Goal: Task Accomplishment & Management: Manage account settings

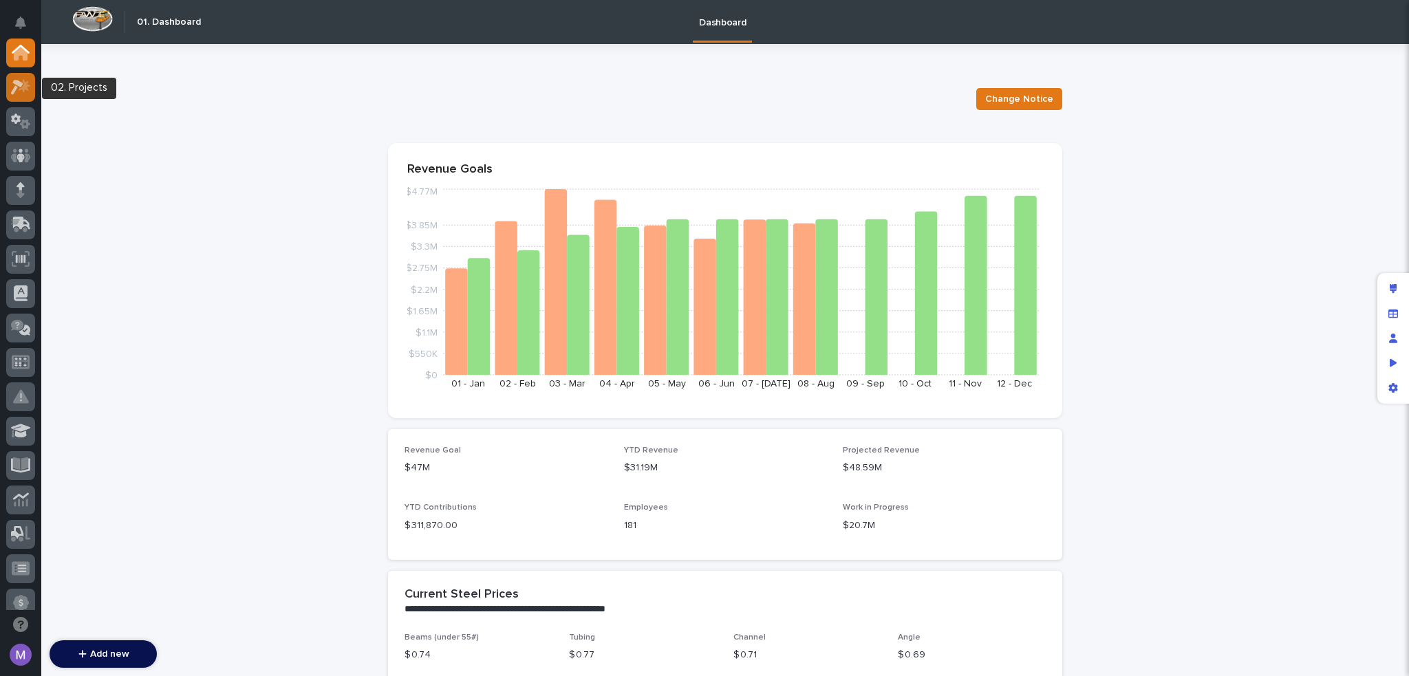
click at [30, 85] on icon at bounding box center [25, 85] width 12 height 14
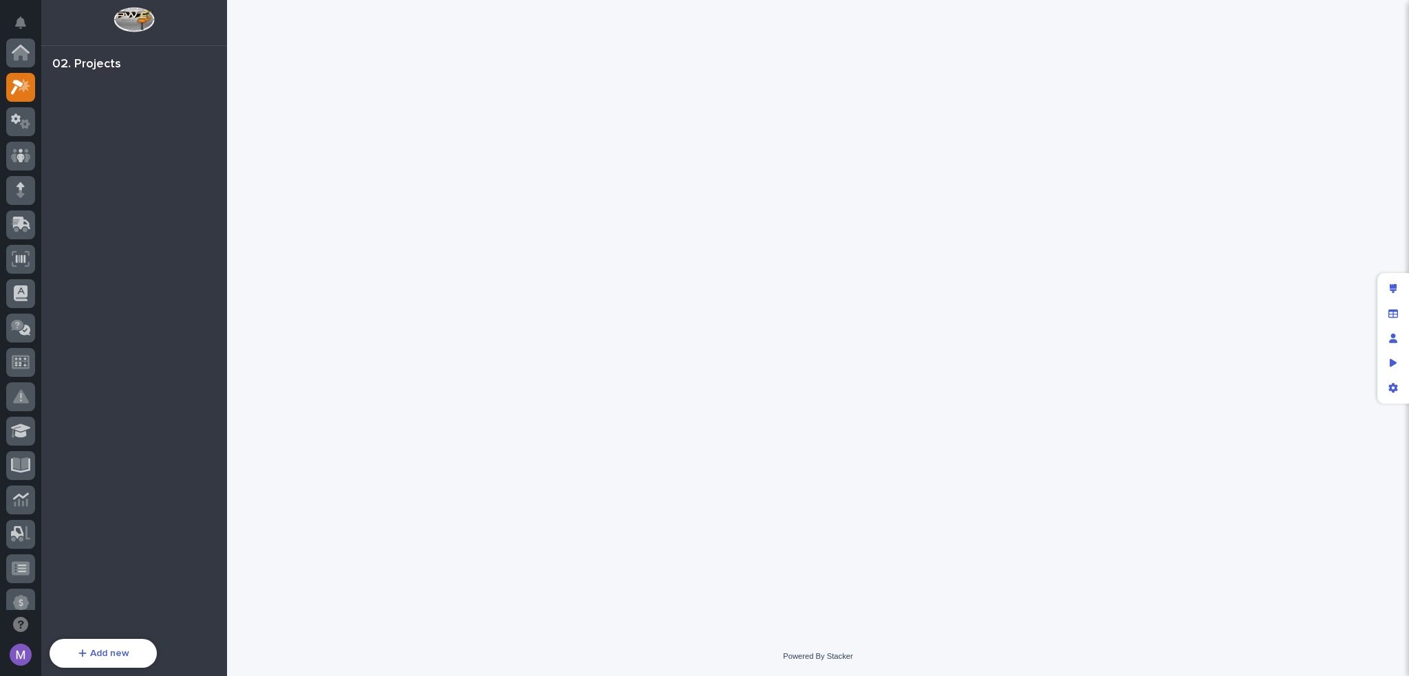
scroll to position [34, 0]
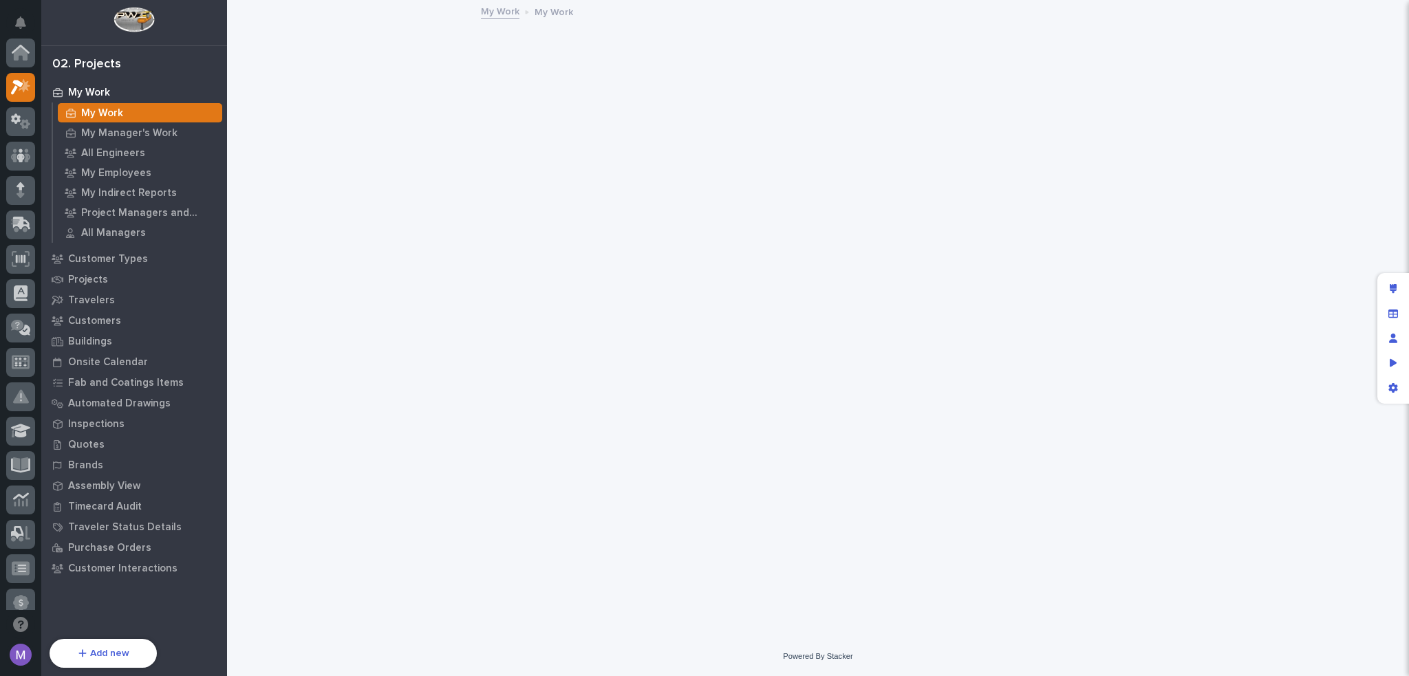
scroll to position [34, 0]
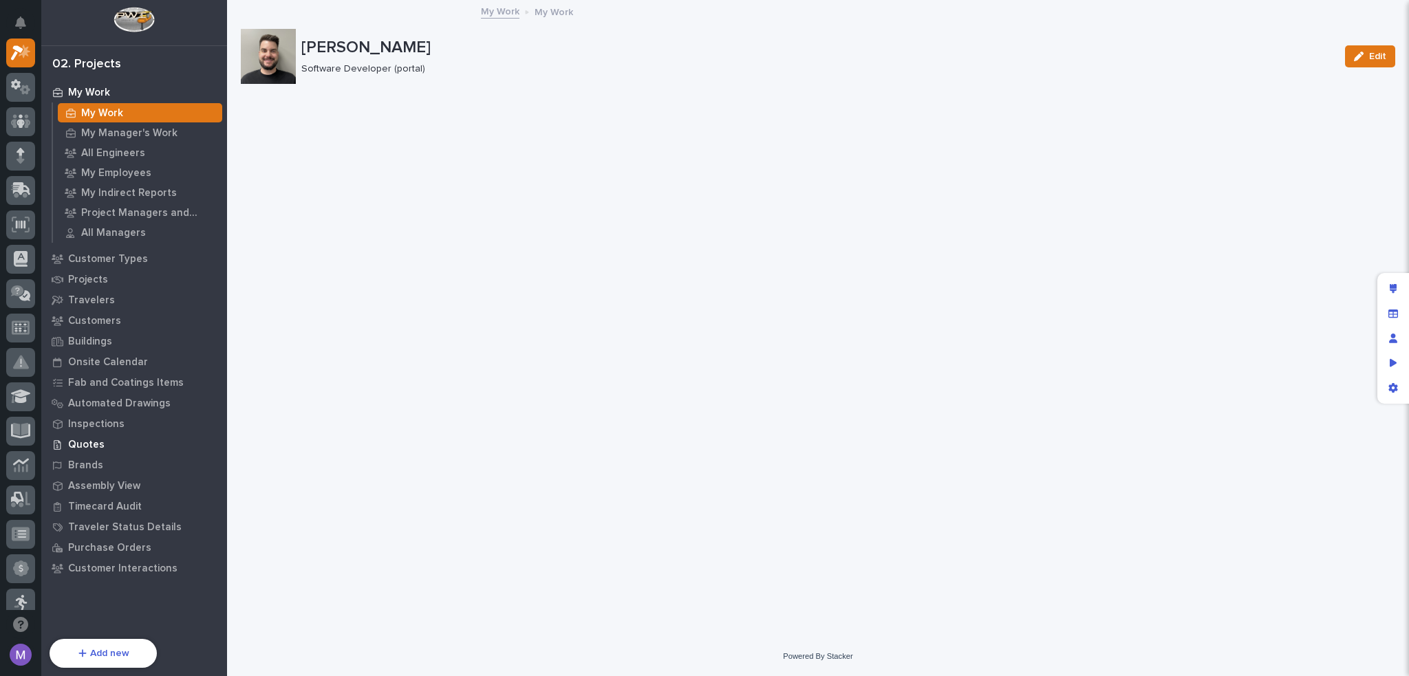
click at [92, 445] on p "Quotes" at bounding box center [86, 445] width 36 height 12
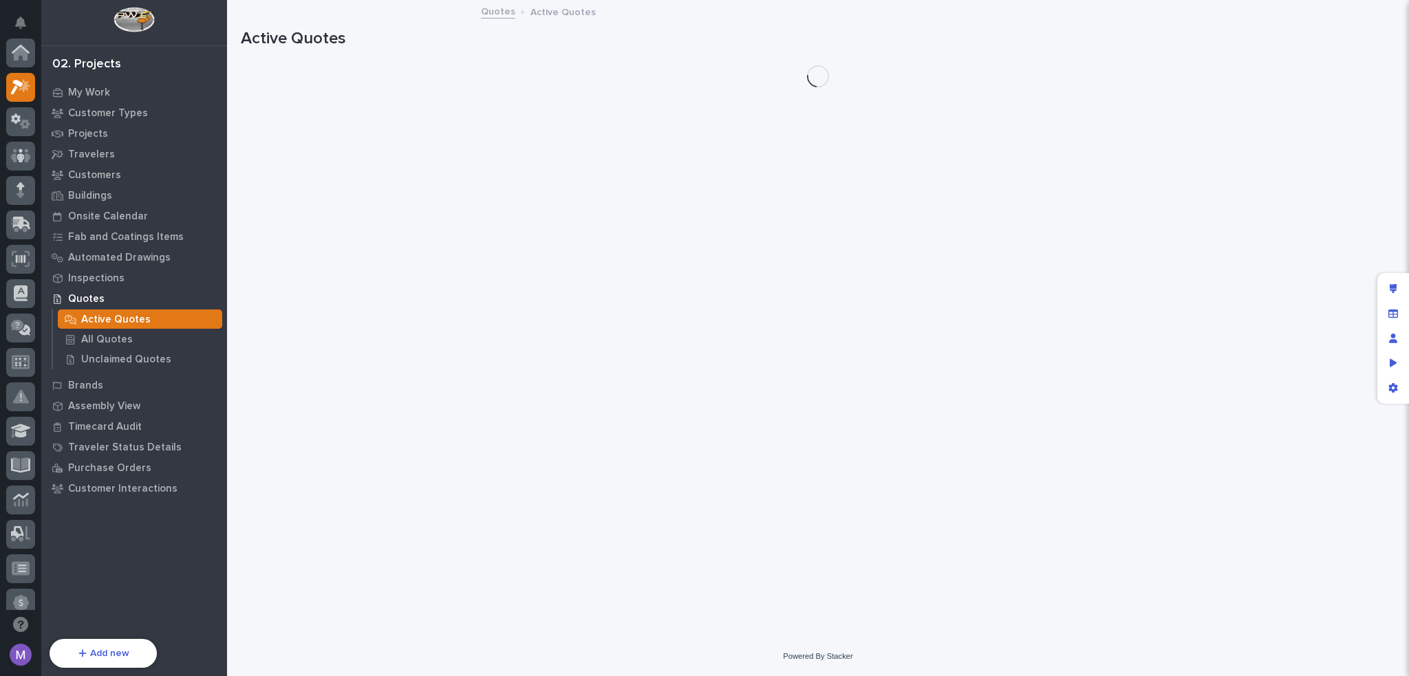
scroll to position [34, 0]
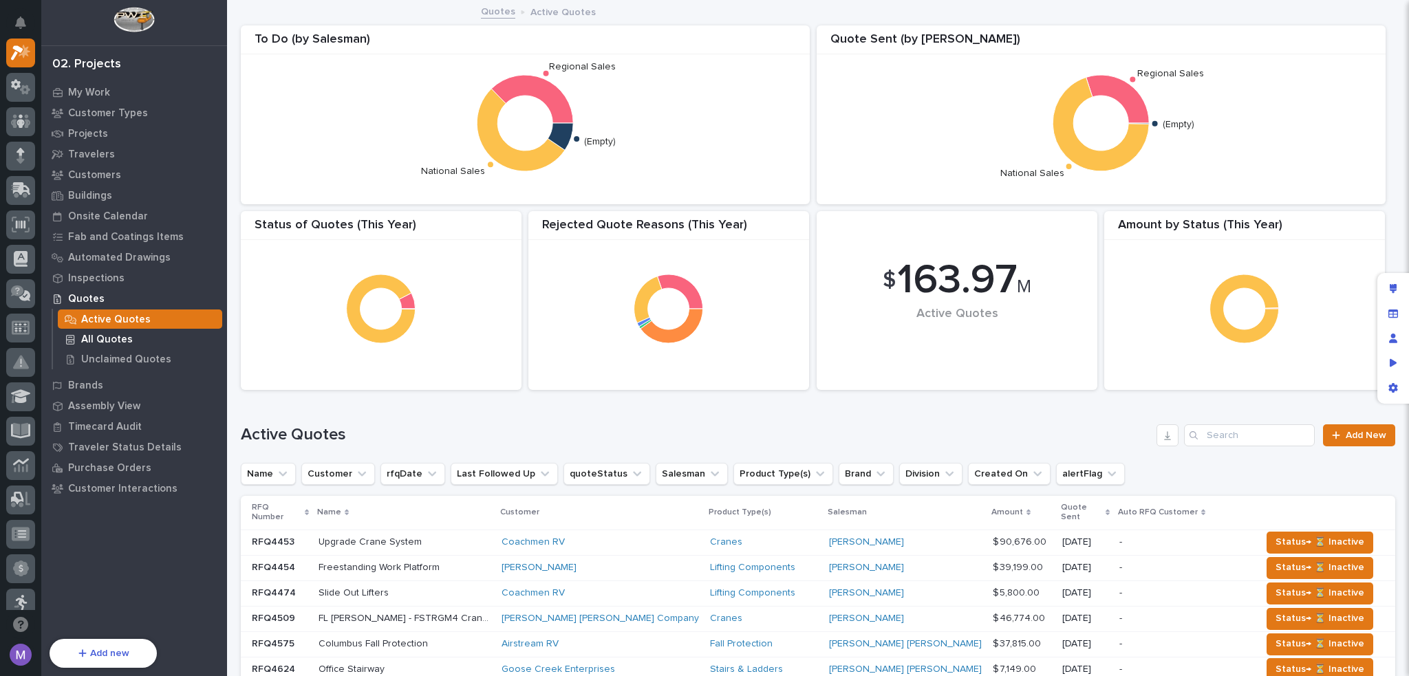
click at [113, 336] on p "All Quotes" at bounding box center [107, 340] width 52 height 12
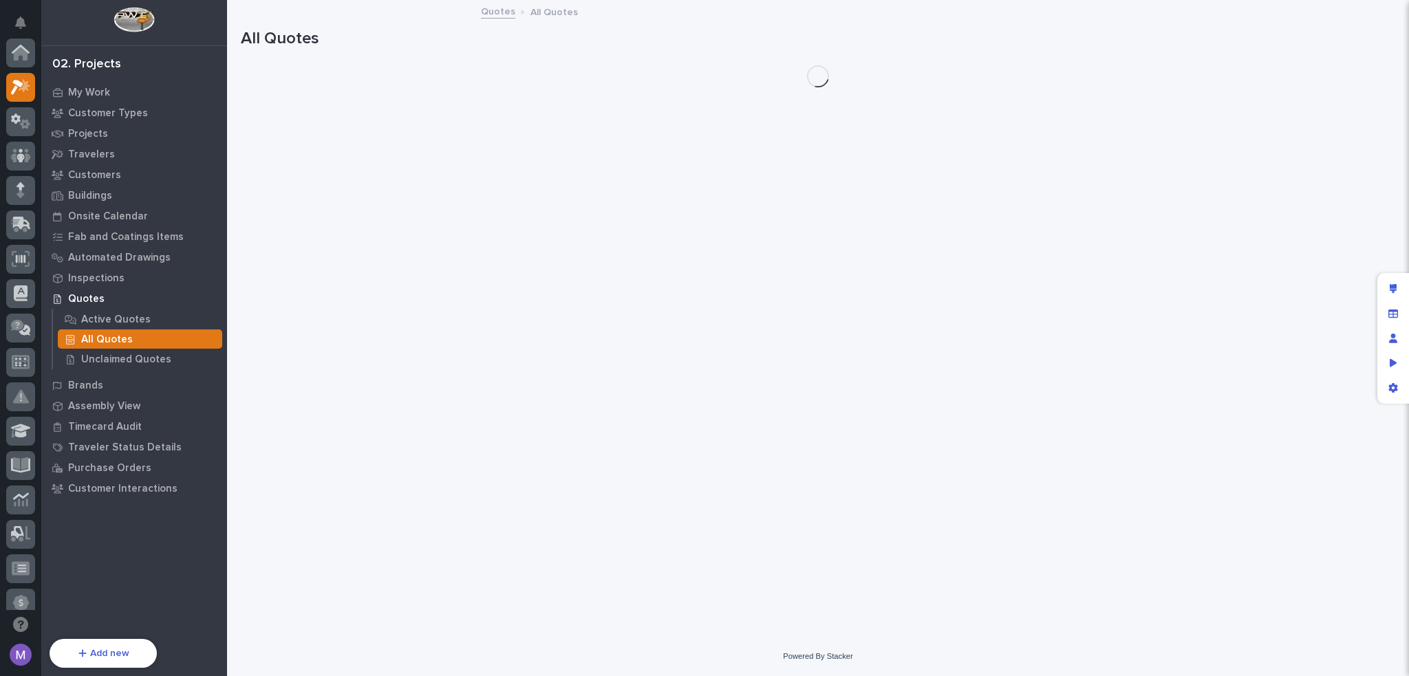
scroll to position [34, 0]
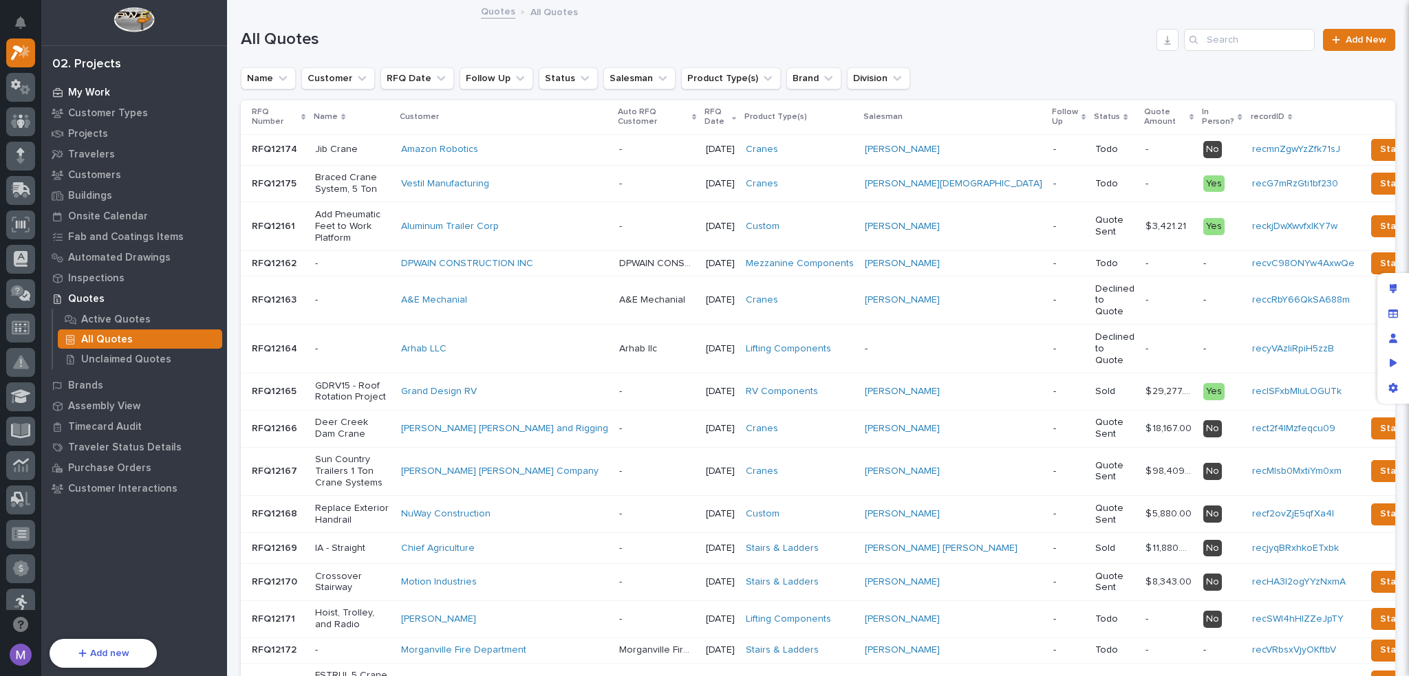
click at [72, 94] on p "My Work" at bounding box center [89, 93] width 42 height 12
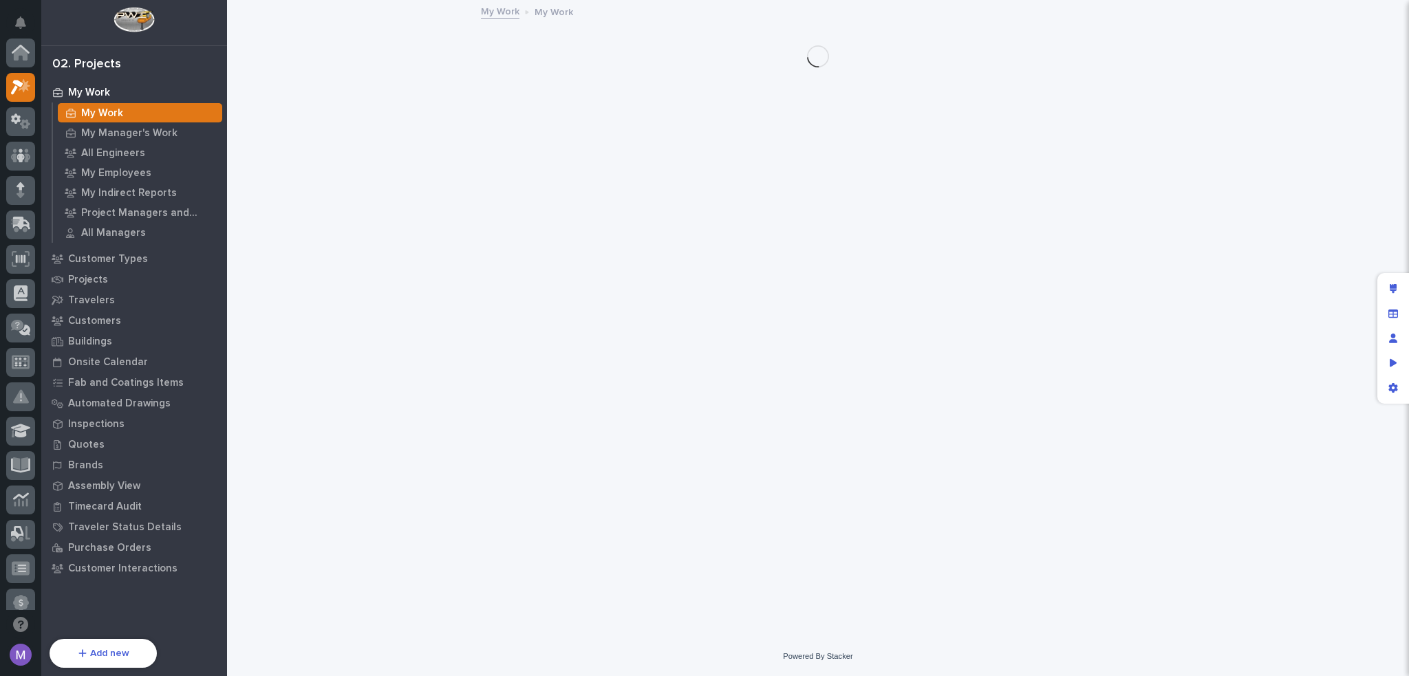
scroll to position [34, 0]
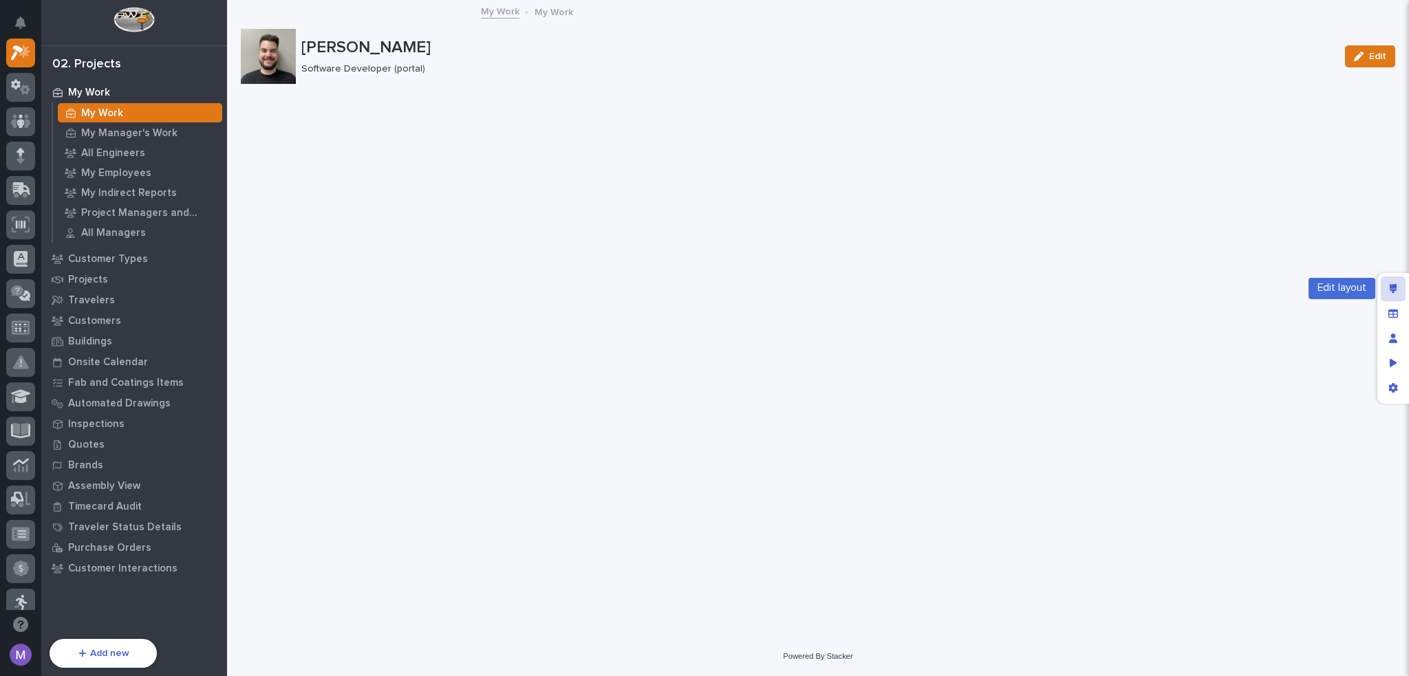
click at [1395, 284] on icon "Edit layout" at bounding box center [1394, 289] width 8 height 10
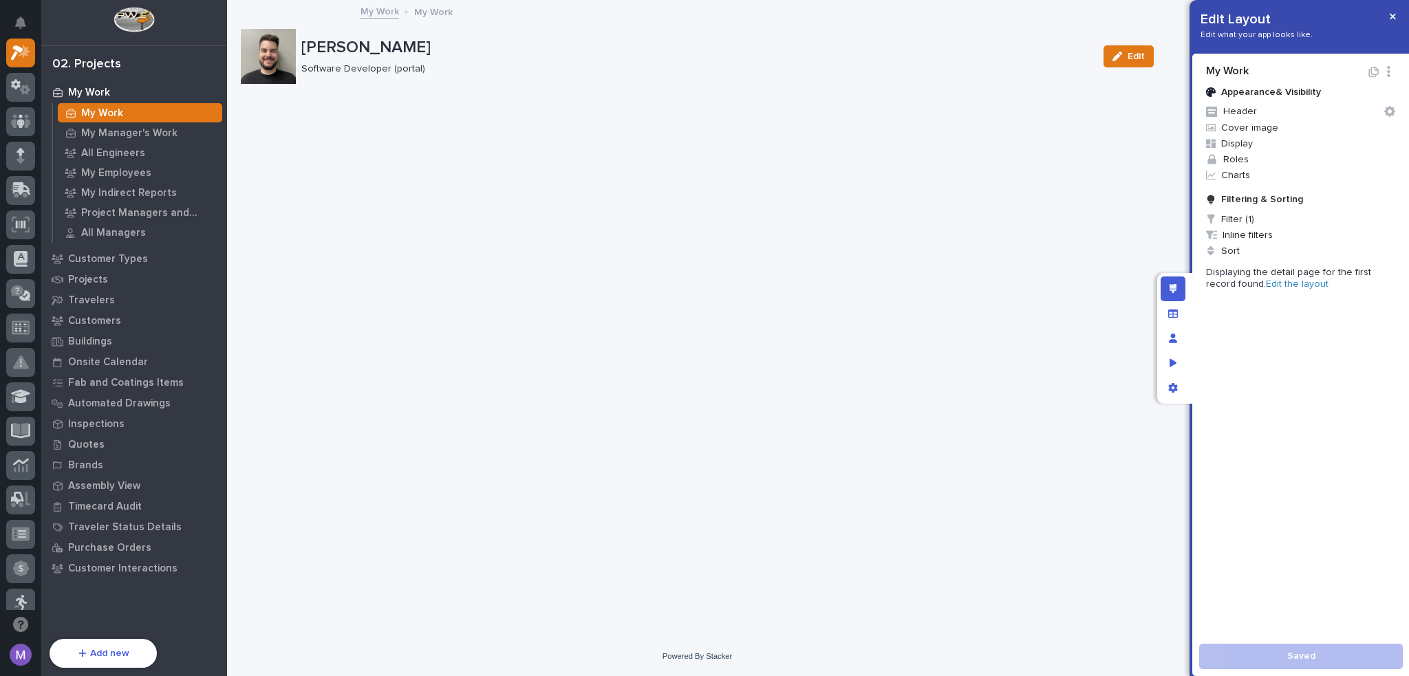
click at [1269, 281] on link "Edit the layout" at bounding box center [1297, 284] width 63 height 10
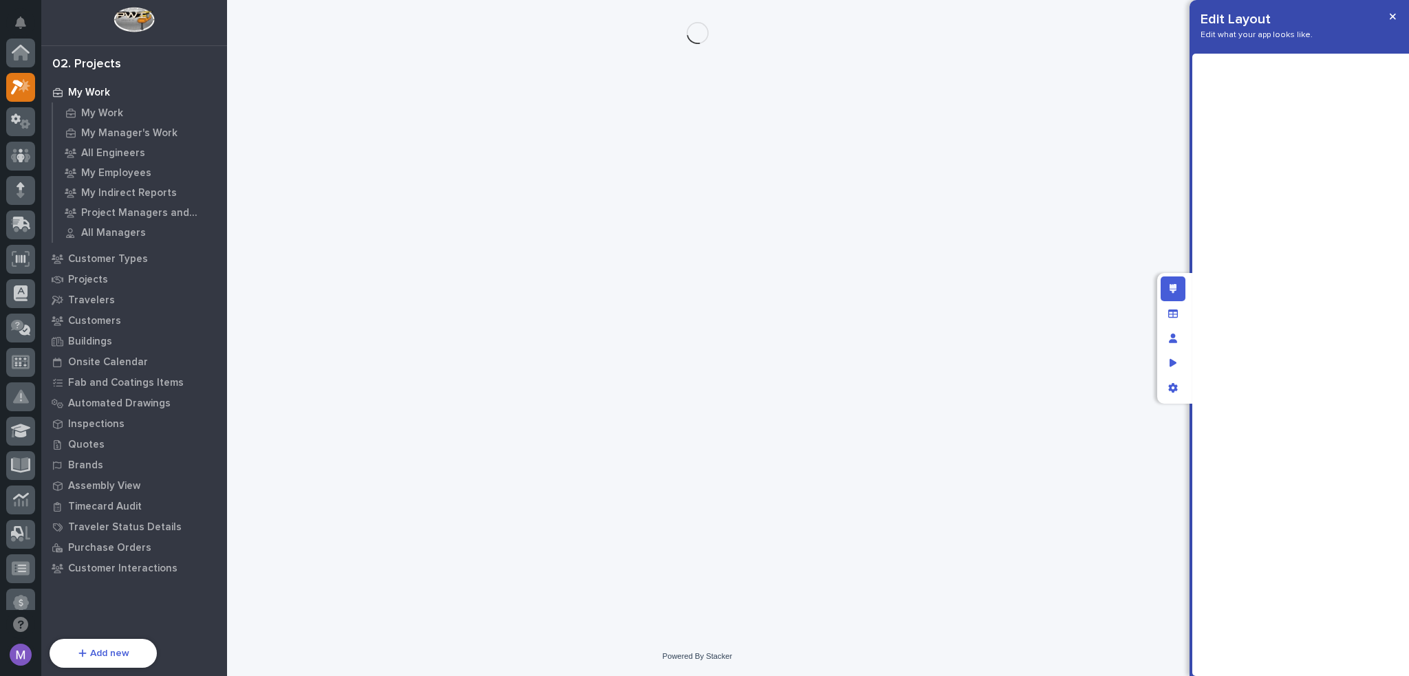
scroll to position [34, 0]
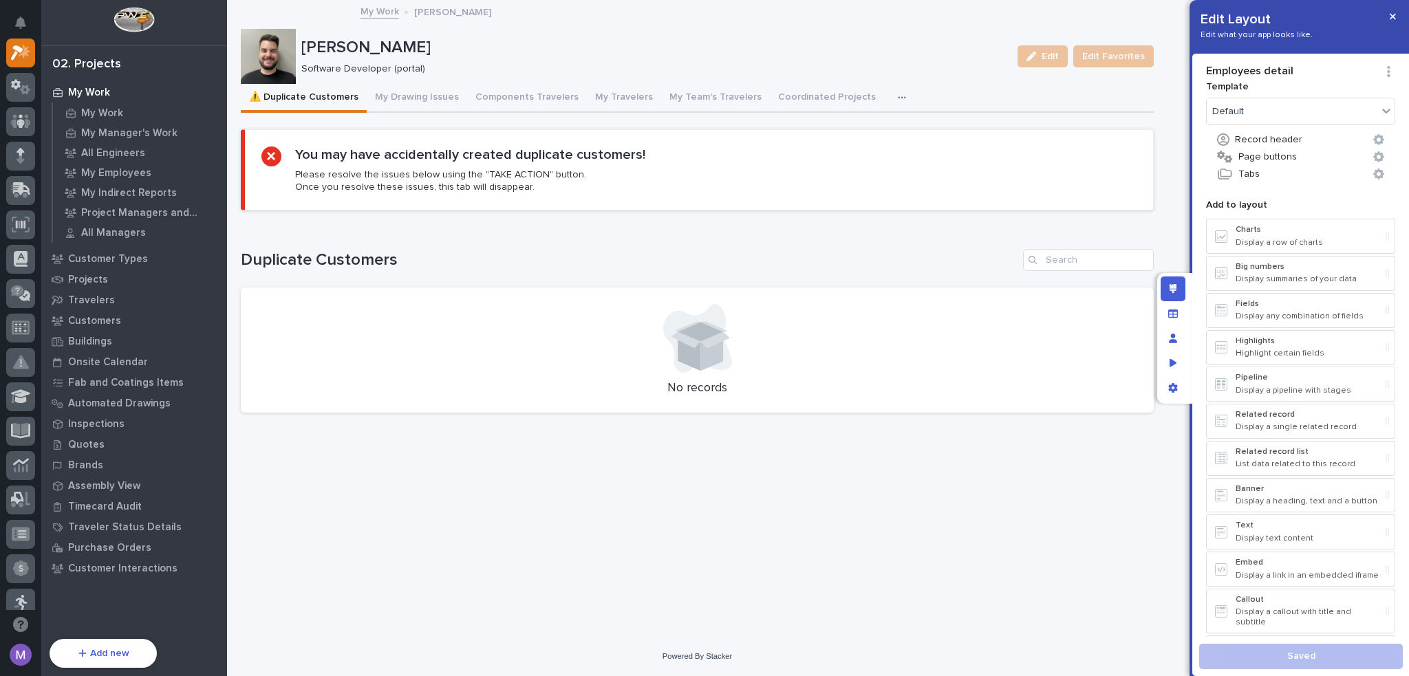
click at [889, 98] on button "button" at bounding box center [904, 98] width 30 height 28
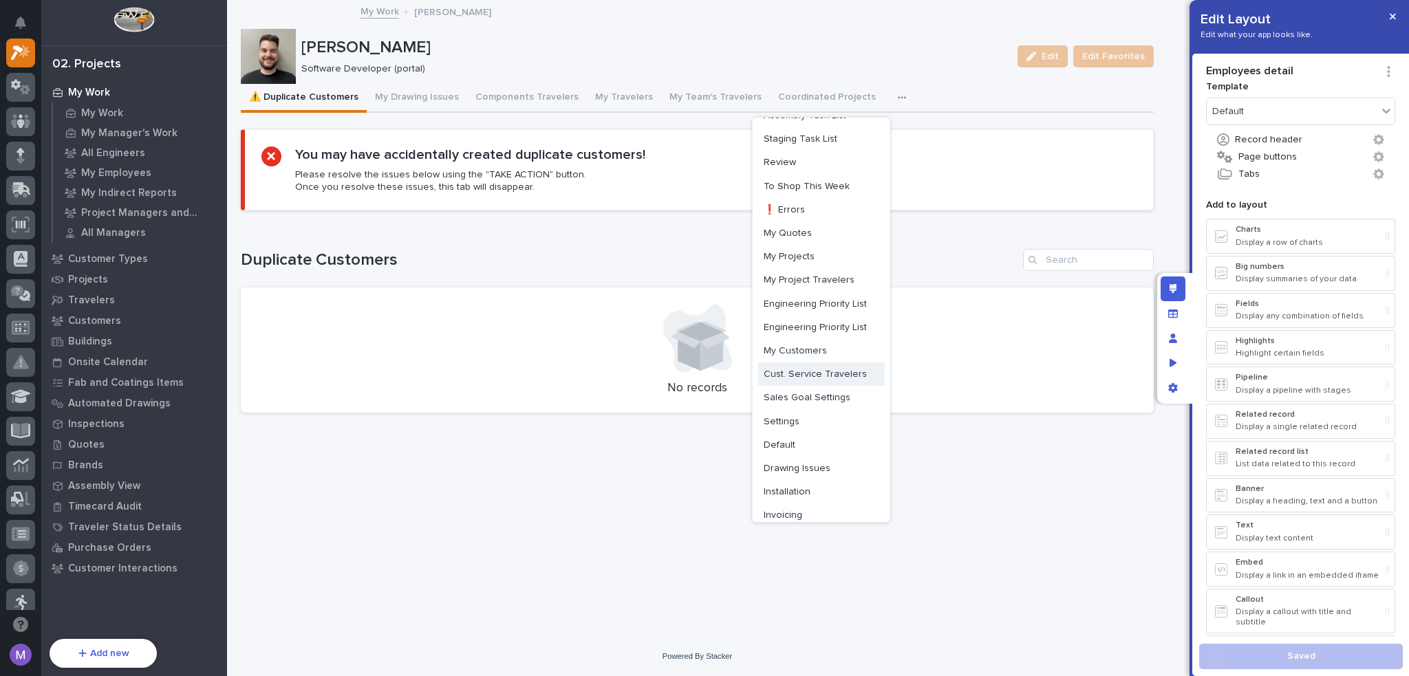
scroll to position [0, 0]
click at [797, 274] on span "My Quotes" at bounding box center [788, 276] width 48 height 12
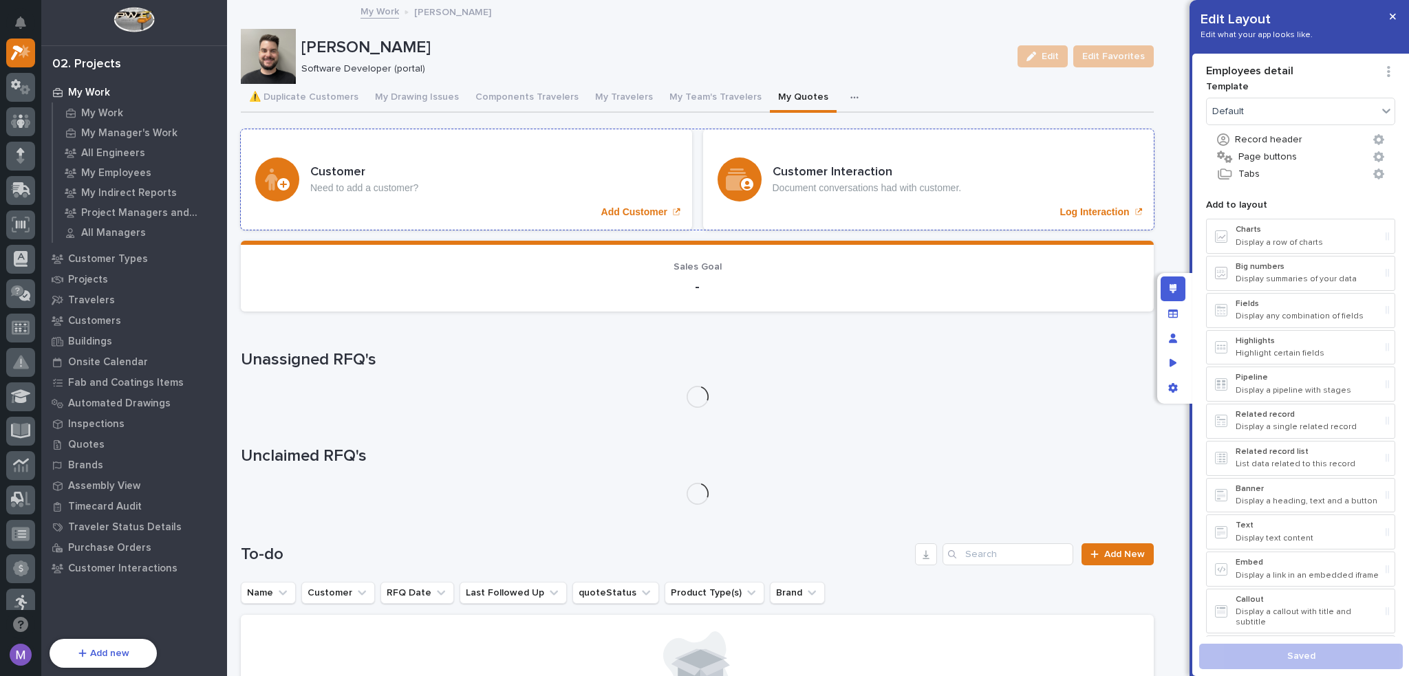
click at [845, 140] on div "Customer Interaction Document conversations had with customer. Log Interaction" at bounding box center [928, 179] width 451 height 100
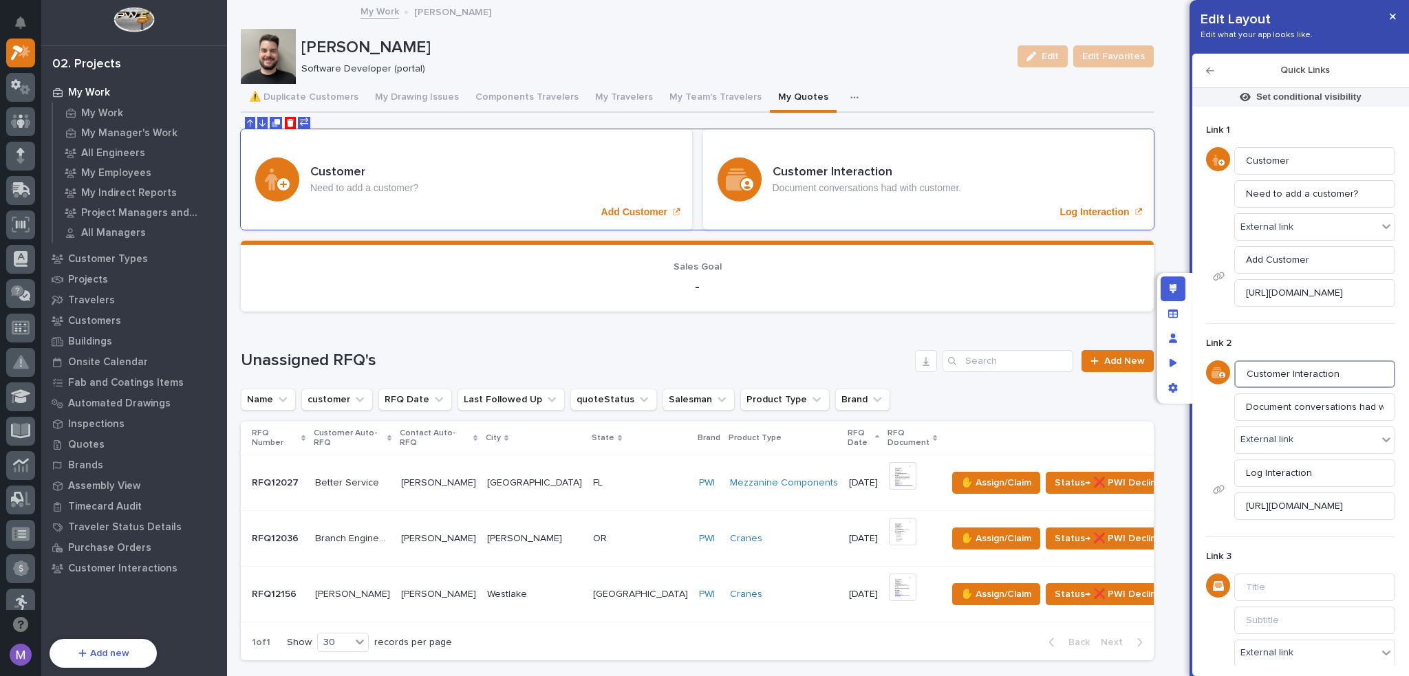
drag, startPoint x: 1346, startPoint y: 376, endPoint x: 1150, endPoint y: 378, distance: 195.4
click at [1150, 378] on div "Edit Layout Edit what your app looks like. Quick Links Set conditional visibili…" at bounding box center [704, 338] width 1409 height 676
click at [1343, 407] on input "Document conversations had with customer." at bounding box center [1314, 407] width 161 height 28
click at [1343, 408] on input "Document conversations had with customer." at bounding box center [1314, 407] width 161 height 28
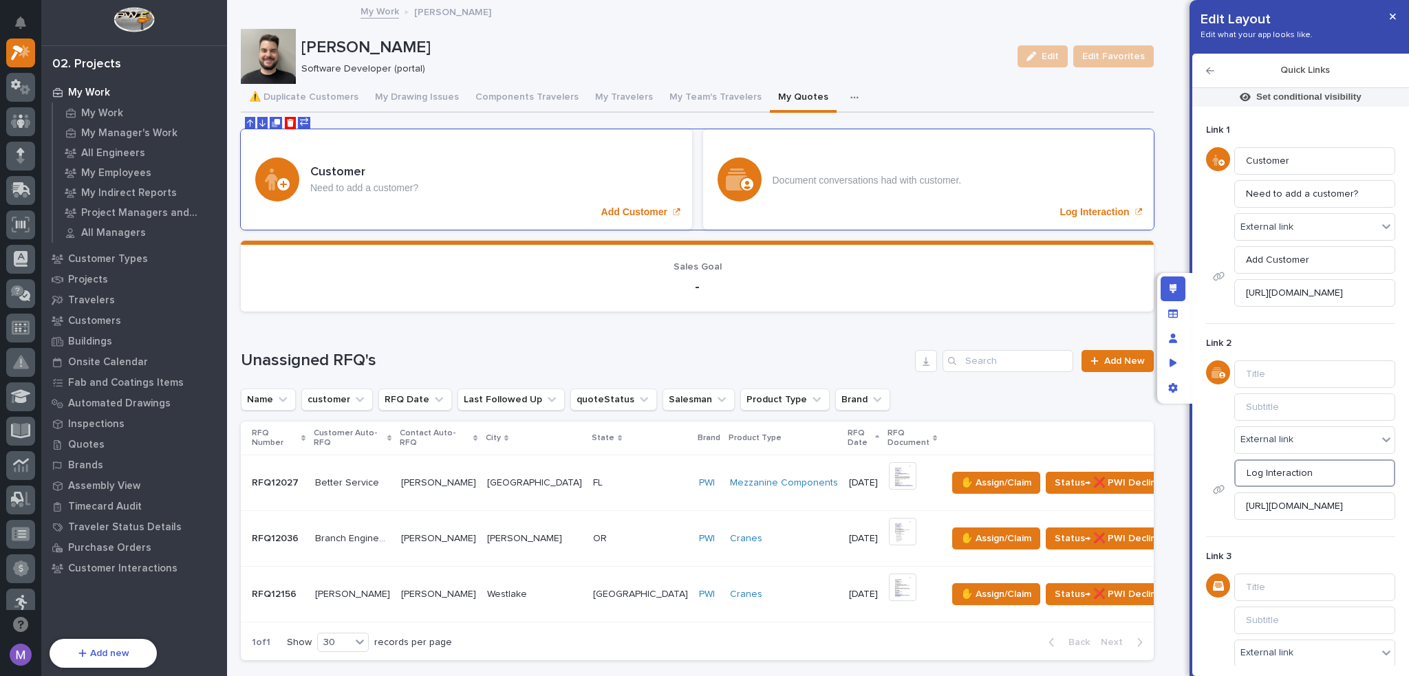
click at [1307, 475] on input "Log Interaction" at bounding box center [1314, 474] width 161 height 28
click at [1309, 502] on input "[URL][DOMAIN_NAME]" at bounding box center [1314, 507] width 161 height 28
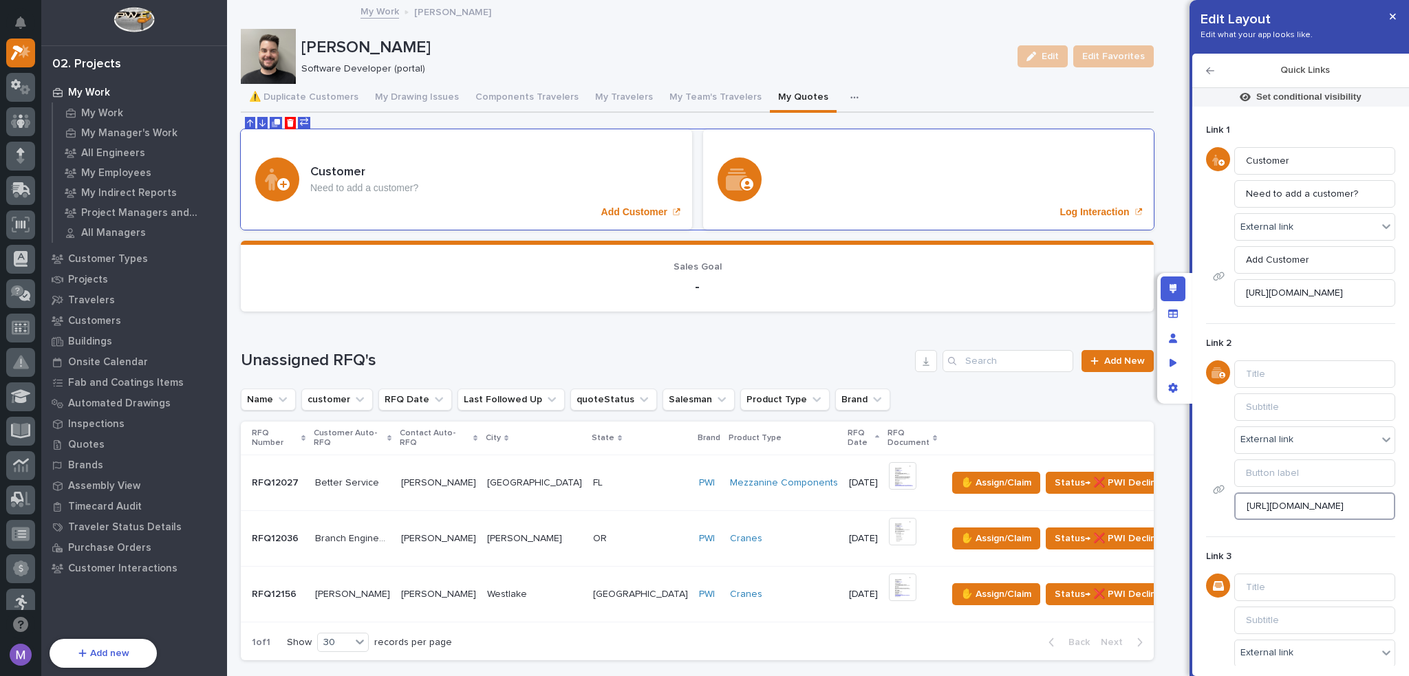
click at [1309, 502] on input "[URL][DOMAIN_NAME]" at bounding box center [1314, 507] width 161 height 28
click at [1175, 290] on icon "Edit layout" at bounding box center [1173, 289] width 8 height 10
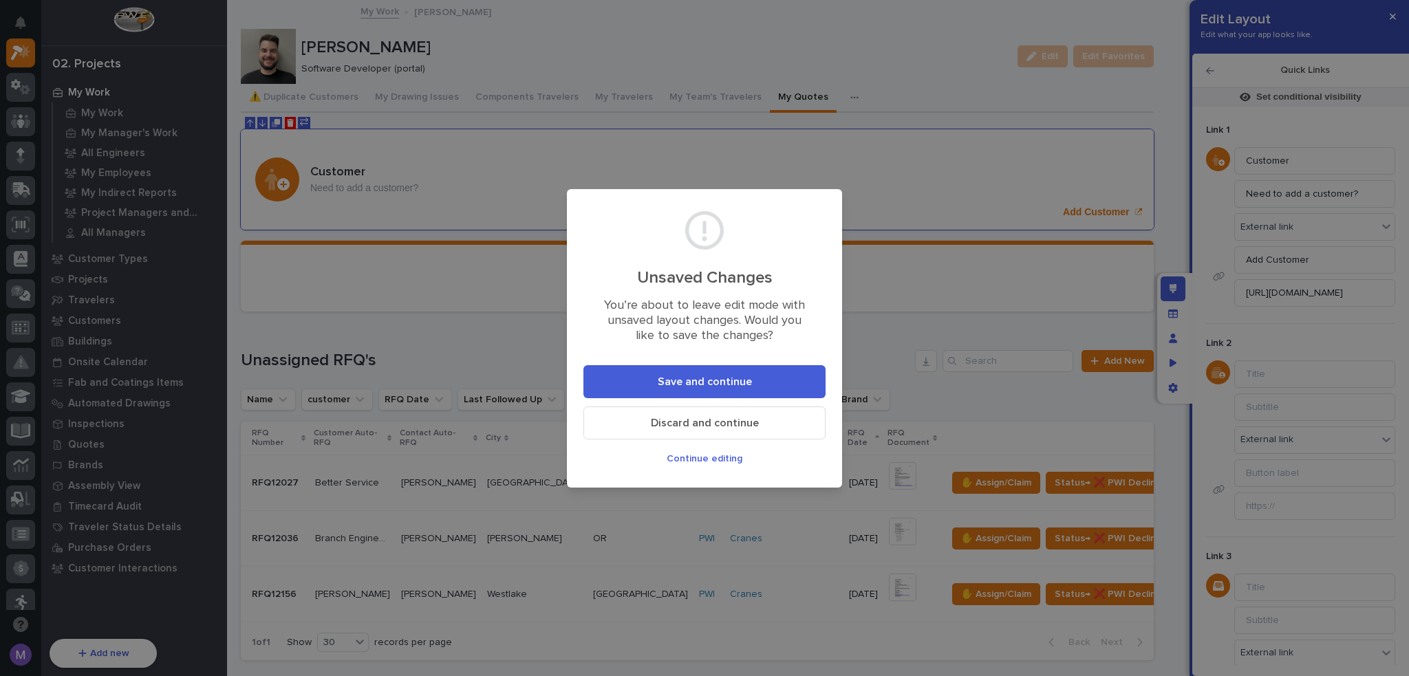
click at [782, 375] on button "Save and continue" at bounding box center [704, 381] width 242 height 33
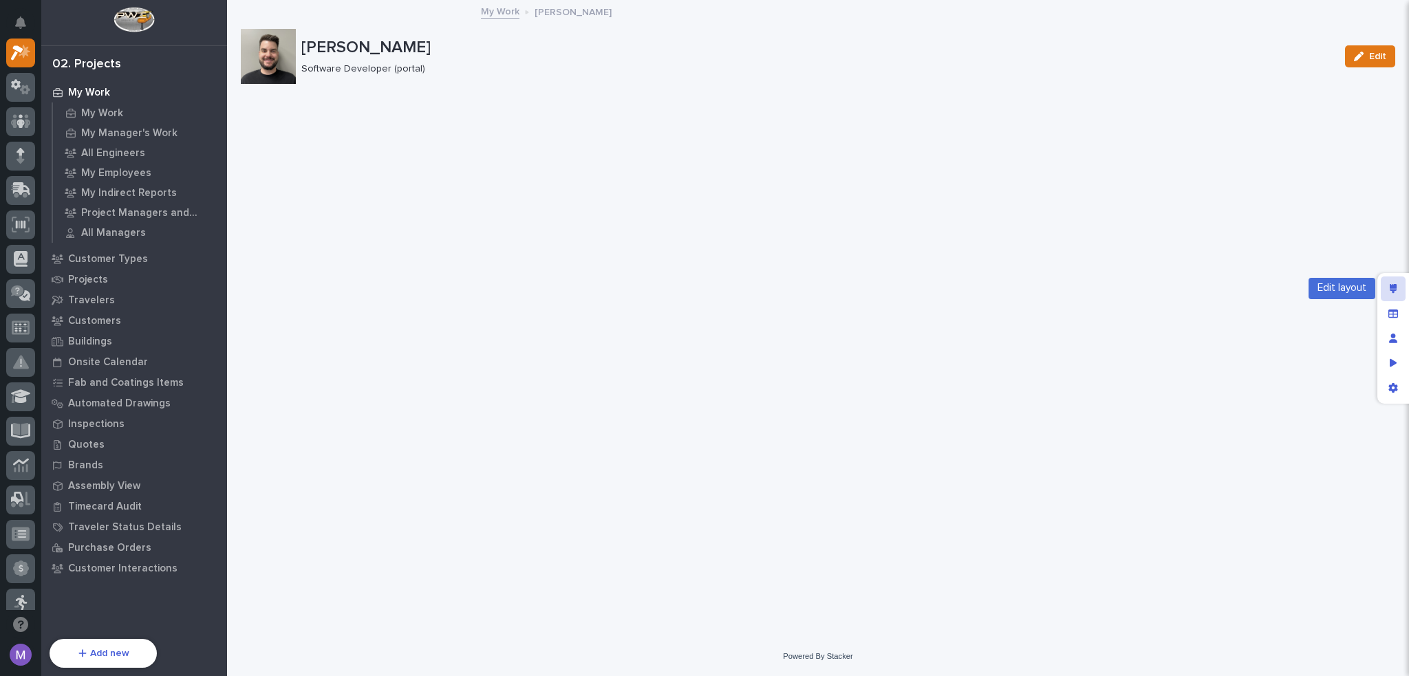
click at [1382, 288] on div "Edit layout" at bounding box center [1393, 289] width 25 height 25
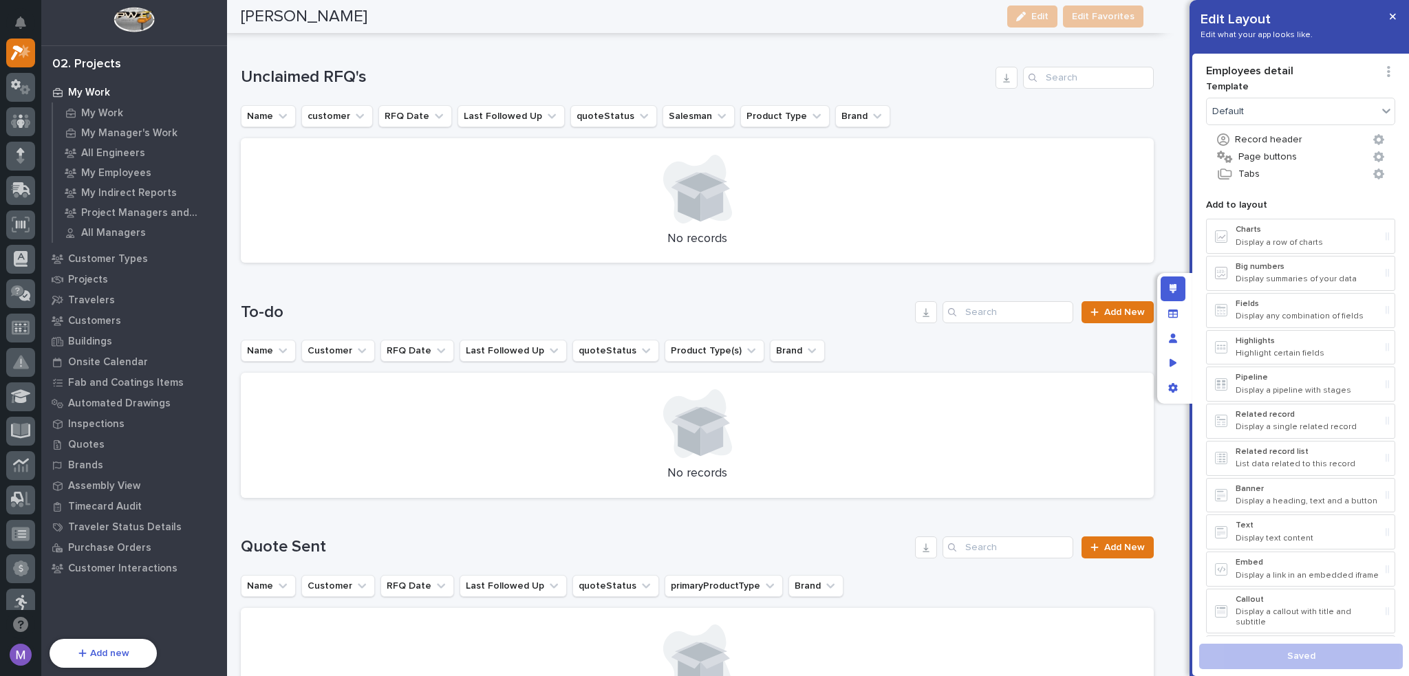
scroll to position [757, 0]
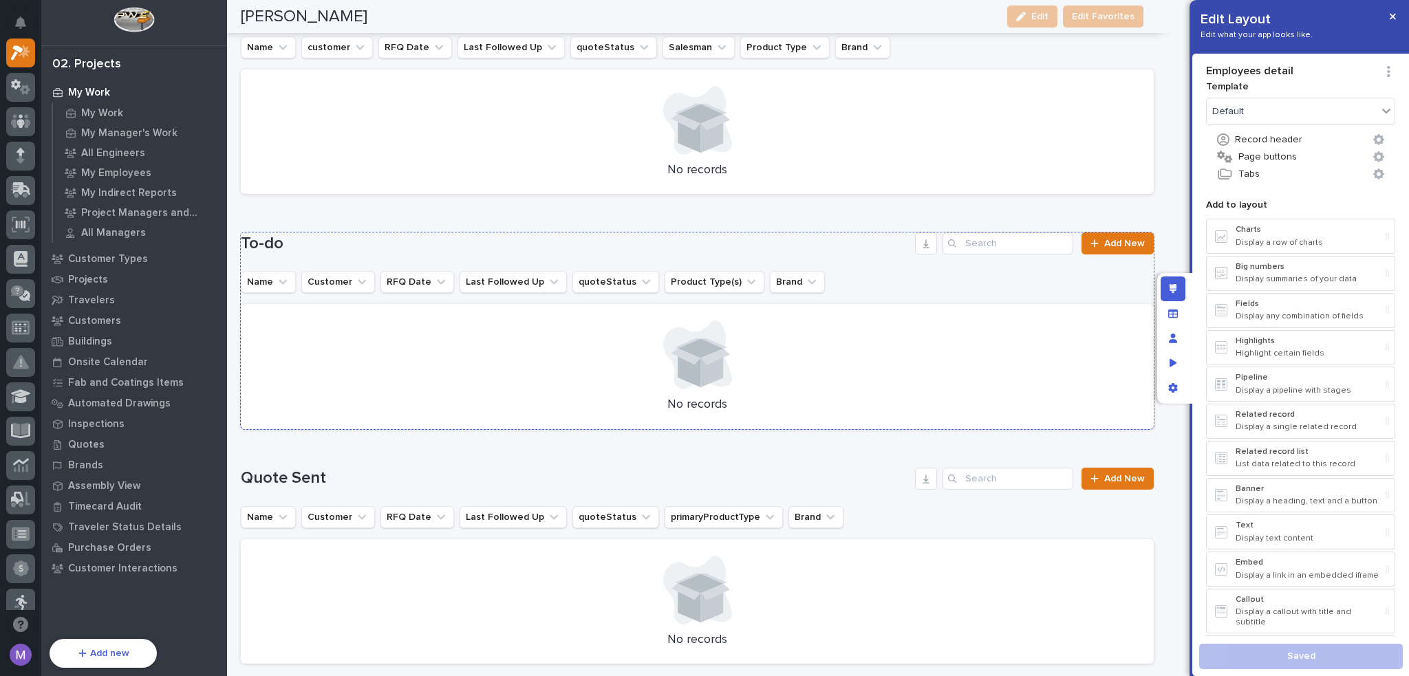
click at [887, 256] on div "To-do Add New Name Customer RFQ Date Last Followed Up quoteStatus Product Type(…" at bounding box center [697, 331] width 913 height 197
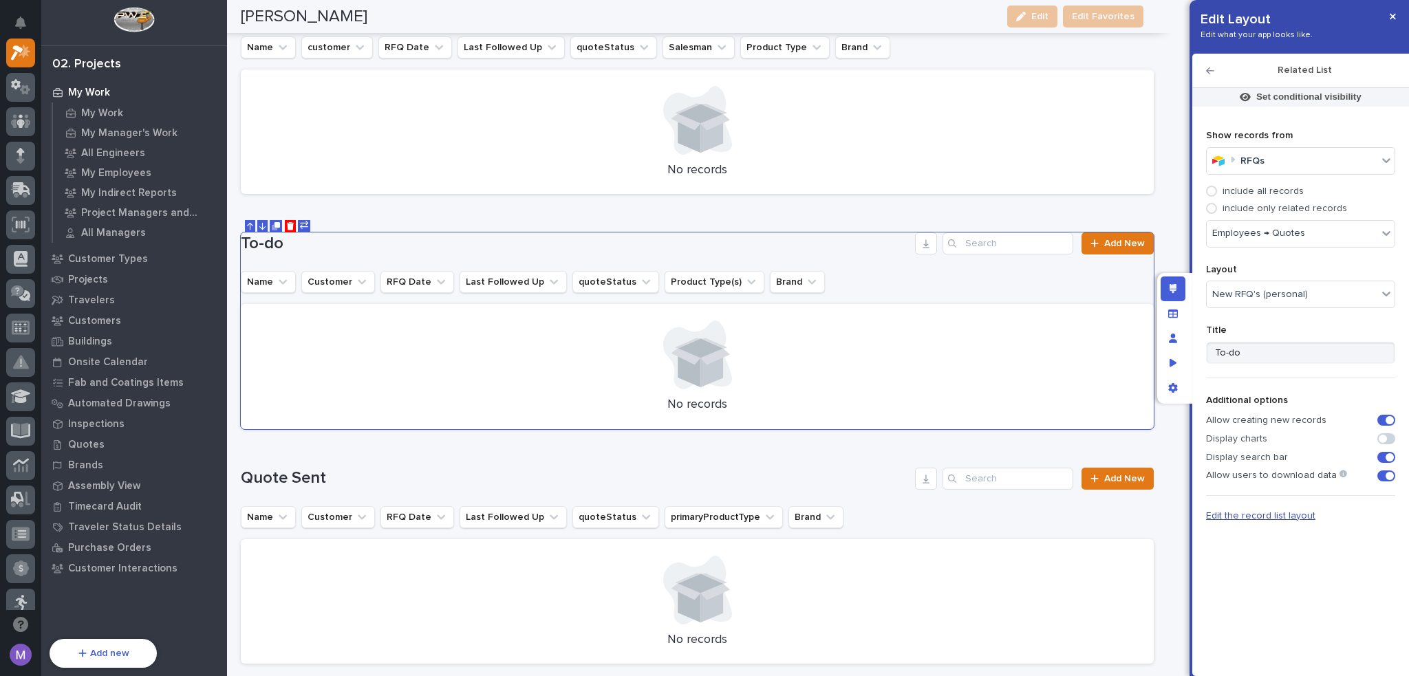
click at [1298, 514] on span "Edit the record list layout" at bounding box center [1260, 516] width 109 height 10
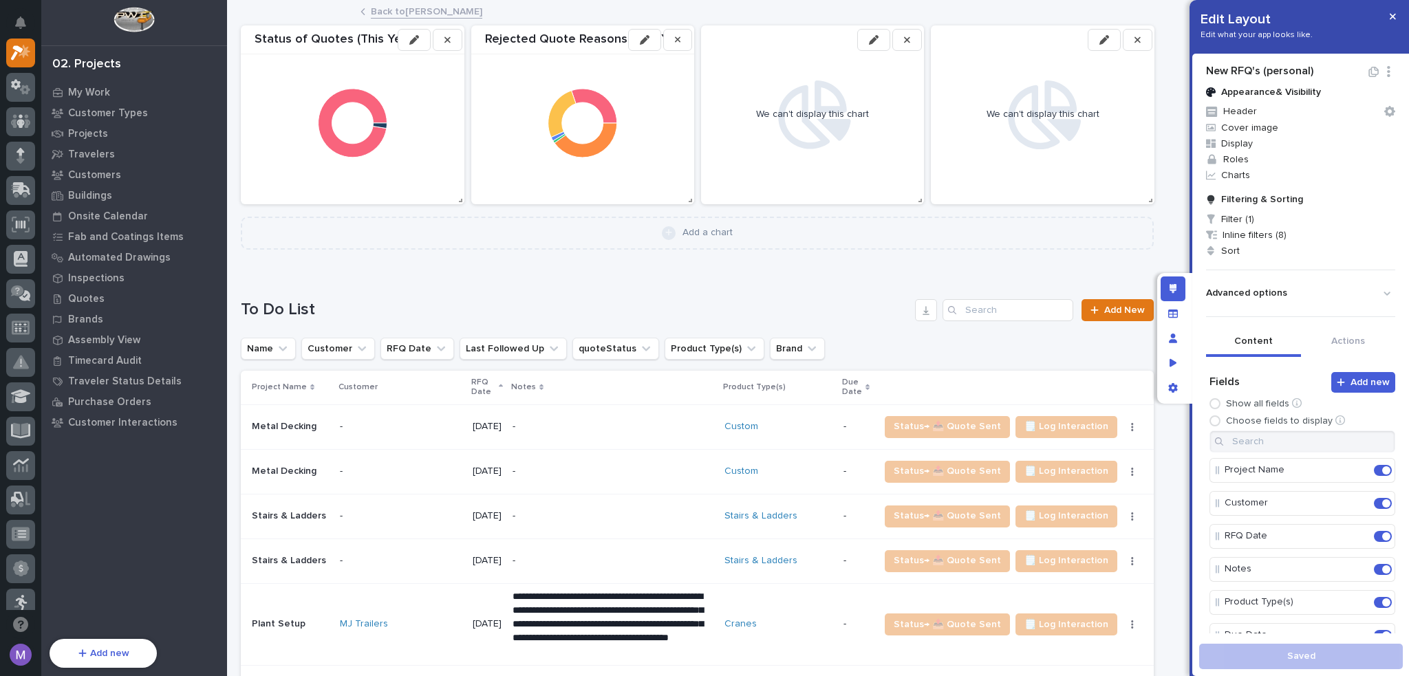
scroll to position [2, 0]
click at [1335, 341] on button "Actions" at bounding box center [1348, 340] width 95 height 29
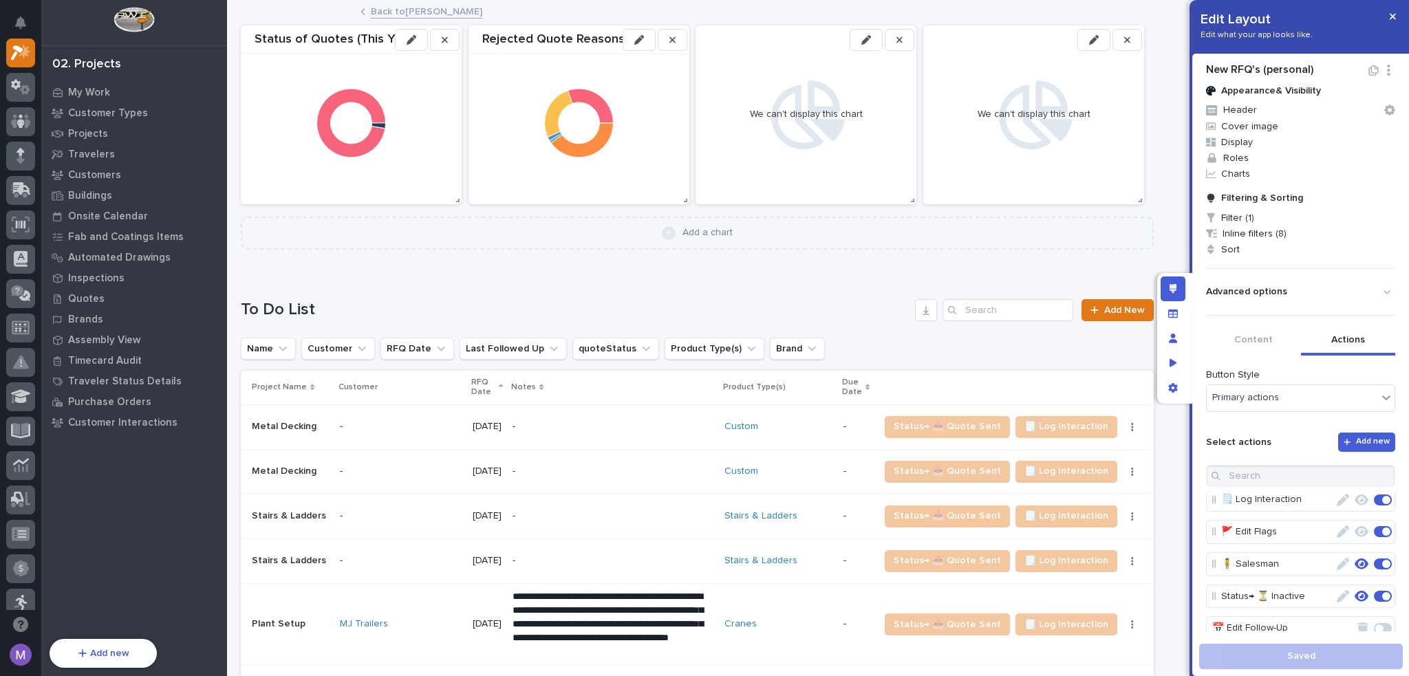
scroll to position [0, 0]
drag, startPoint x: 1218, startPoint y: 574, endPoint x: 1222, endPoint y: 533, distance: 40.8
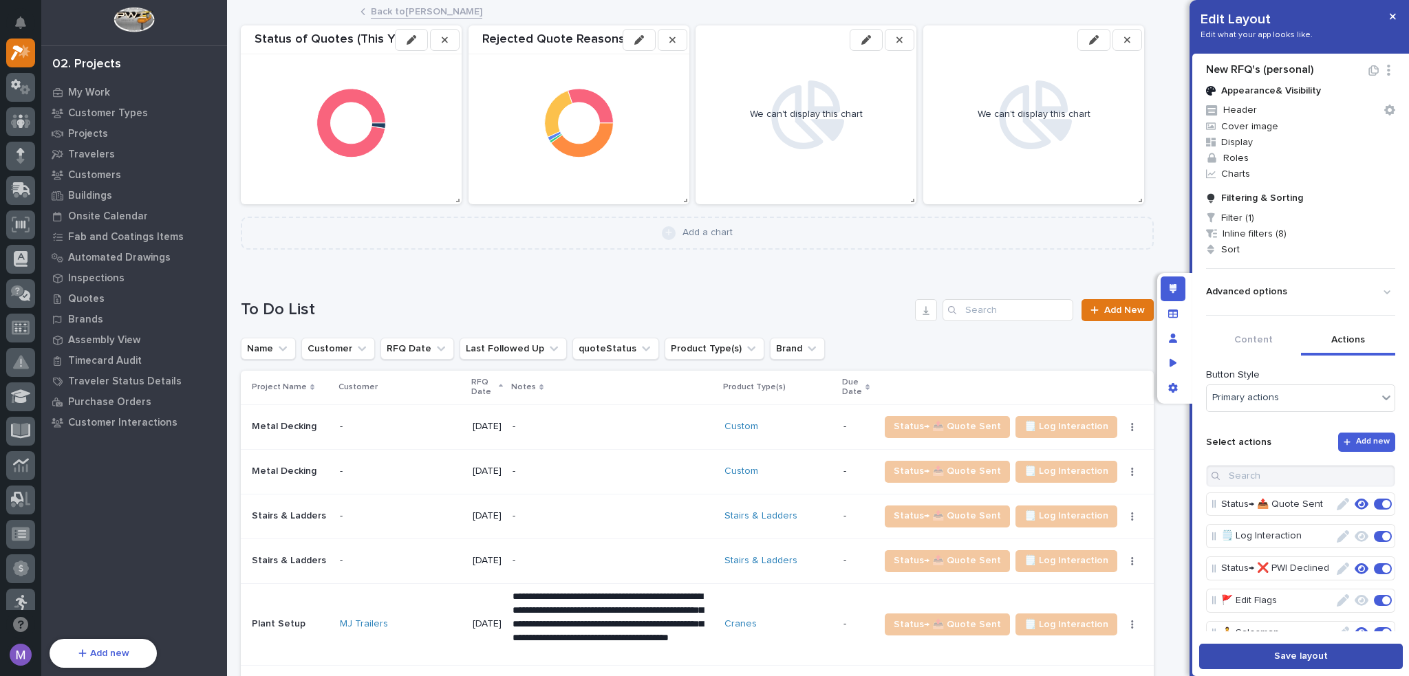
click at [1287, 663] on button "Save layout" at bounding box center [1301, 656] width 204 height 25
click at [407, 13] on link "Back to [PERSON_NAME]" at bounding box center [426, 11] width 111 height 16
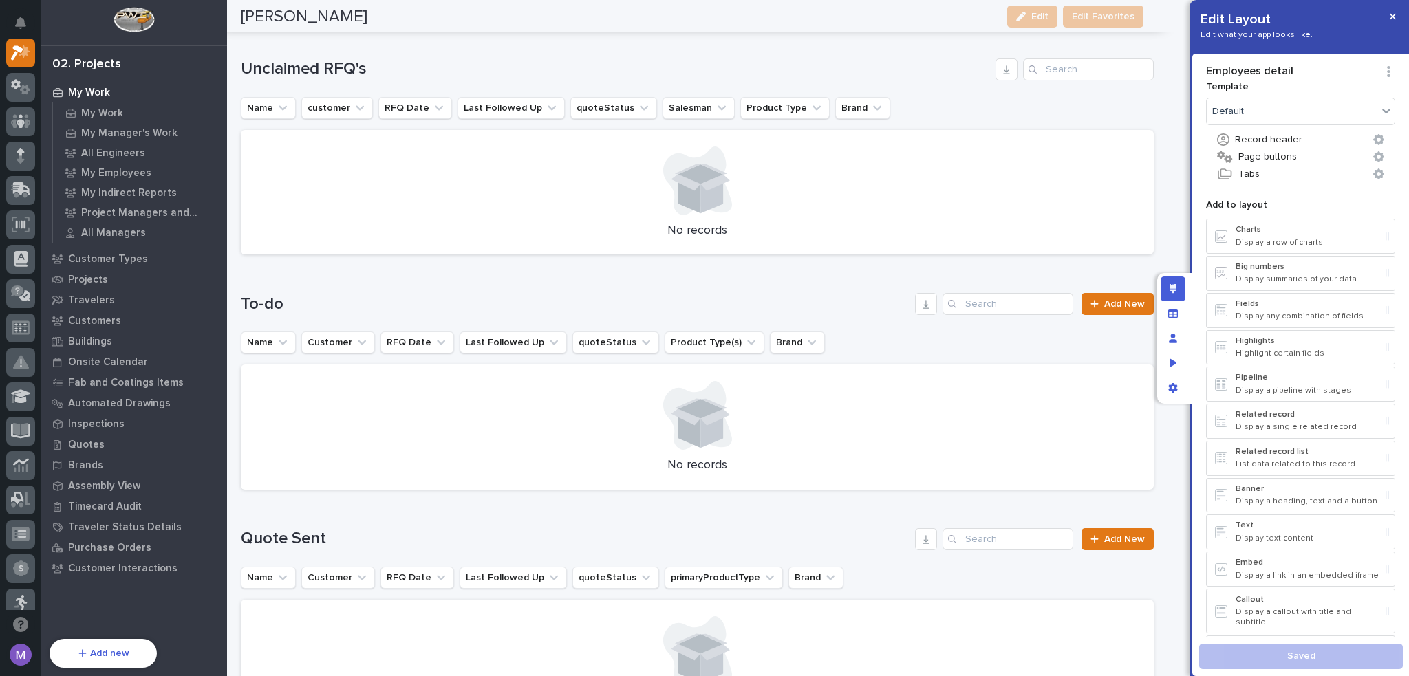
scroll to position [757, 0]
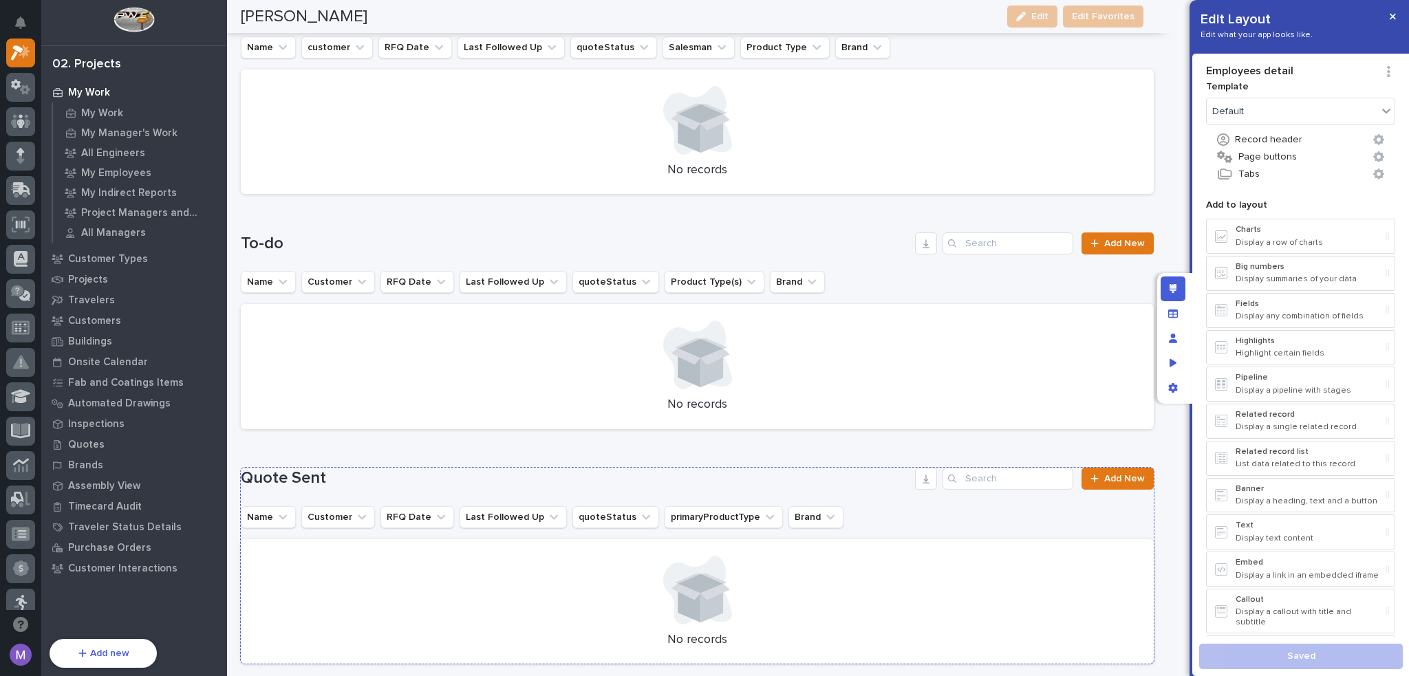
click at [892, 489] on div "Quote Sent Add New Name Customer RFQ Date Last Followed Up quoteStatus primaryP…" at bounding box center [697, 566] width 913 height 197
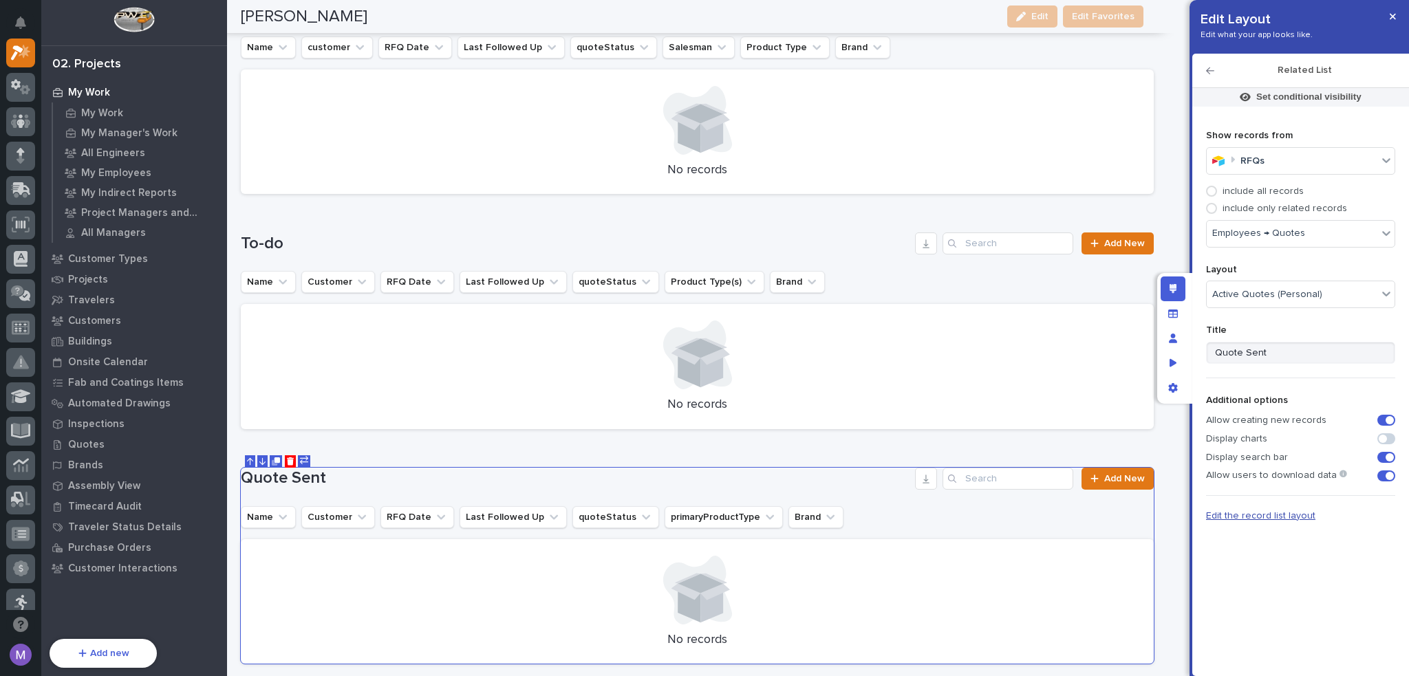
click at [1285, 517] on span "Edit the record list layout" at bounding box center [1260, 516] width 109 height 10
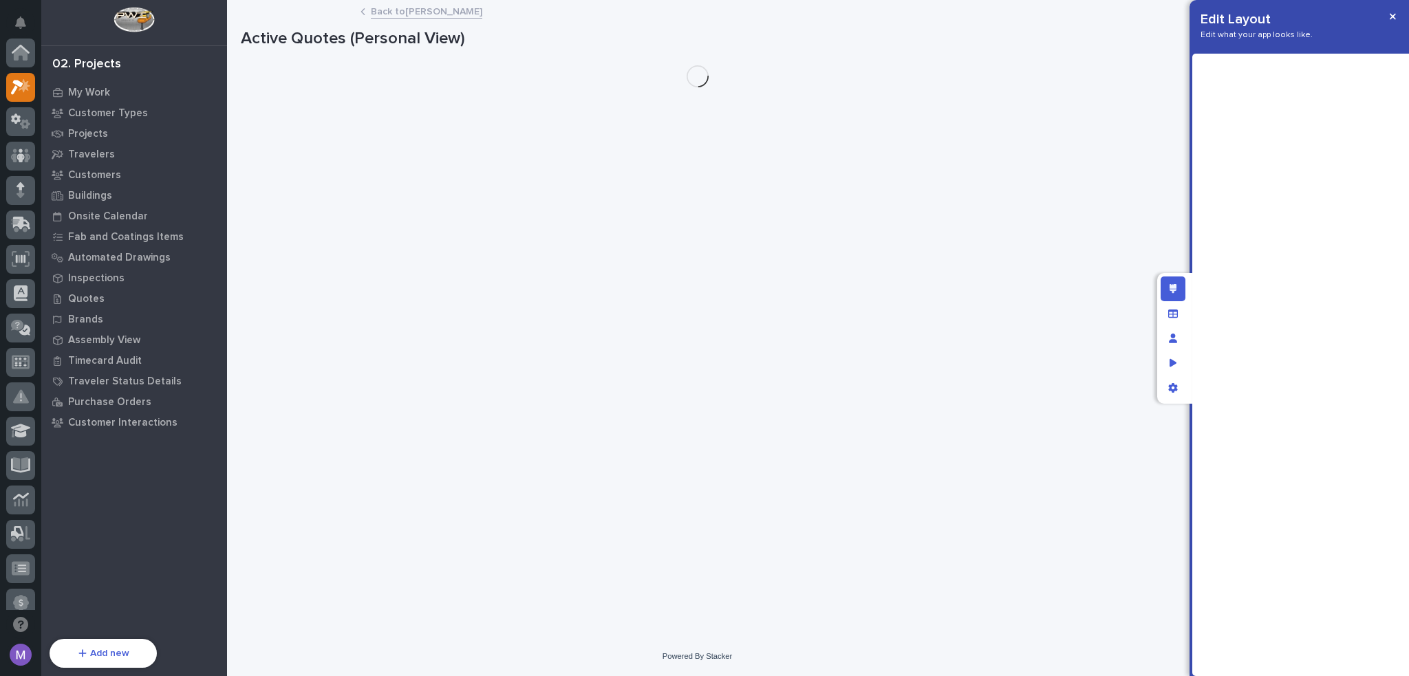
scroll to position [34, 0]
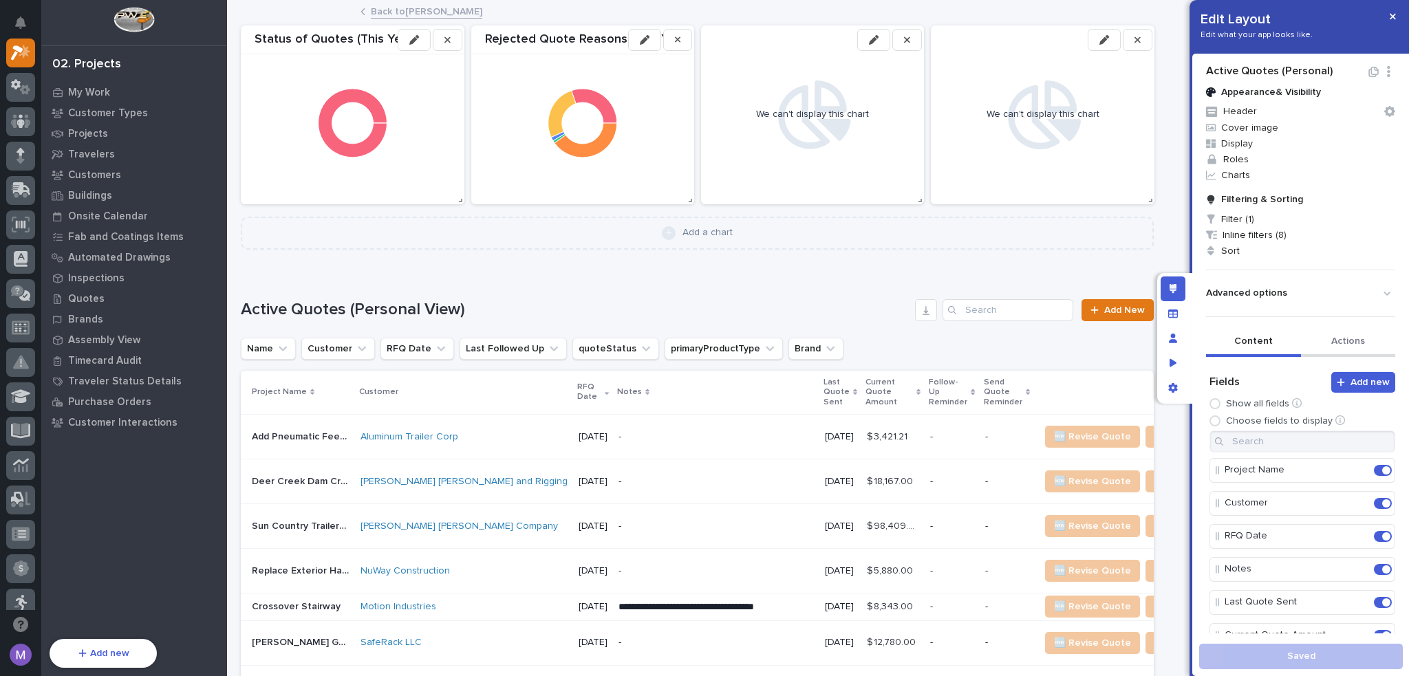
click at [1358, 332] on button "Actions" at bounding box center [1348, 342] width 95 height 29
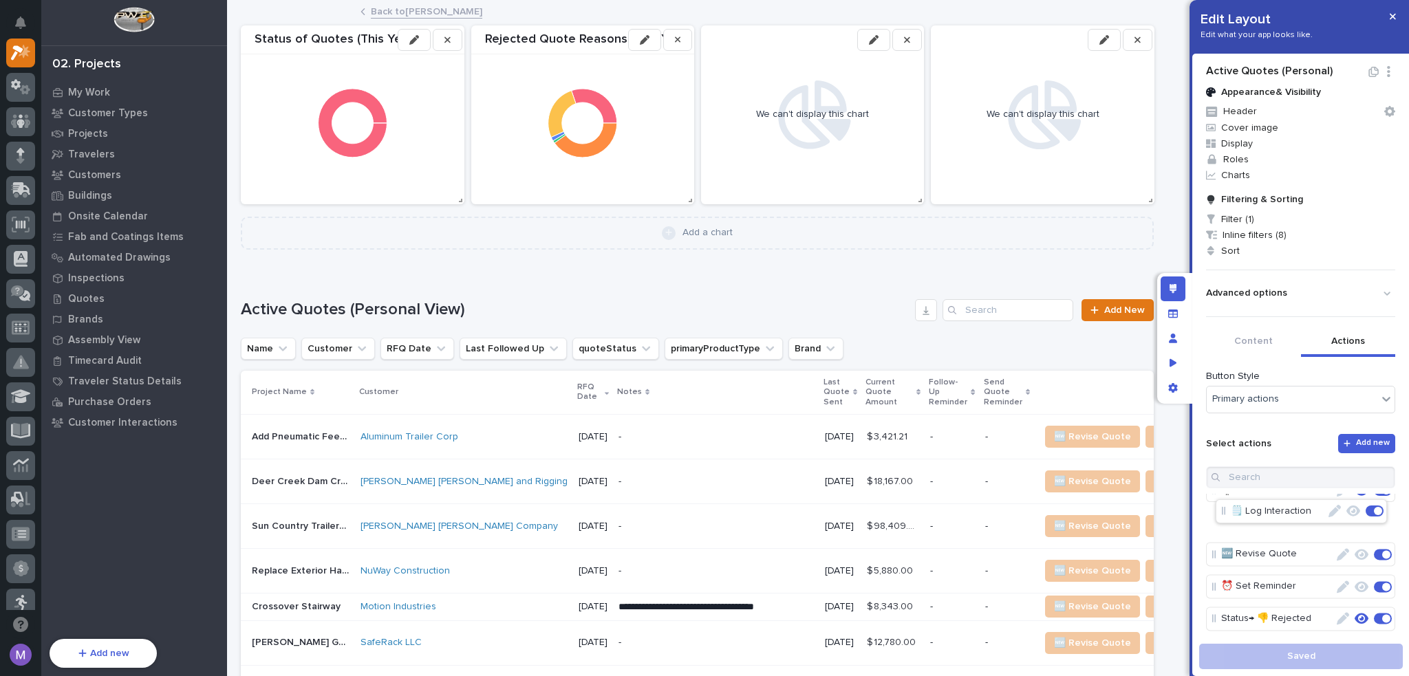
scroll to position [0, 0]
drag, startPoint x: 1253, startPoint y: 627, endPoint x: 1257, endPoint y: 559, distance: 67.5
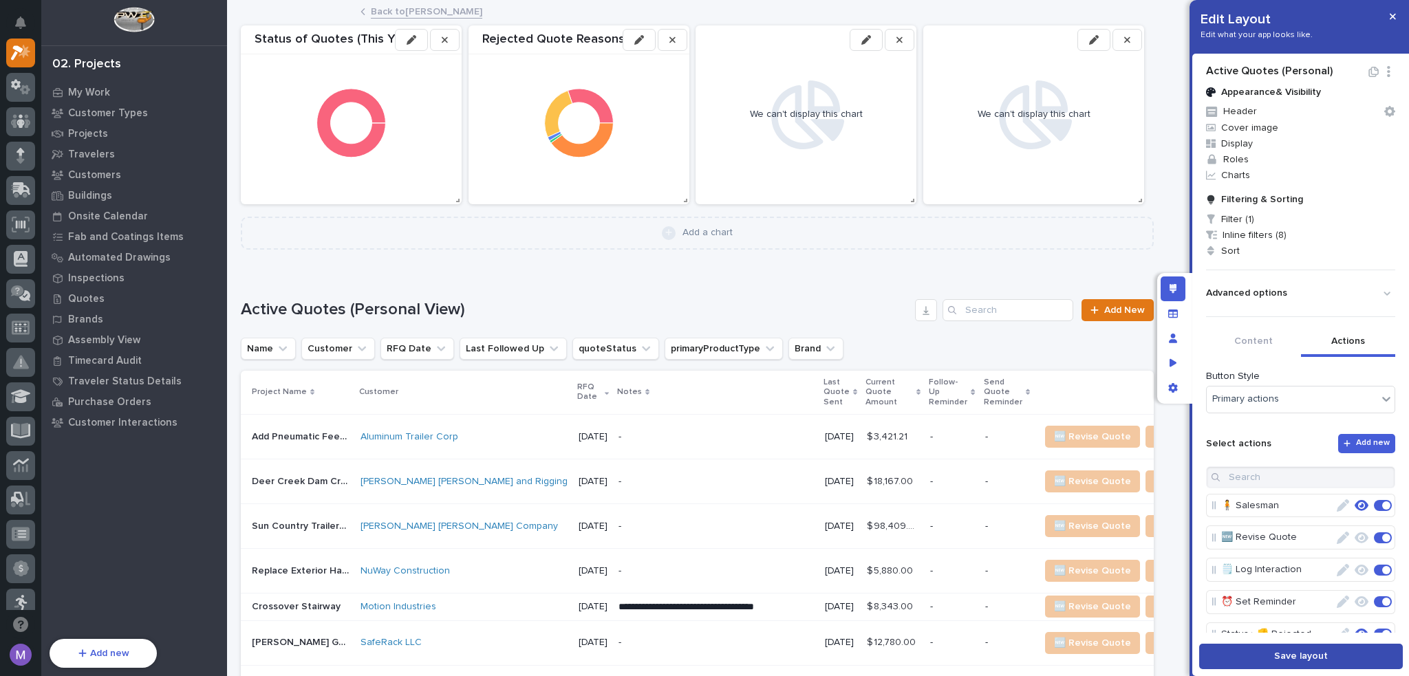
click at [1269, 654] on button "Save layout" at bounding box center [1301, 656] width 204 height 25
click at [380, 8] on link "Back to [PERSON_NAME]" at bounding box center [426, 11] width 111 height 16
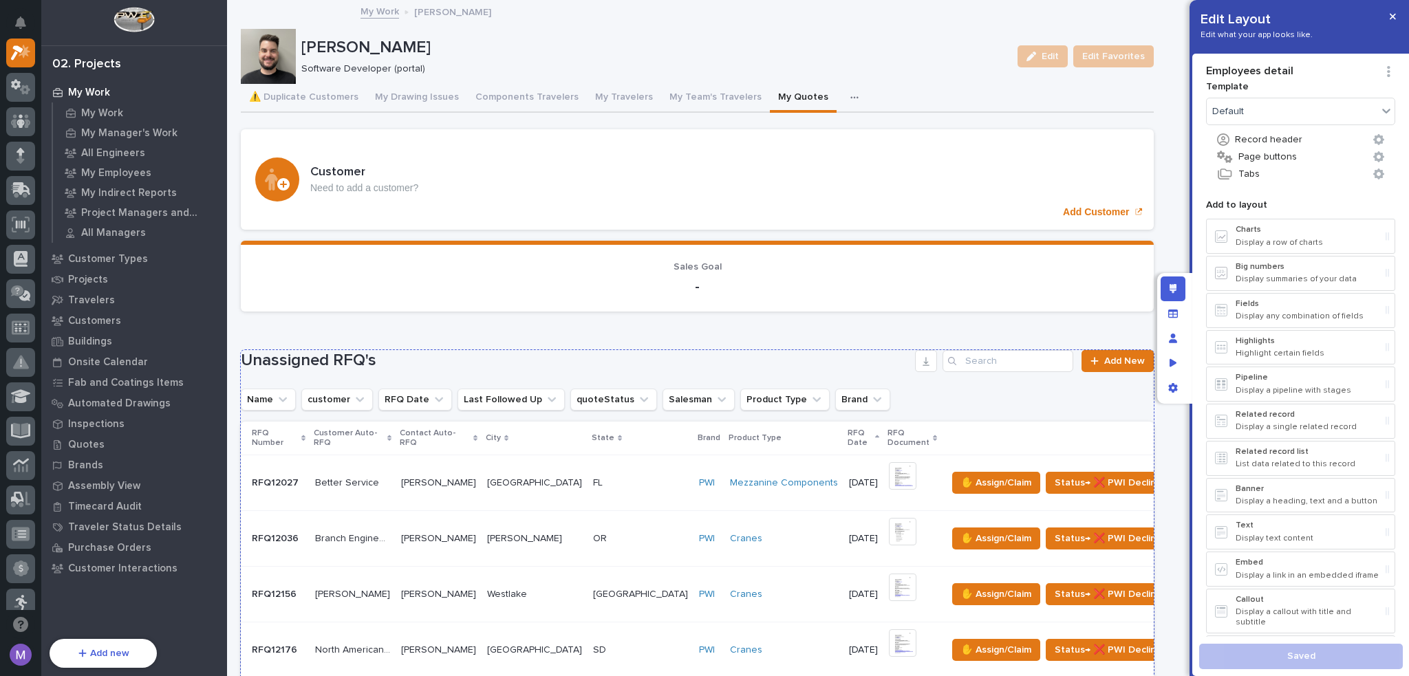
click at [593, 486] on p at bounding box center [640, 483] width 95 height 12
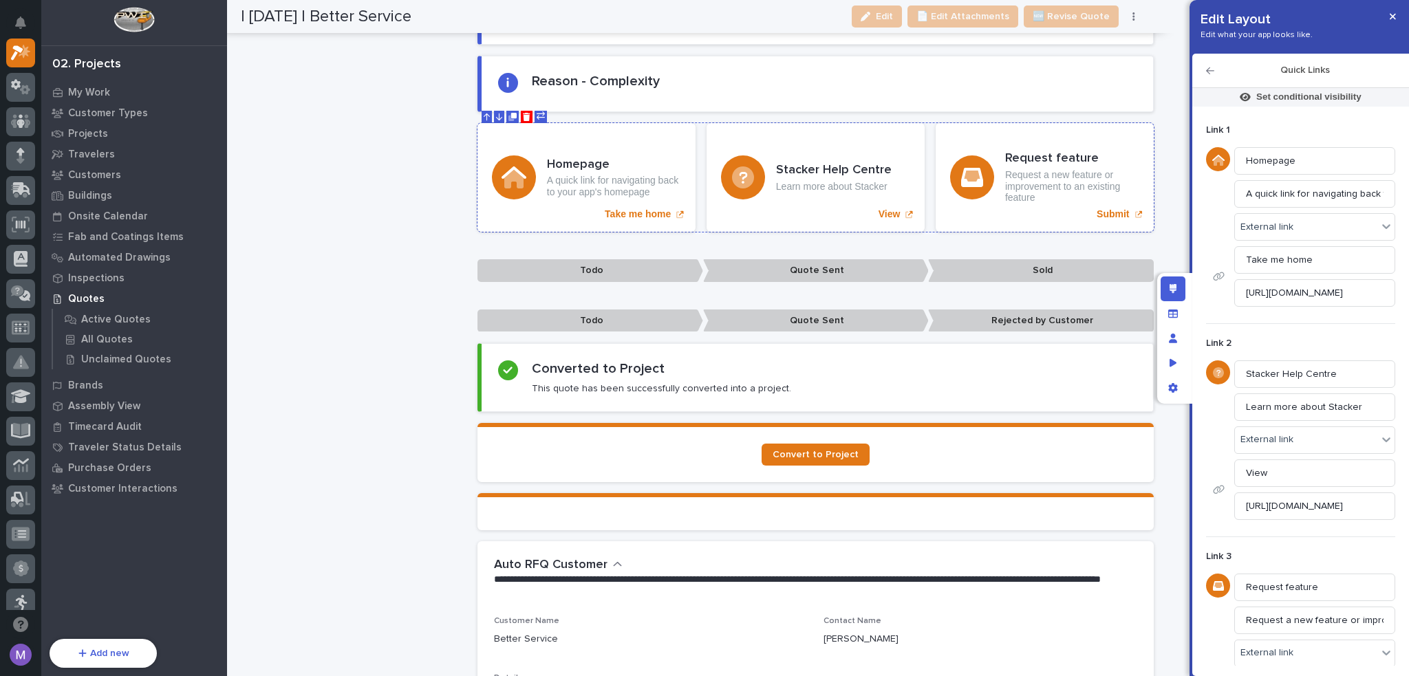
scroll to position [1032, 0]
click at [915, 427] on section "Convert to Project" at bounding box center [815, 451] width 676 height 59
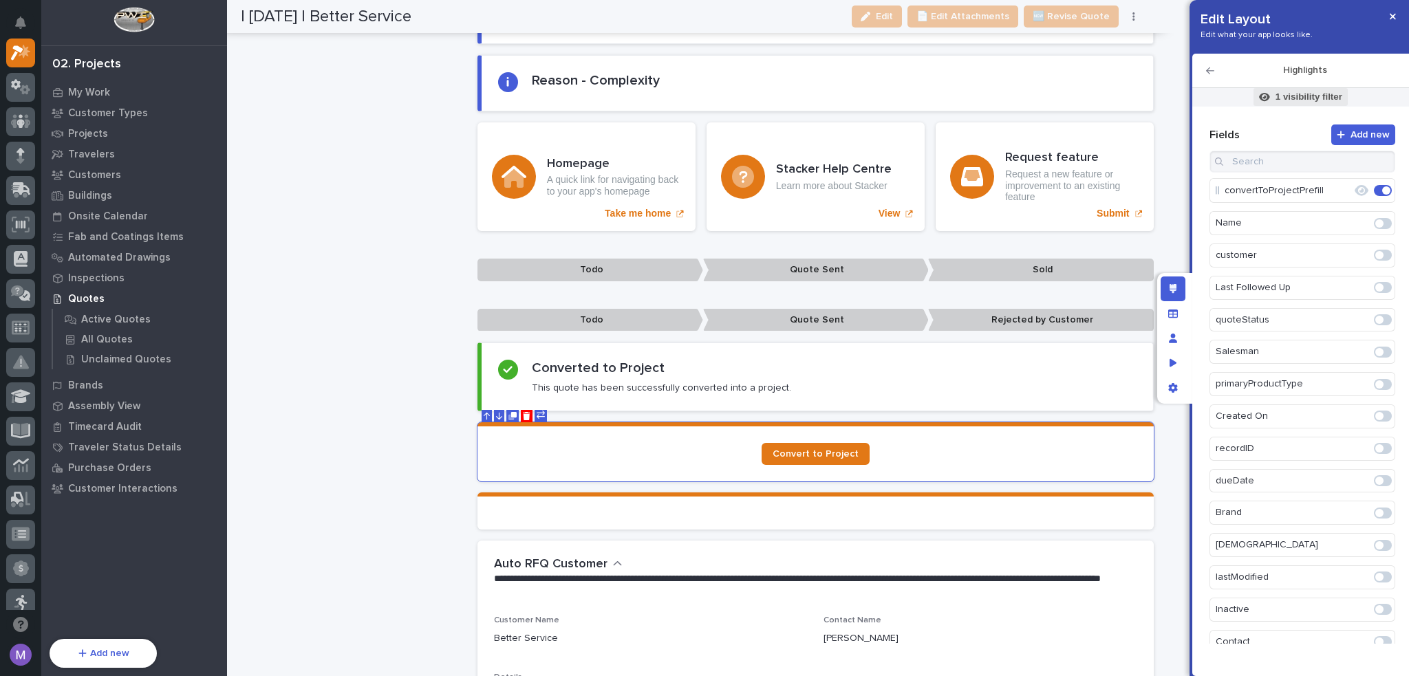
click at [1293, 105] on span "1 visibility filter" at bounding box center [1300, 97] width 94 height 18
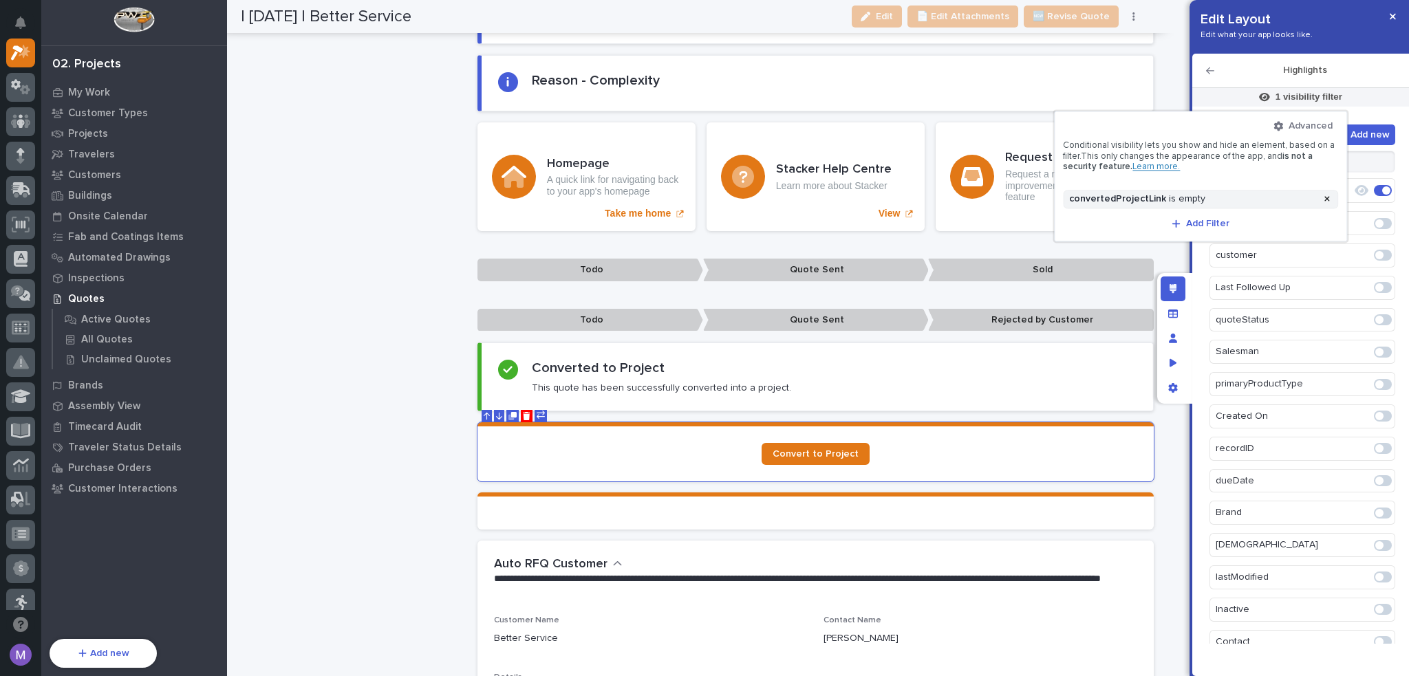
click at [1172, 253] on div at bounding box center [704, 338] width 1409 height 676
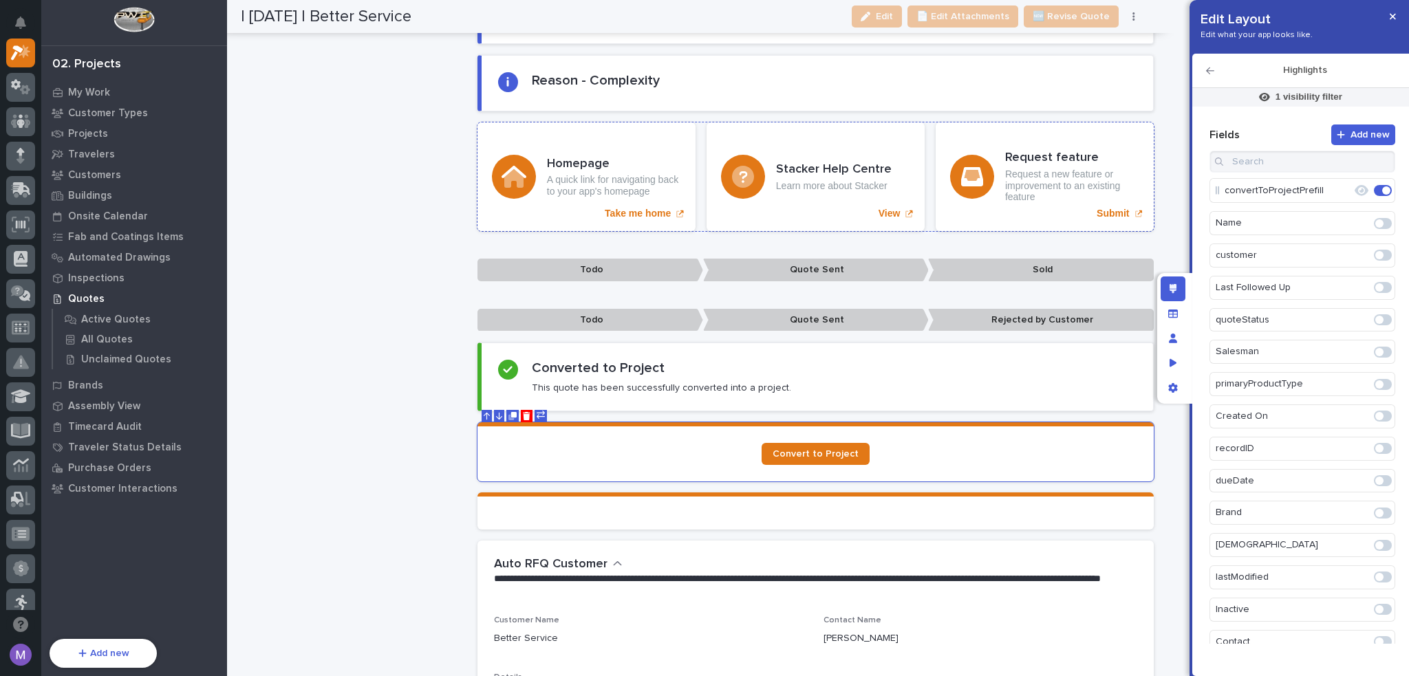
click at [940, 139] on div "Request feature Request a new feature or improvement to an existing feature Sub…" at bounding box center [1045, 176] width 218 height 109
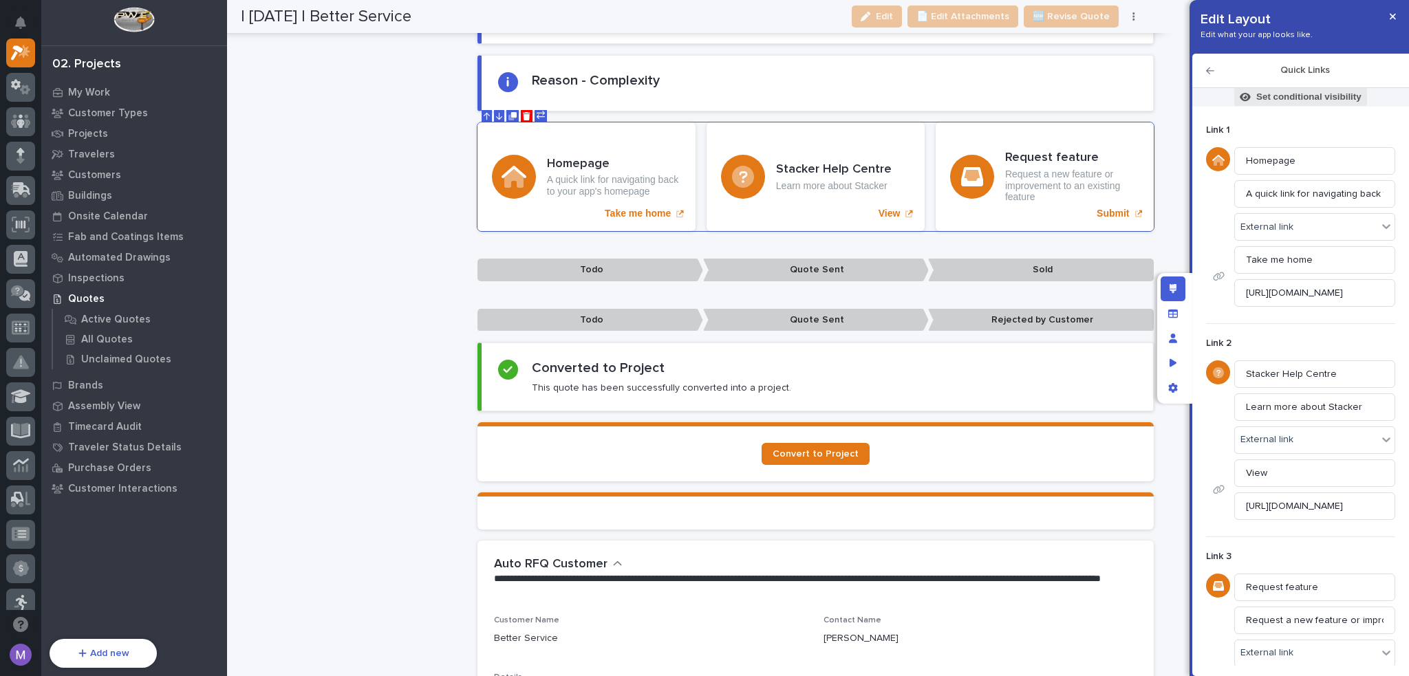
click at [1311, 100] on p "Set conditional visibility" at bounding box center [1308, 97] width 105 height 12
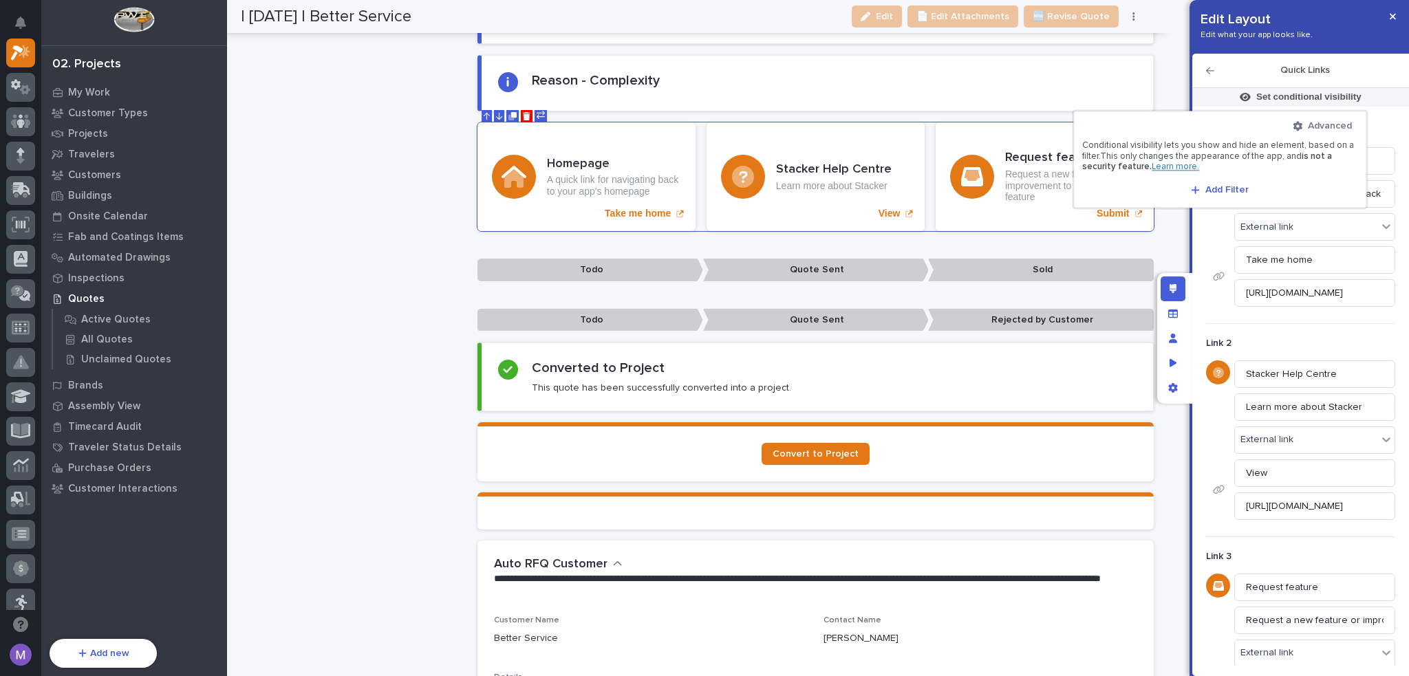
click at [1230, 67] on div at bounding box center [704, 338] width 1409 height 676
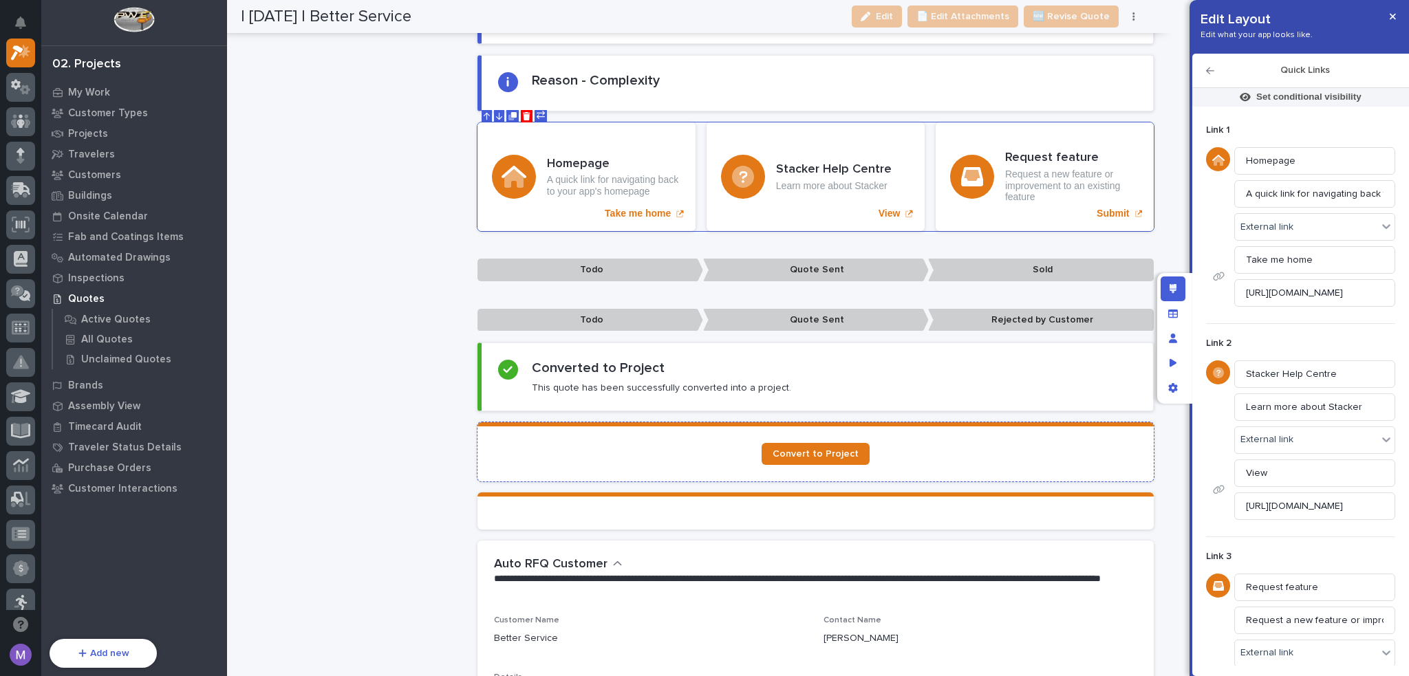
scroll to position [1169, 0]
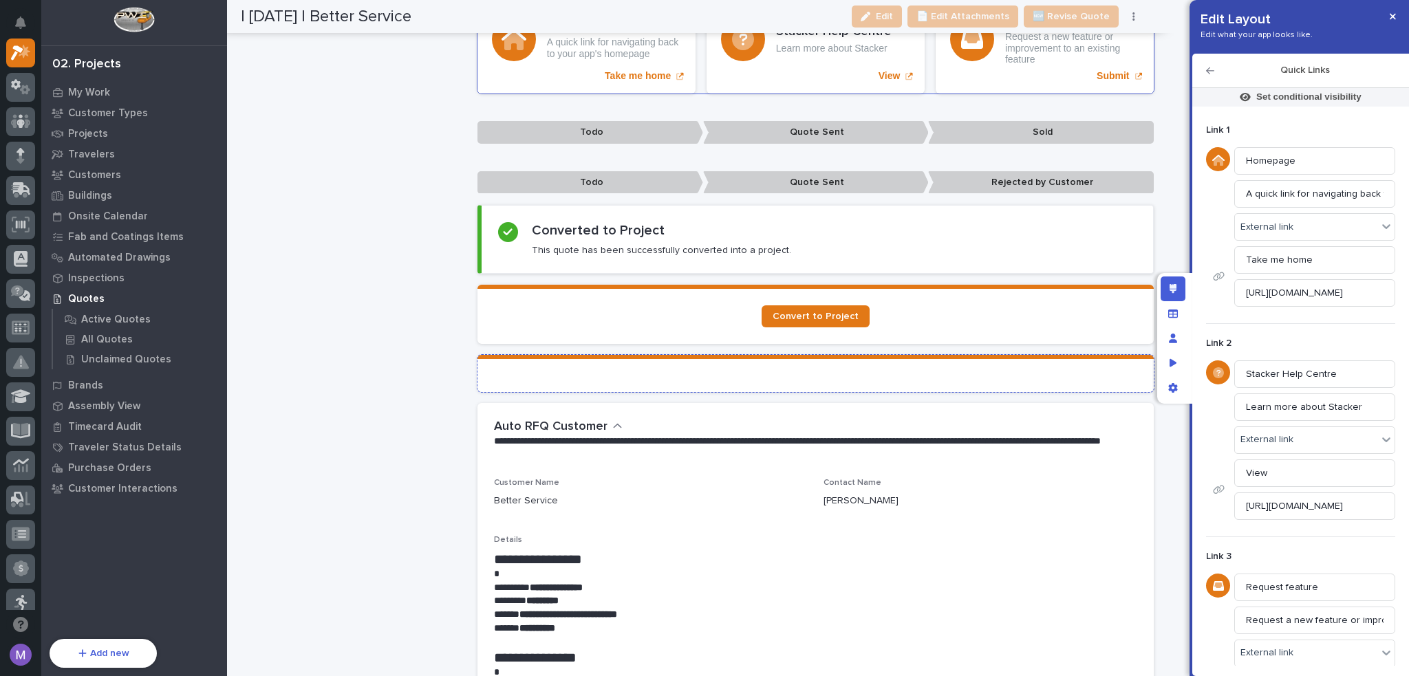
click at [865, 382] on section at bounding box center [815, 373] width 676 height 37
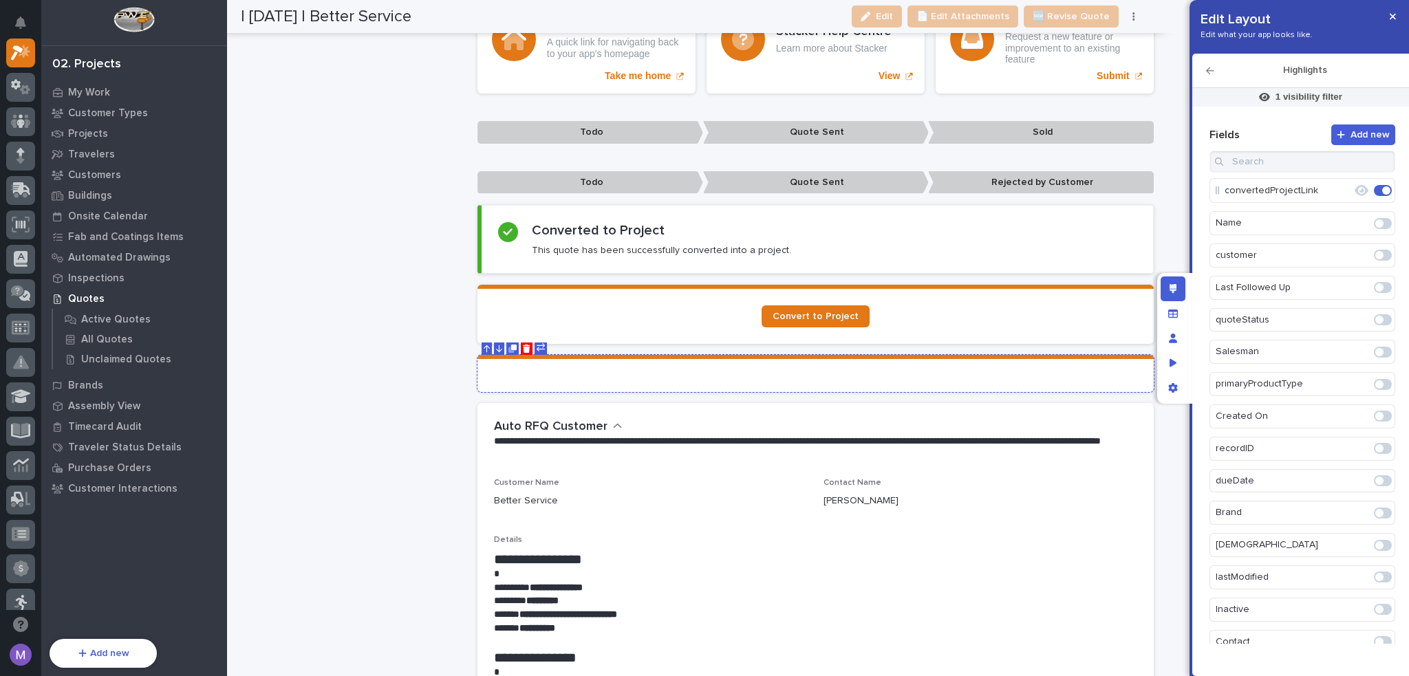
click at [867, 377] on section at bounding box center [815, 373] width 676 height 37
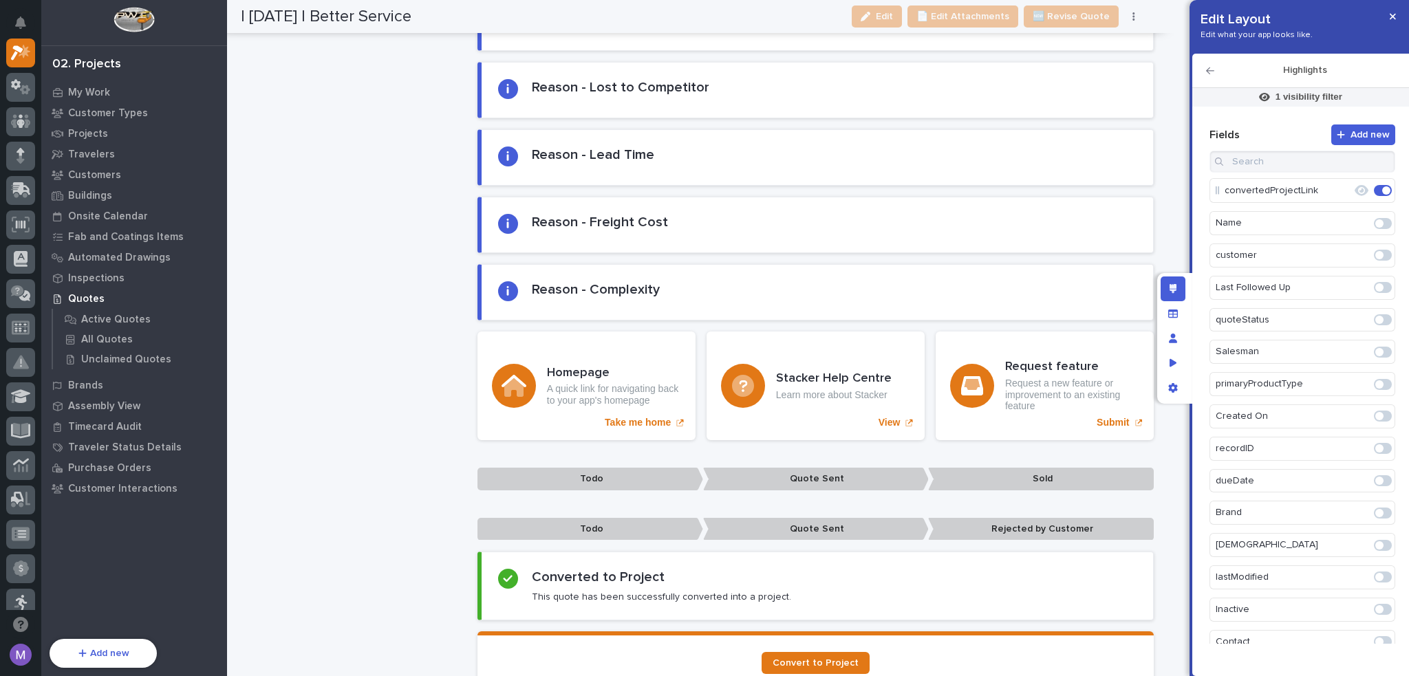
scroll to position [826, 0]
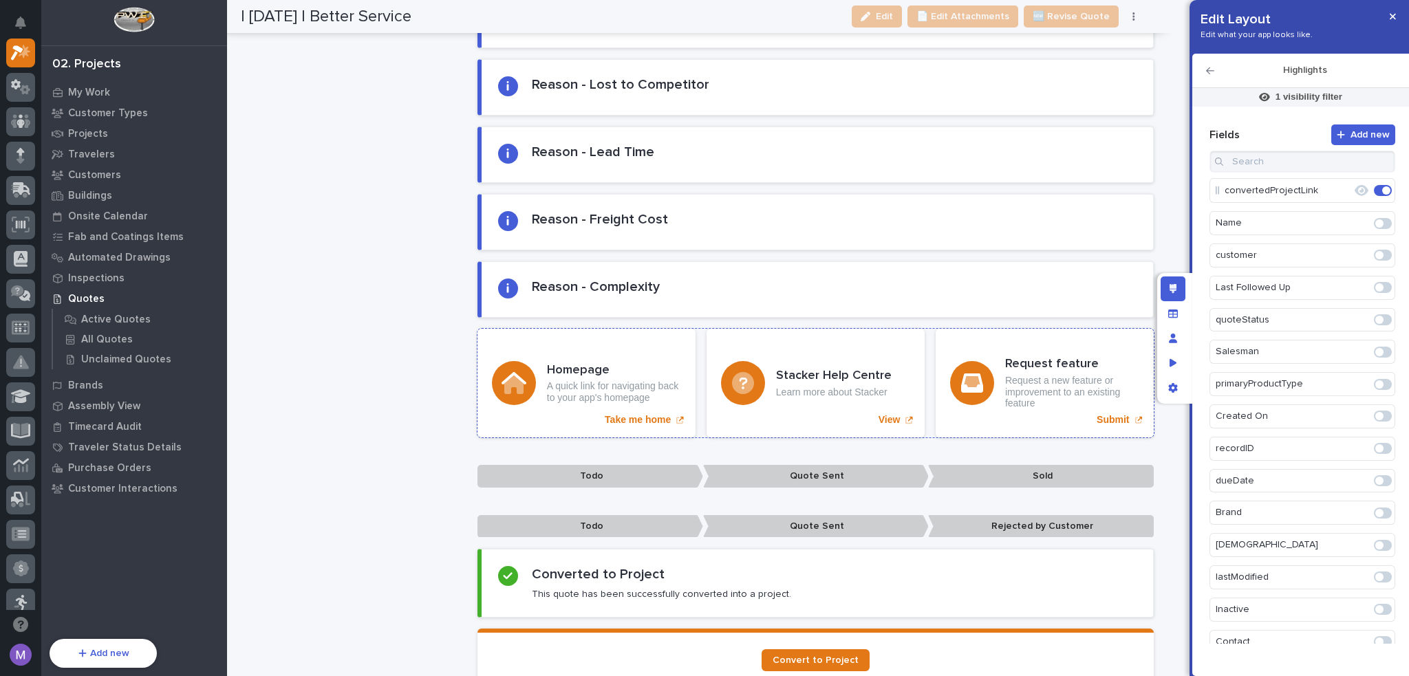
drag, startPoint x: 881, startPoint y: 344, endPoint x: 896, endPoint y: 349, distance: 16.5
click at [881, 344] on div "Stacker Help Centre Learn more about Stacker View" at bounding box center [816, 383] width 218 height 109
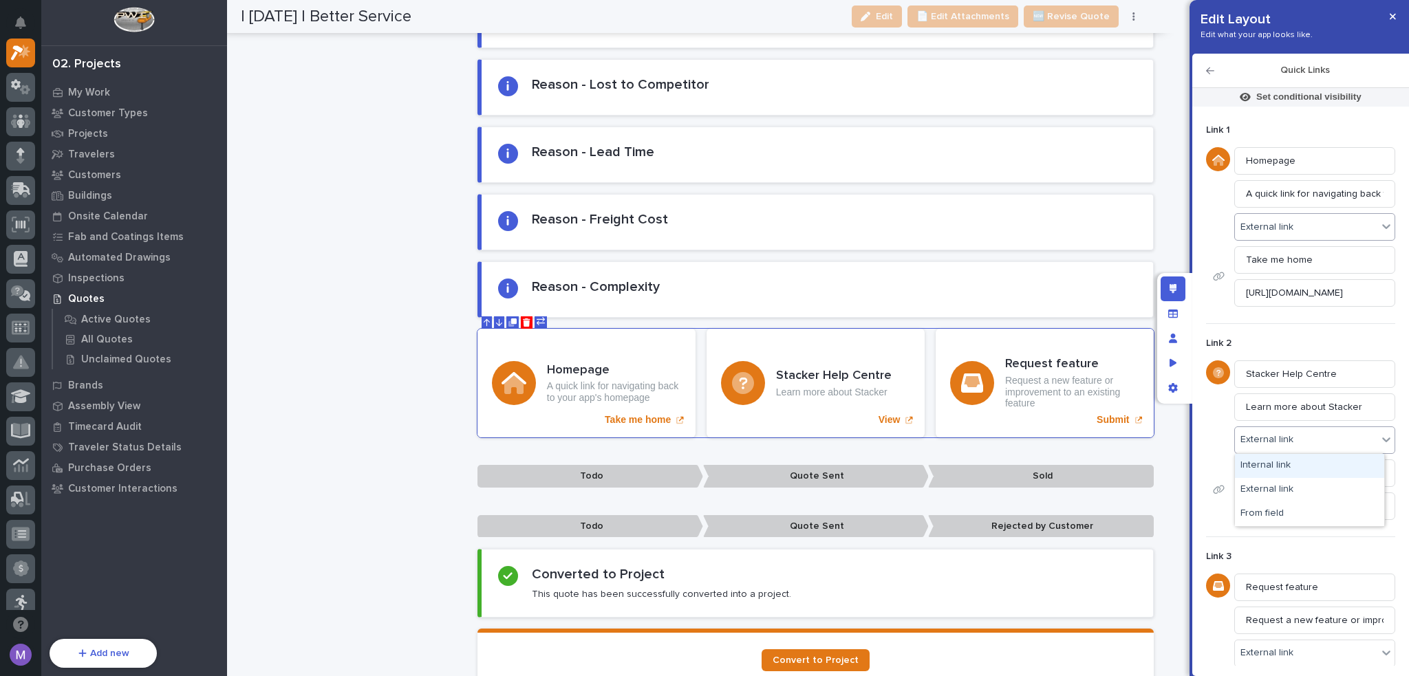
click at [1293, 217] on div "External link" at bounding box center [1306, 227] width 142 height 20
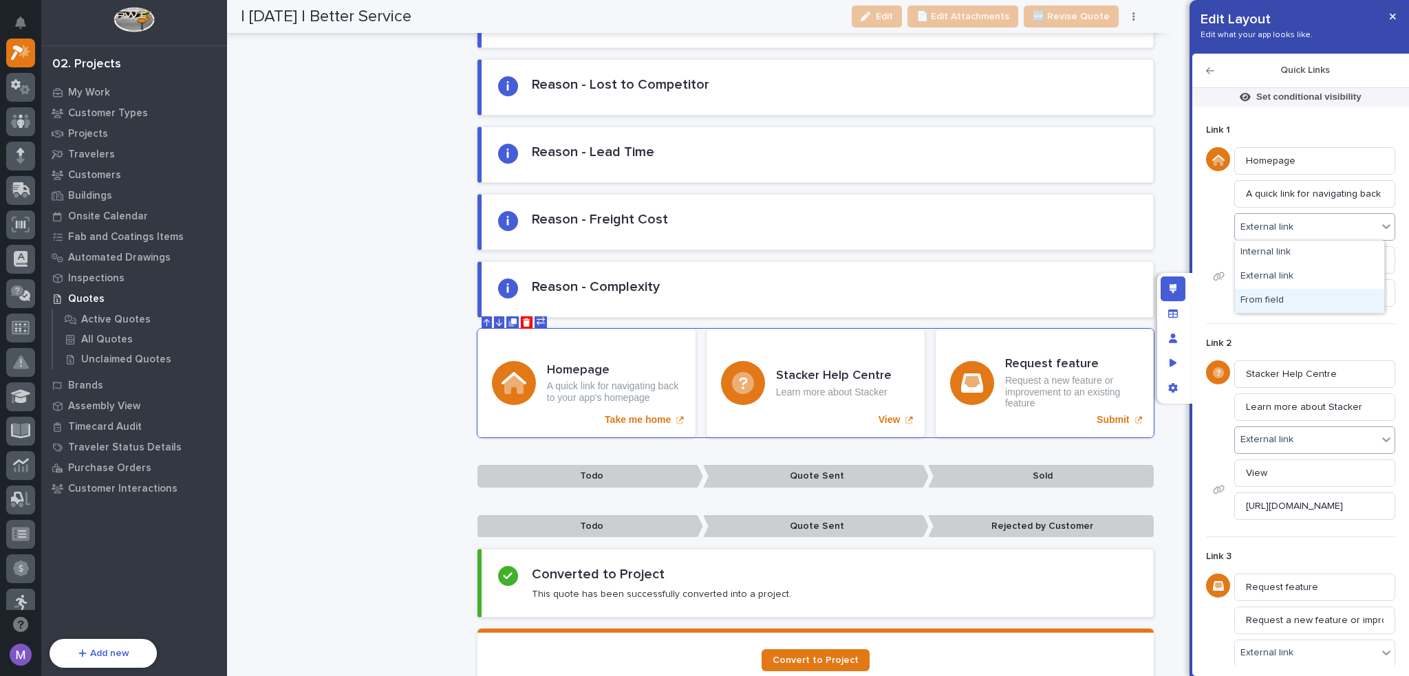
click at [1302, 307] on div "From field" at bounding box center [1309, 301] width 149 height 24
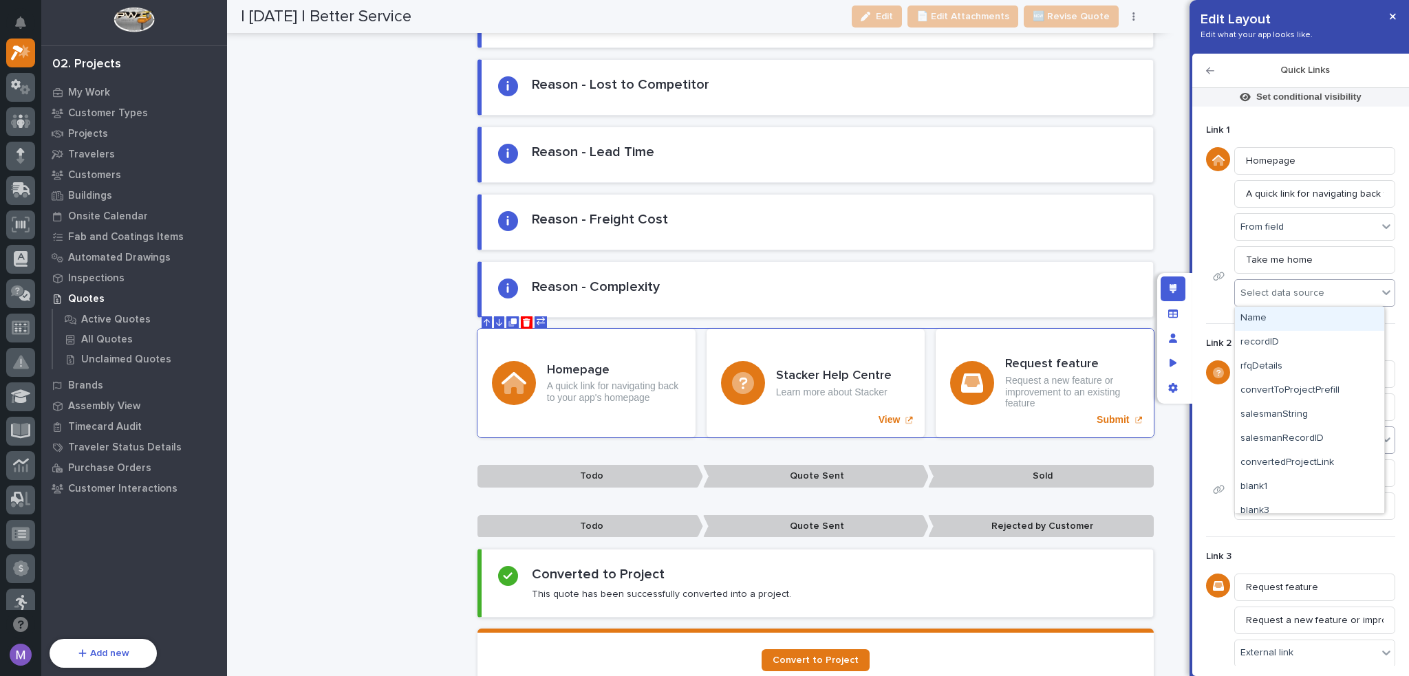
click at [1300, 302] on div "Select data source" at bounding box center [1306, 293] width 142 height 20
click at [1313, 477] on div "customerInteractionPrefillLink" at bounding box center [1309, 477] width 149 height 24
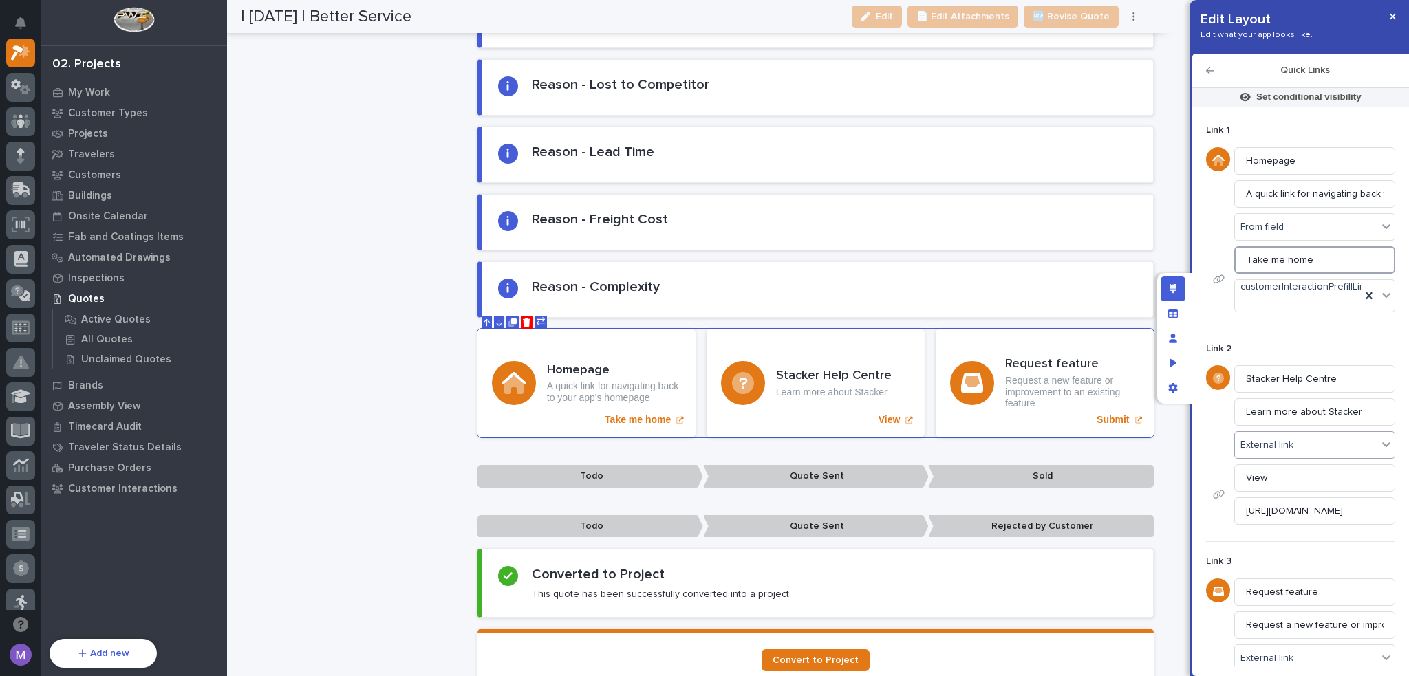
drag, startPoint x: 1311, startPoint y: 257, endPoint x: 1203, endPoint y: 252, distance: 108.1
click at [1203, 252] on div "Set conditional visibility Link 1 Homepage A quick link for navigating back to …" at bounding box center [1300, 373] width 203 height 585
type input "Log Interaction"
click at [1313, 182] on input "A quick link for navigating back to your app's homepage" at bounding box center [1314, 194] width 161 height 28
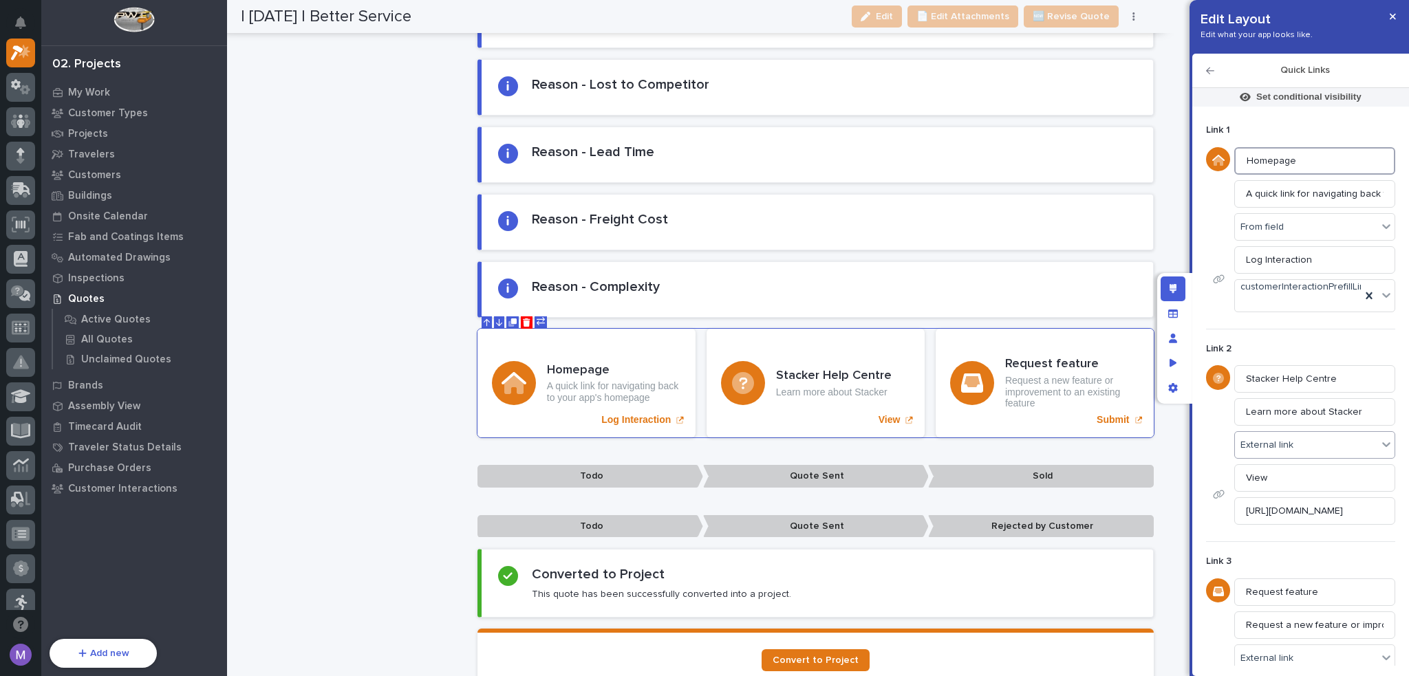
click at [1313, 161] on input "Homepage" at bounding box center [1314, 161] width 161 height 28
click at [1227, 157] on div "Edit link icon" at bounding box center [1218, 159] width 24 height 24
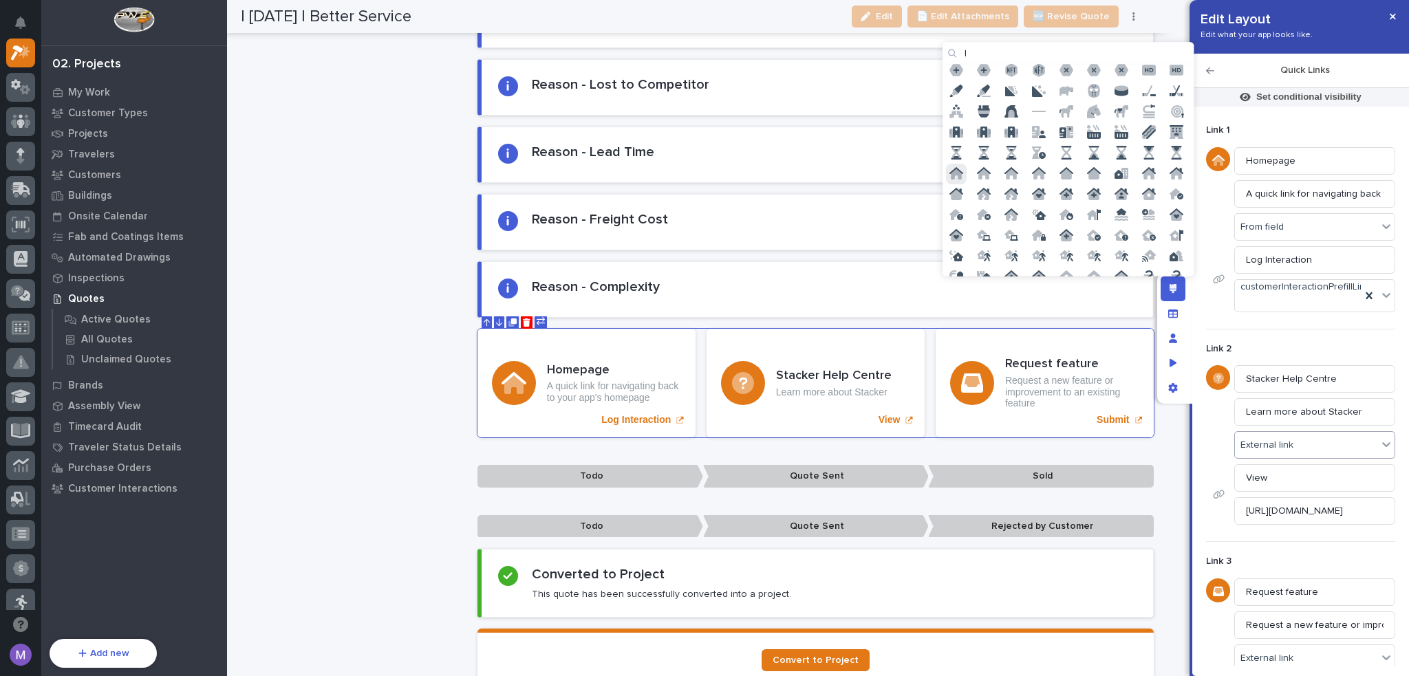
scroll to position [0, 0]
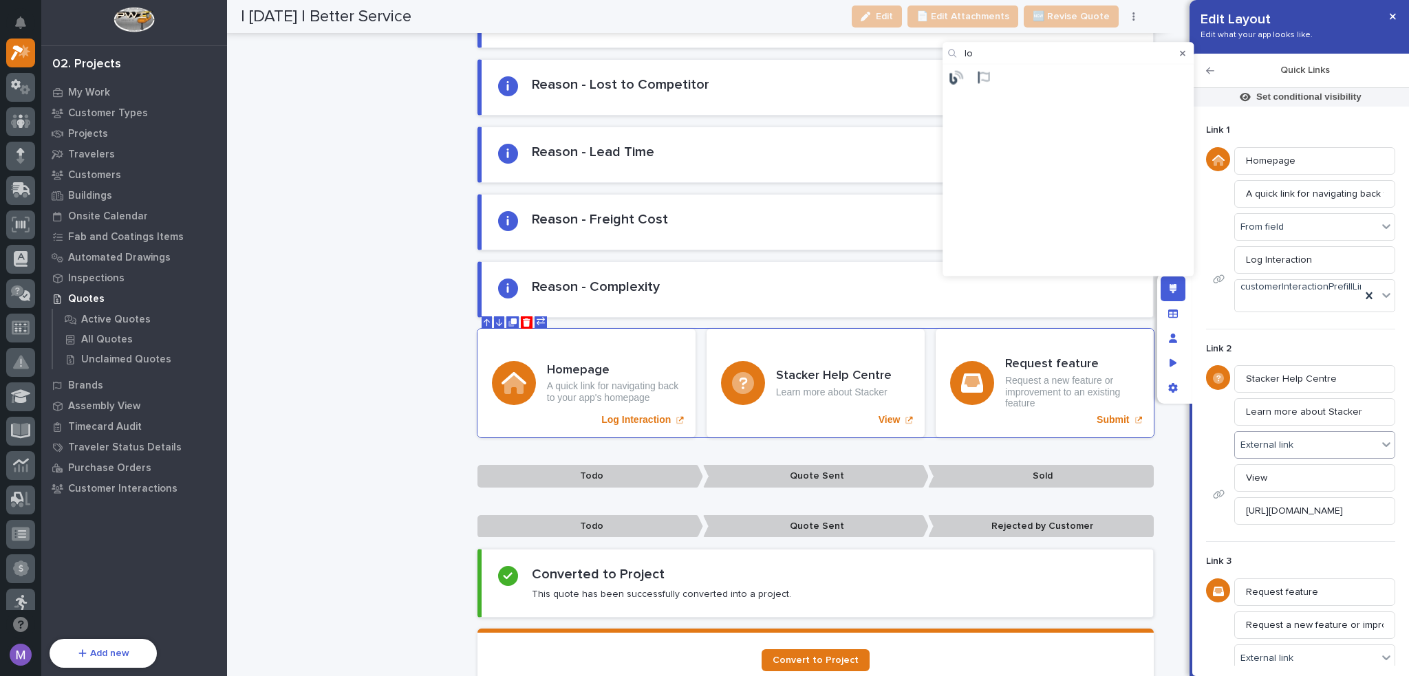
type input "l"
type input "a"
type input "person"
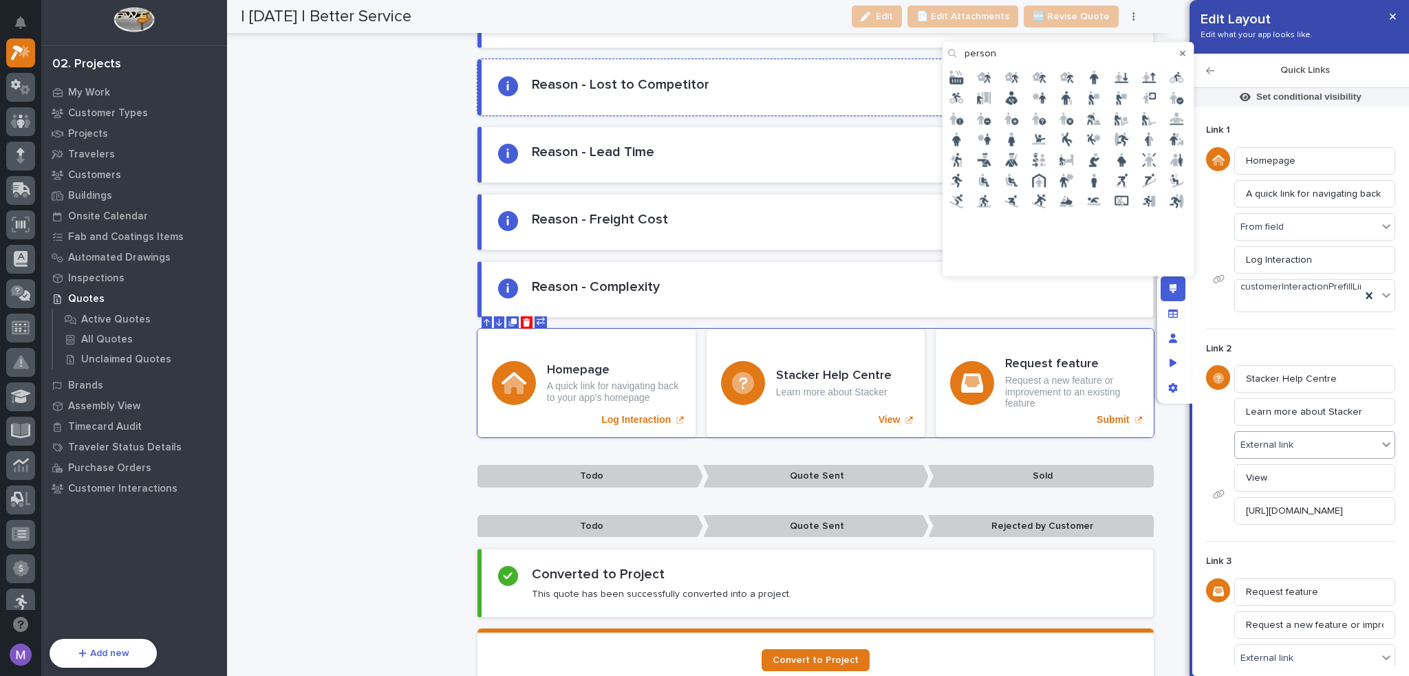
drag, startPoint x: 1022, startPoint y: 55, endPoint x: 930, endPoint y: 65, distance: 92.7
click at [930, 65] on body "Edit Layout Edit what your app looks like. Quick Links Set conditional visibili…" at bounding box center [704, 338] width 1409 height 676
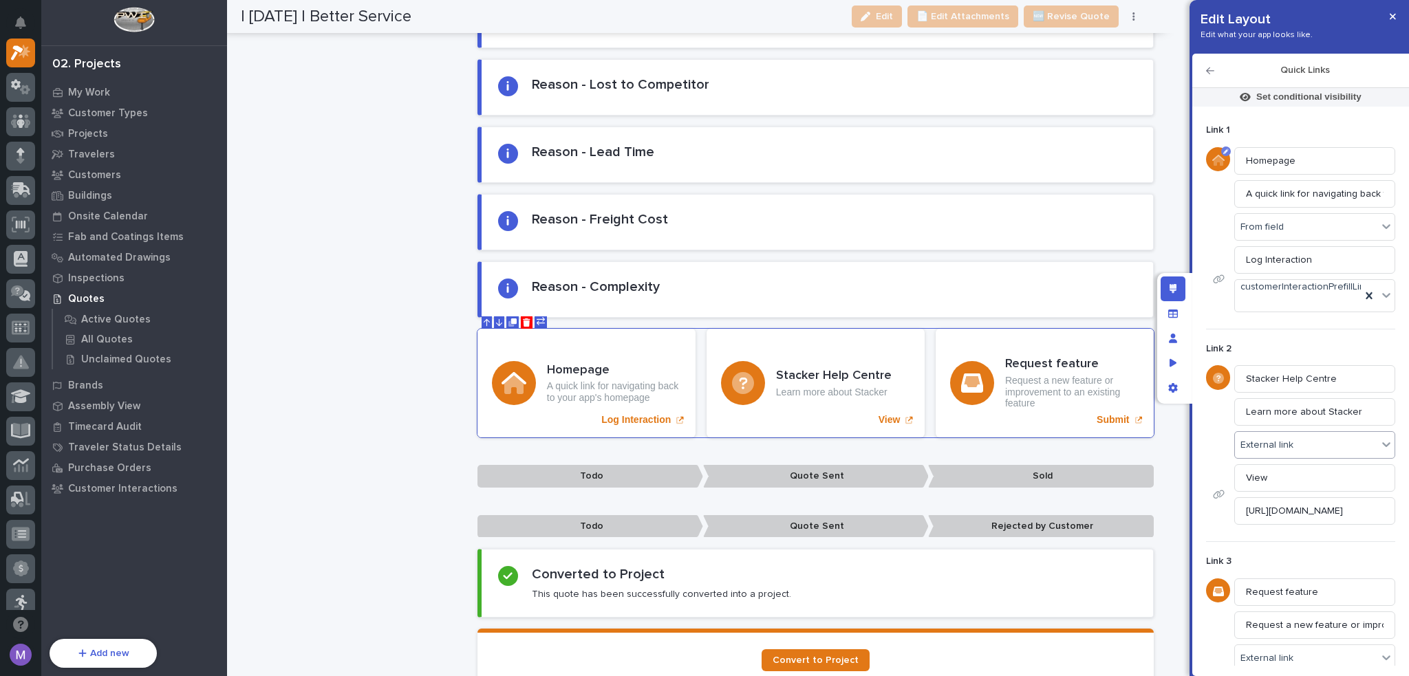
click at [1220, 160] on icon "Edit link icon" at bounding box center [1219, 161] width 10 height 10
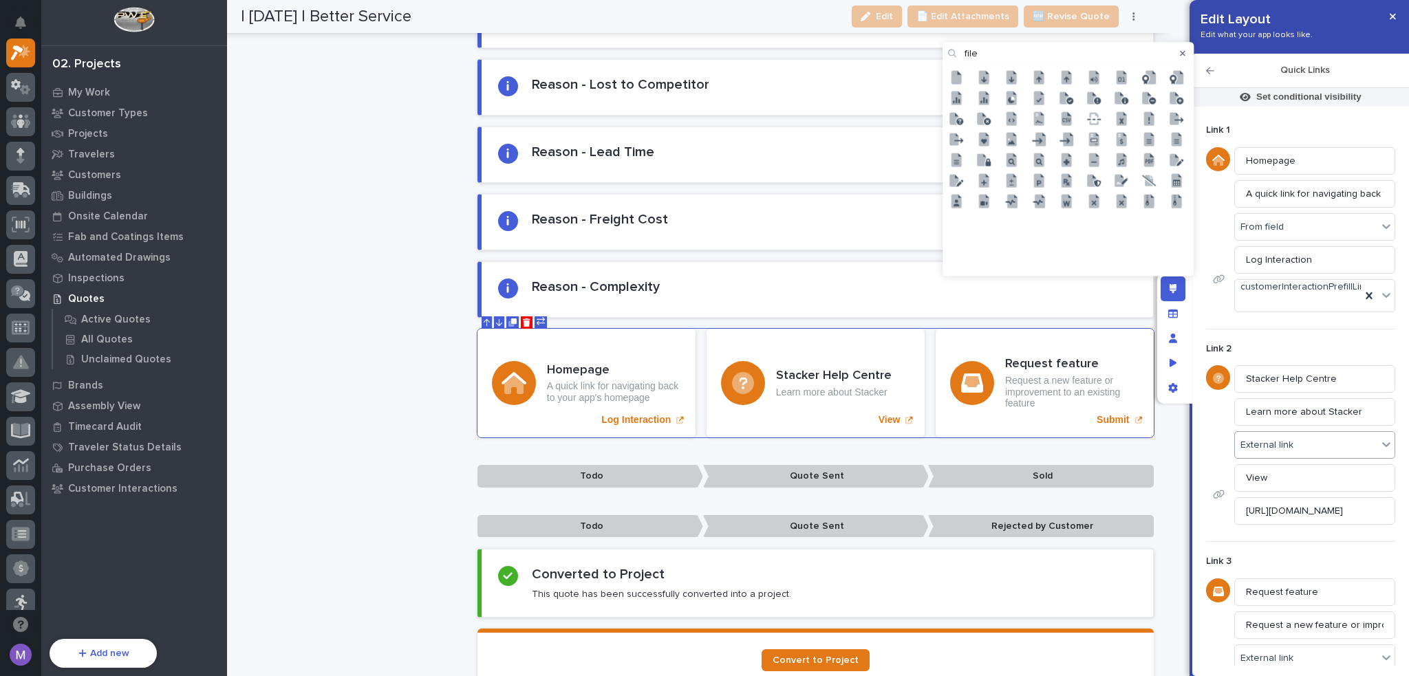
click at [1051, 56] on input "file" at bounding box center [1067, 54] width 251 height 22
click at [1051, 55] on input "file" at bounding box center [1067, 54] width 251 height 22
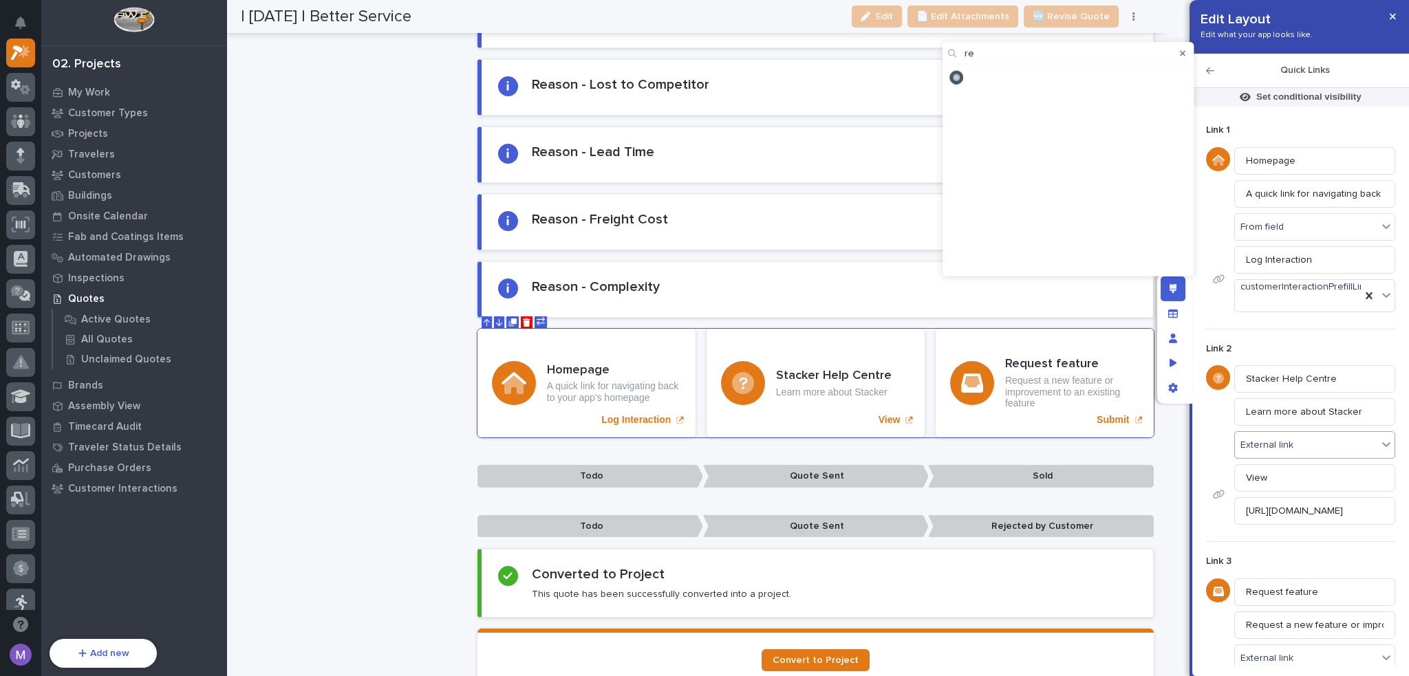
type input "r"
type input "e"
type input "note"
click at [1098, 75] on icon at bounding box center [1094, 77] width 12 height 12
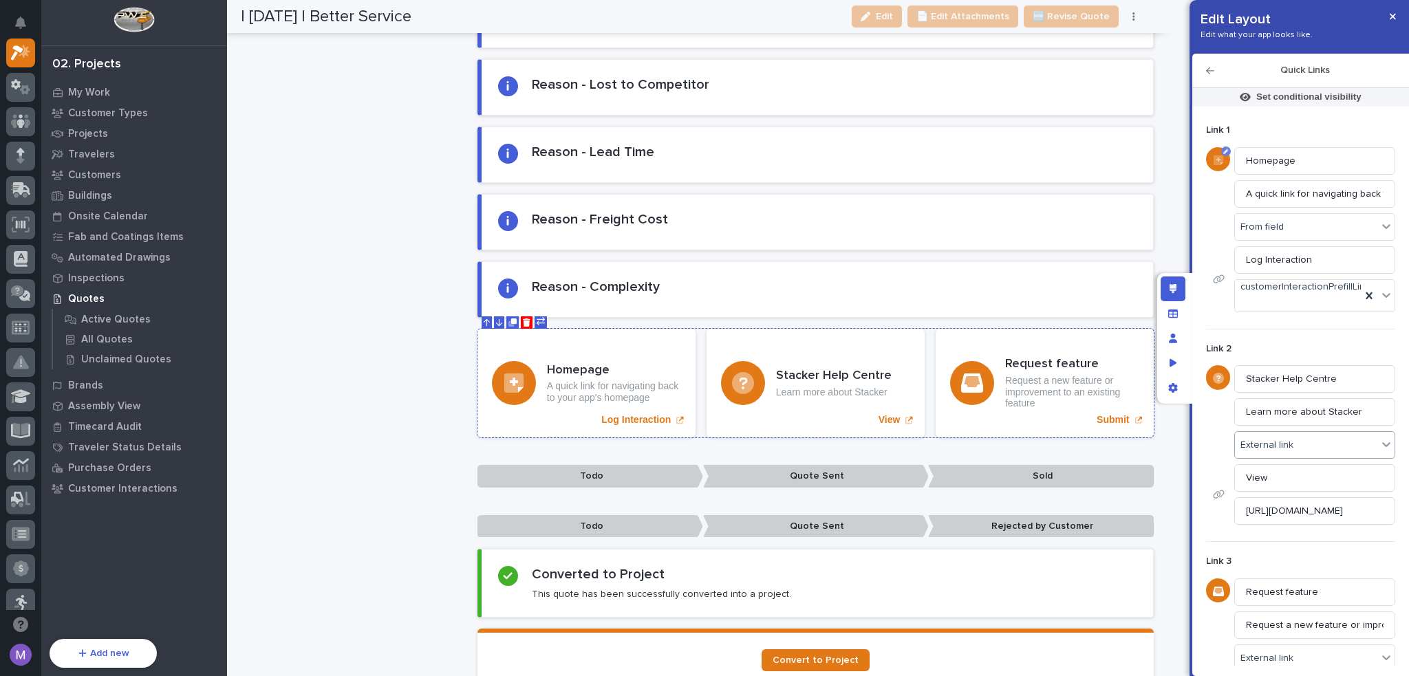
click at [607, 369] on h3 "Homepage" at bounding box center [614, 370] width 134 height 15
click at [1218, 161] on icon "Edit link icon" at bounding box center [1219, 162] width 7 height 8
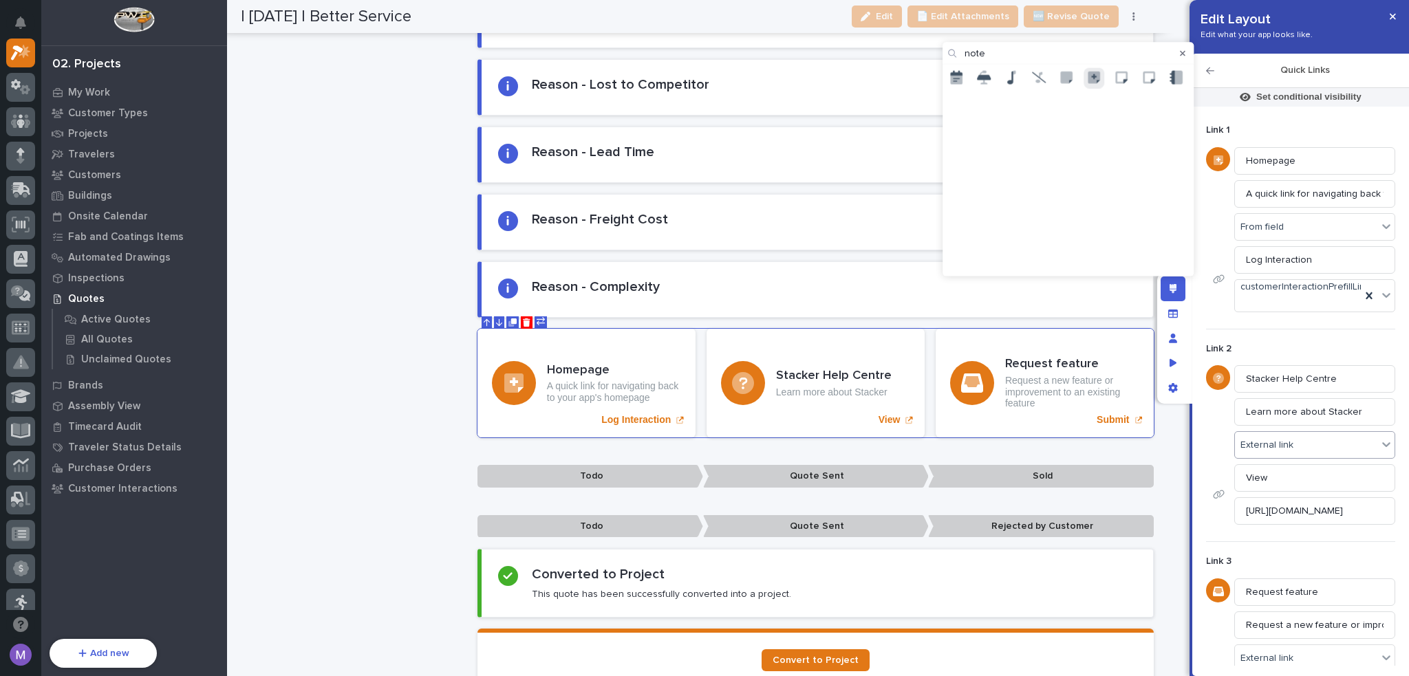
type input "note"
click at [1271, 126] on p "Link 1" at bounding box center [1300, 131] width 189 height 12
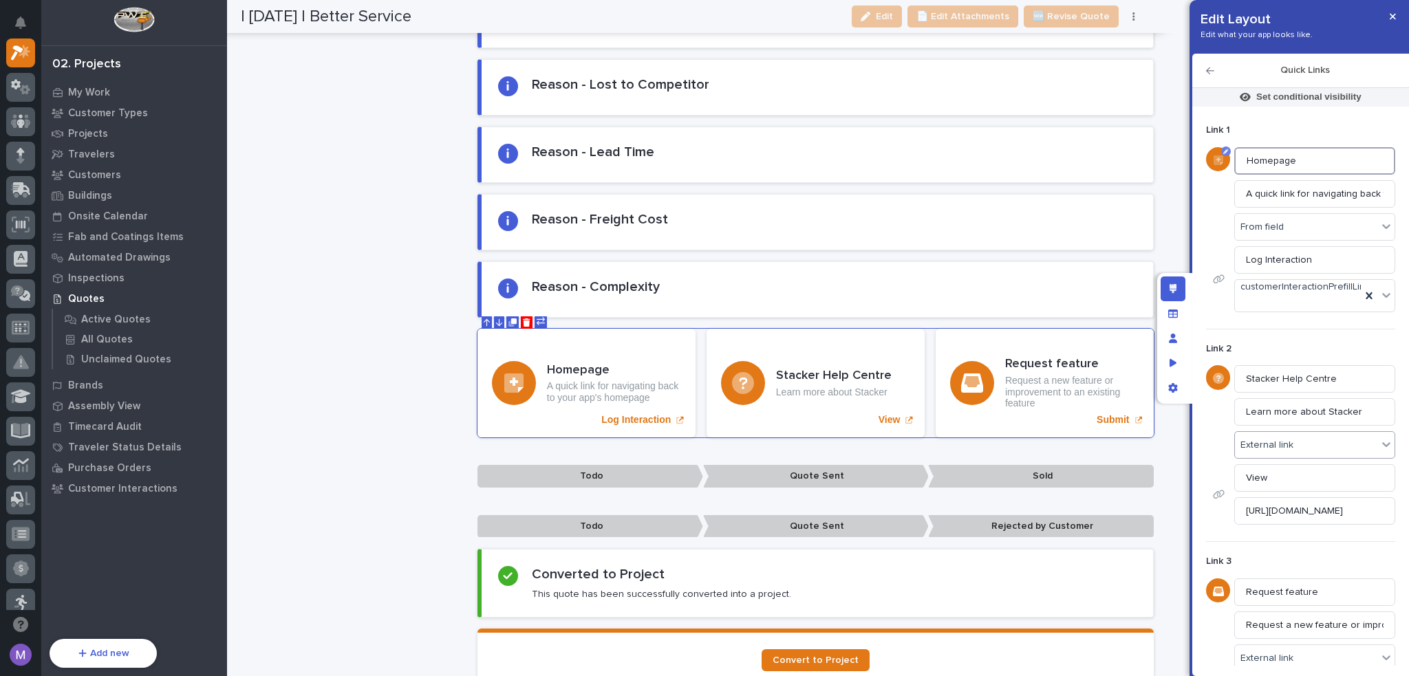
click at [1295, 159] on input "Homepage" at bounding box center [1314, 161] width 161 height 28
drag, startPoint x: 1262, startPoint y: 159, endPoint x: 1240, endPoint y: 164, distance: 21.9
click at [1240, 164] on input "Log Interaction" at bounding box center [1314, 161] width 161 height 28
click at [1240, 158] on input "Customer Interaction" at bounding box center [1314, 161] width 161 height 28
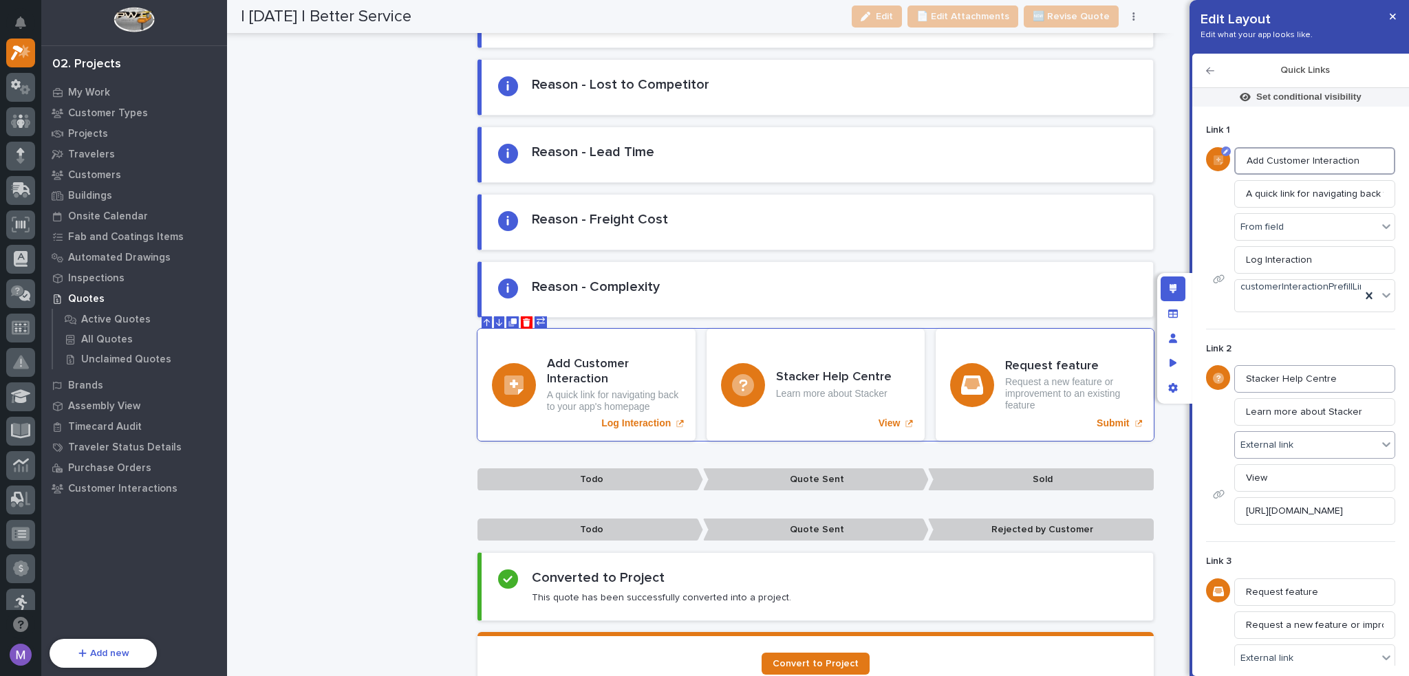
type input "Add Customer Interaction"
click at [1332, 387] on input "Stacker Help Centre" at bounding box center [1314, 379] width 161 height 28
click at [1336, 415] on input "Learn more about Stacker" at bounding box center [1314, 412] width 161 height 28
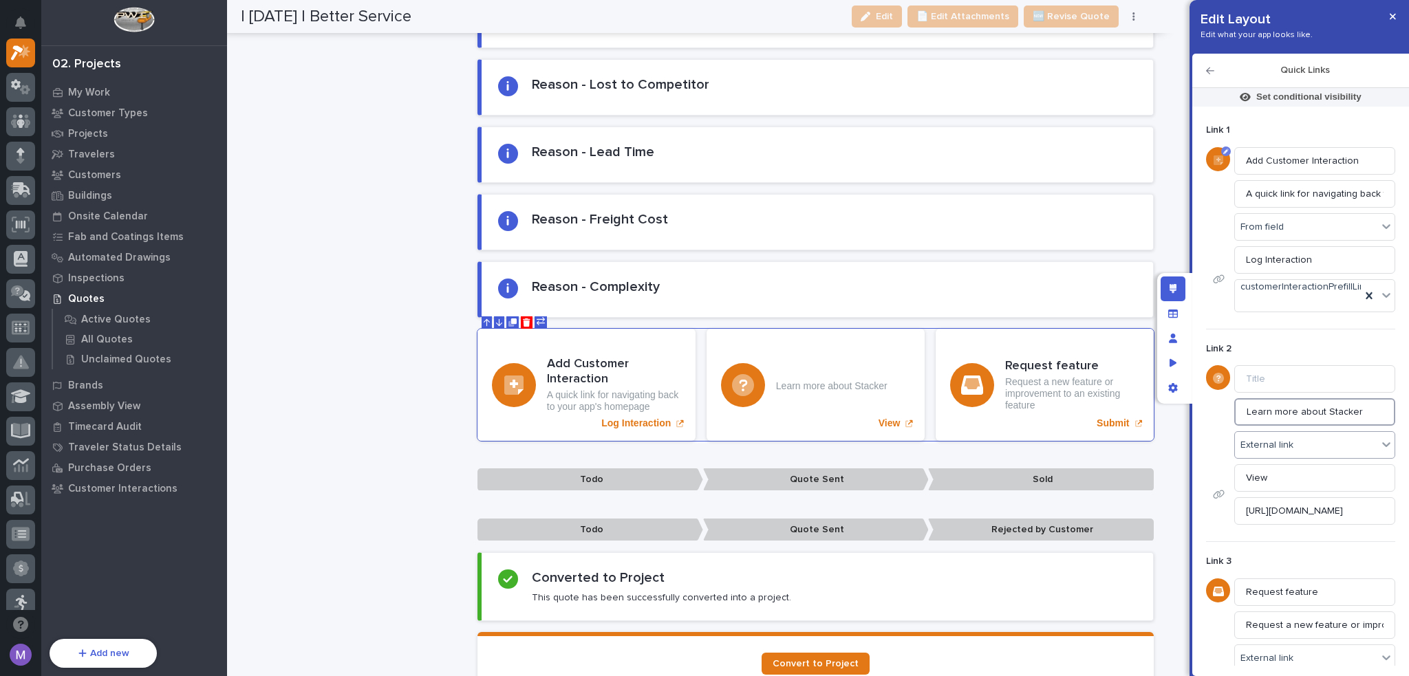
click at [1336, 415] on input "Learn more about Stacker" at bounding box center [1314, 412] width 161 height 28
click at [1324, 467] on input "View" at bounding box center [1314, 478] width 161 height 28
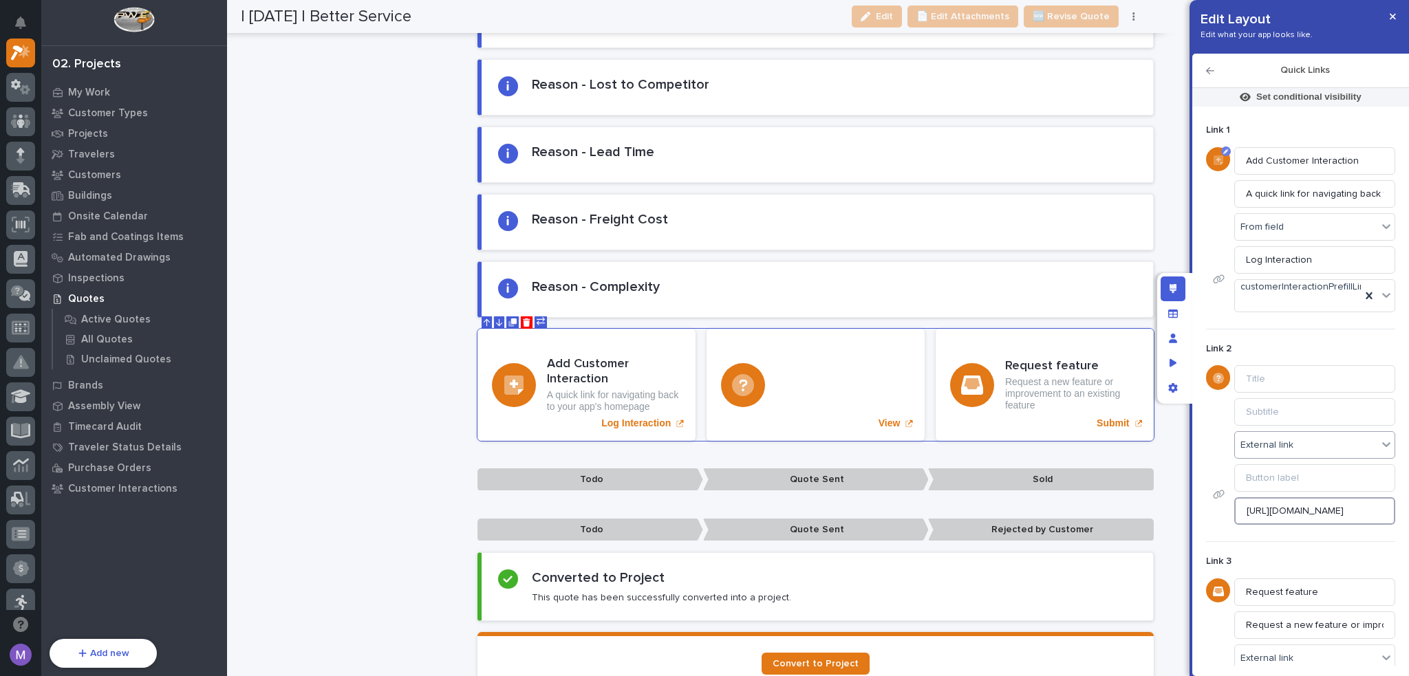
click at [1324, 504] on input "[URL][DOMAIN_NAME]" at bounding box center [1314, 511] width 161 height 28
click at [1324, 505] on input "[URL][DOMAIN_NAME]" at bounding box center [1314, 511] width 161 height 28
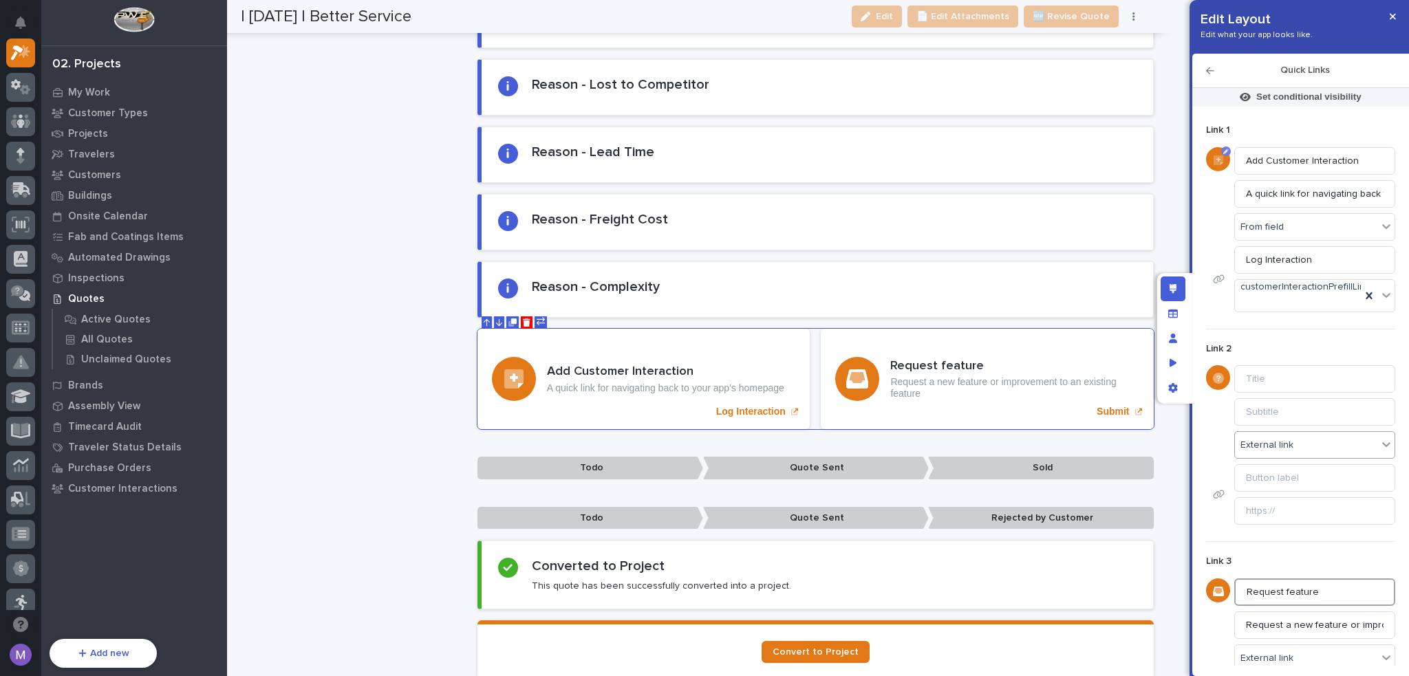
click at [1319, 593] on input "Request feature" at bounding box center [1314, 593] width 161 height 28
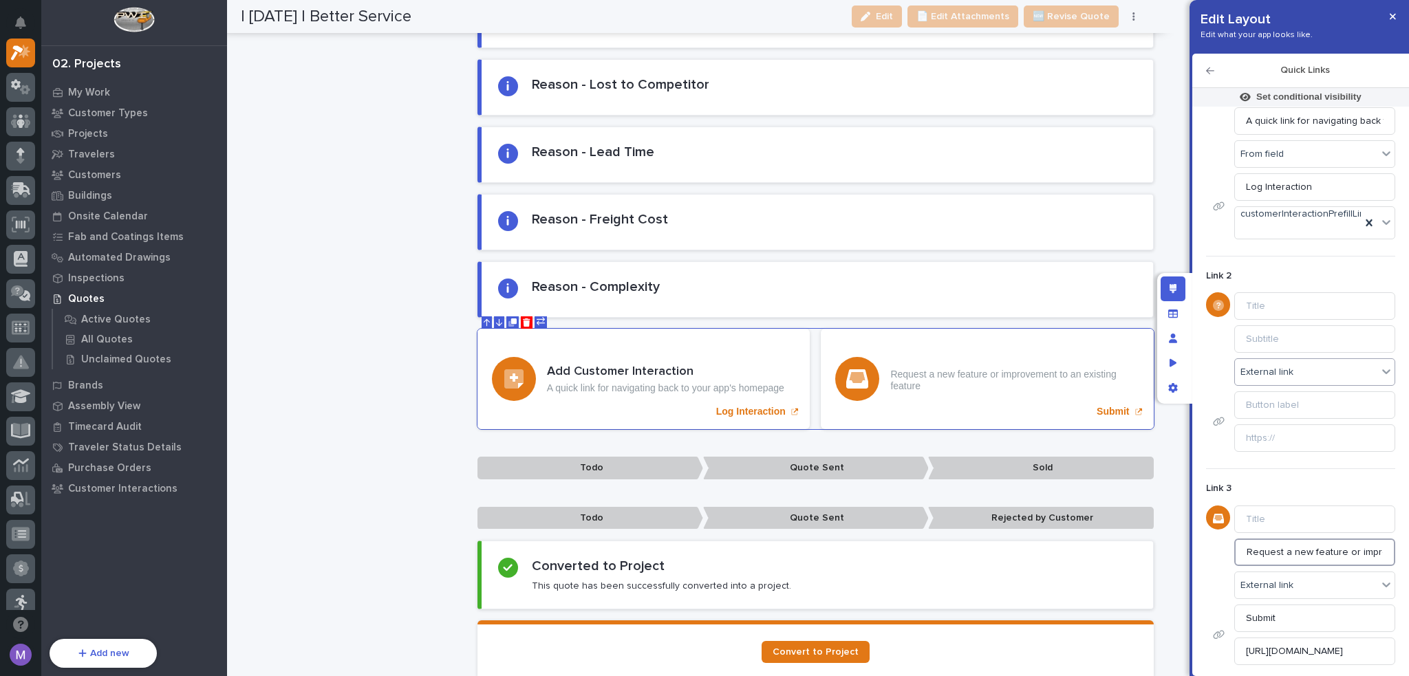
click at [1329, 558] on input "Request a new feature or improvement to an existing feature" at bounding box center [1314, 553] width 161 height 28
click at [1308, 617] on input "Submit" at bounding box center [1314, 619] width 161 height 28
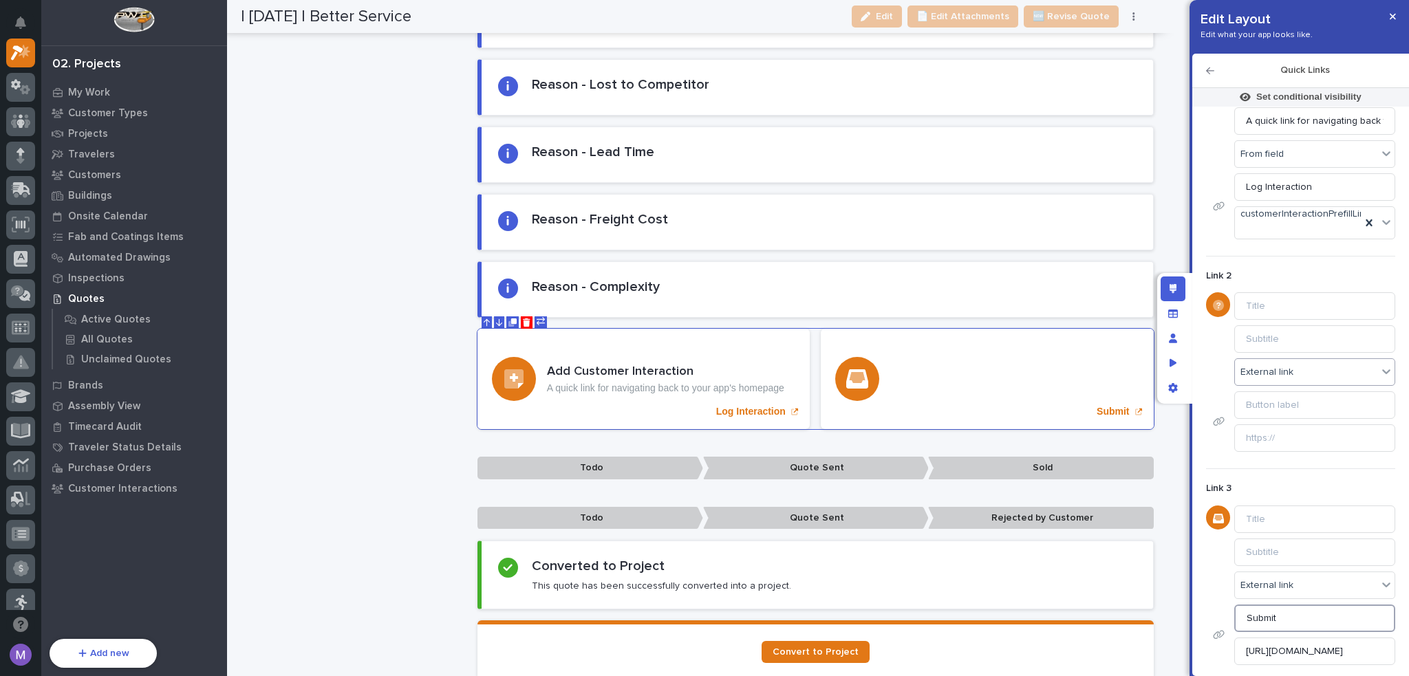
click at [1308, 617] on input "Submit" at bounding box center [1314, 619] width 161 height 28
click at [1322, 646] on input "[URL][DOMAIN_NAME]" at bounding box center [1314, 652] width 161 height 28
click at [885, 357] on div "Add Customer Interaction A quick link for navigating back to your app's homepag…" at bounding box center [815, 379] width 676 height 100
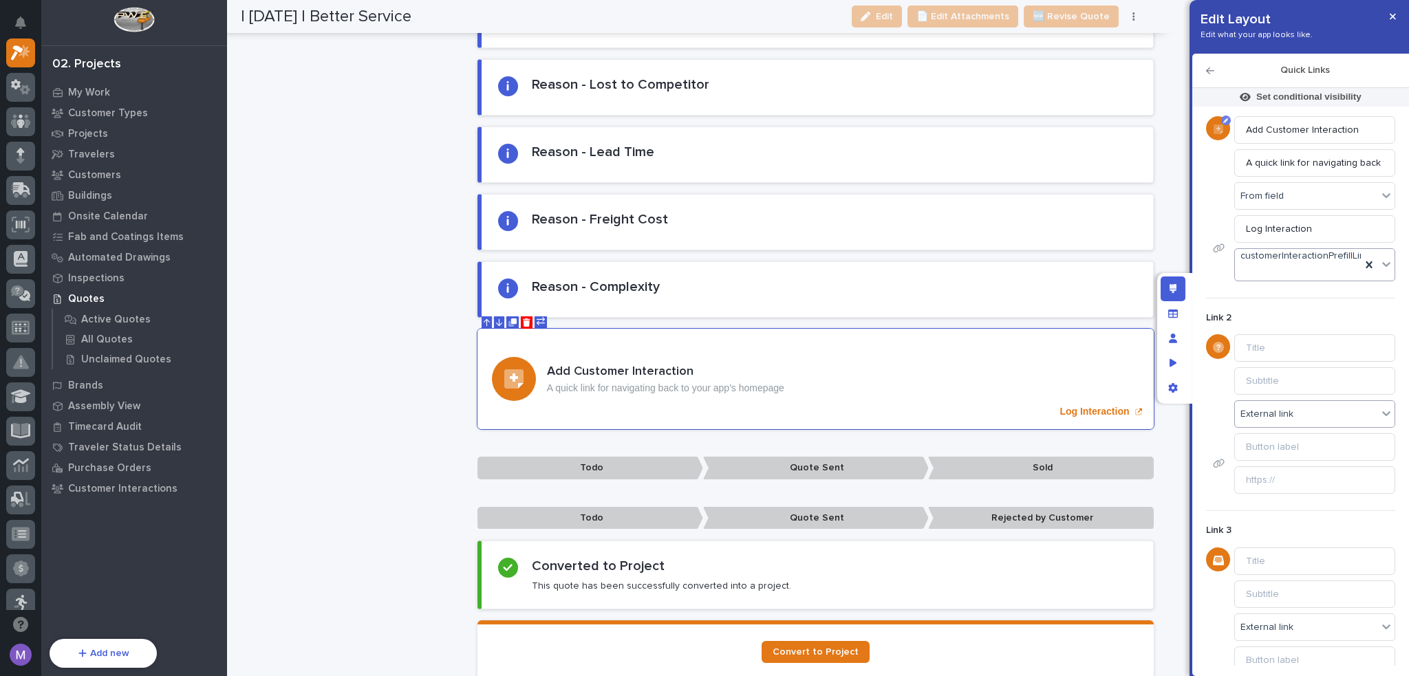
scroll to position [0, 0]
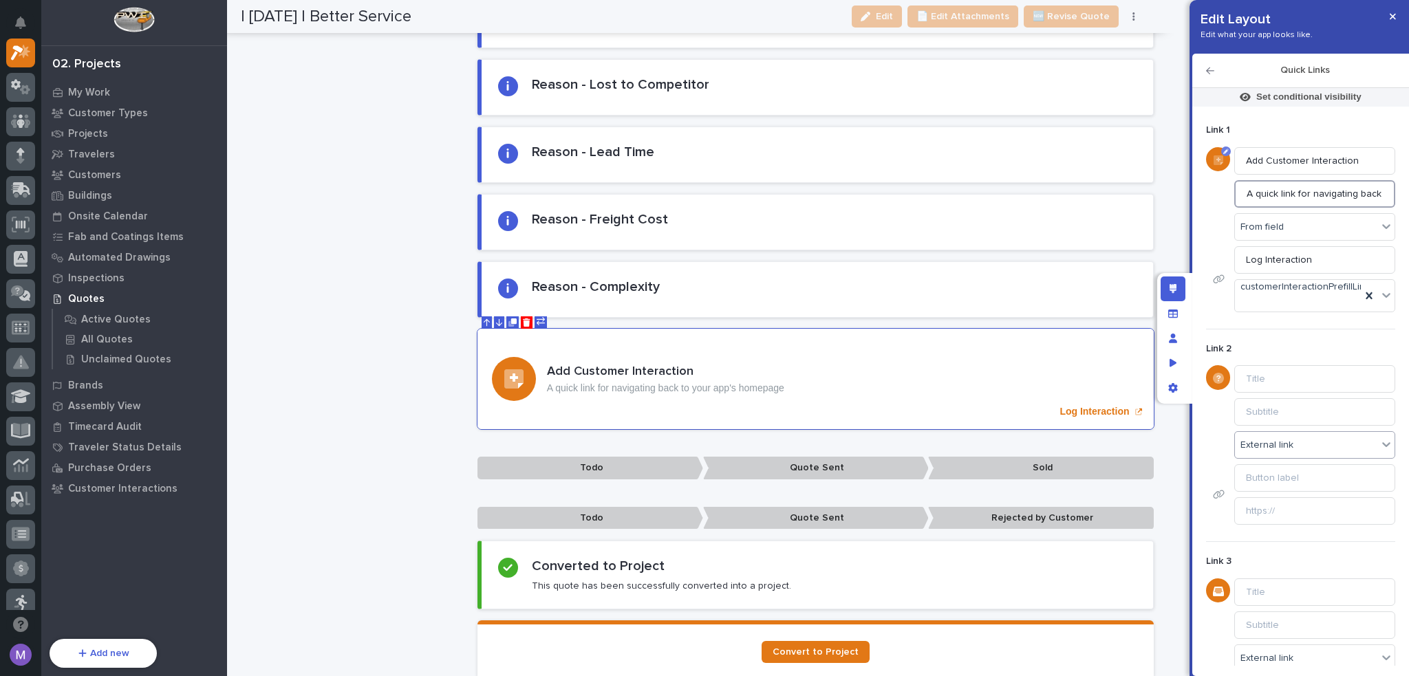
click at [1295, 200] on input "A quick link for navigating back to your app's homepage" at bounding box center [1314, 194] width 161 height 28
type input "C"
type input "R"
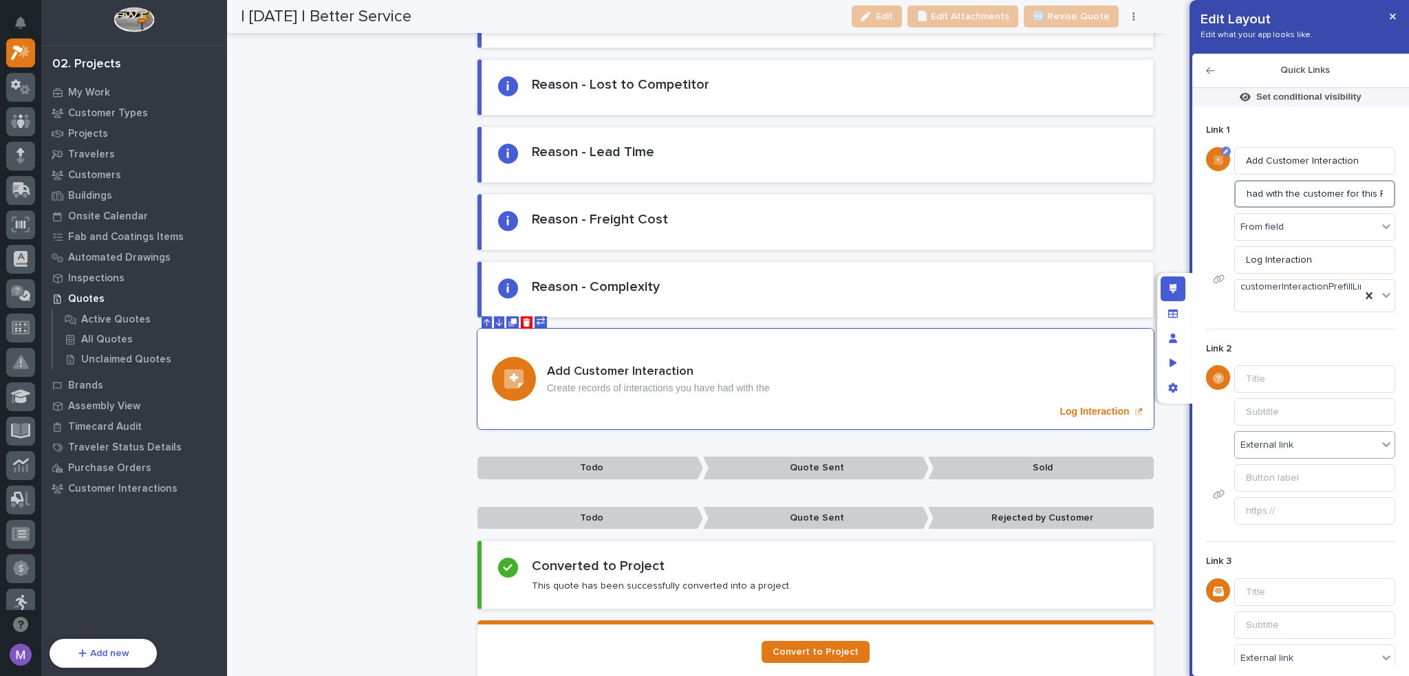
scroll to position [0, 188]
type input "Create records of interactions you have had with the customer for this RFQ"
click at [1182, 296] on div "Edit layout" at bounding box center [1173, 289] width 25 height 25
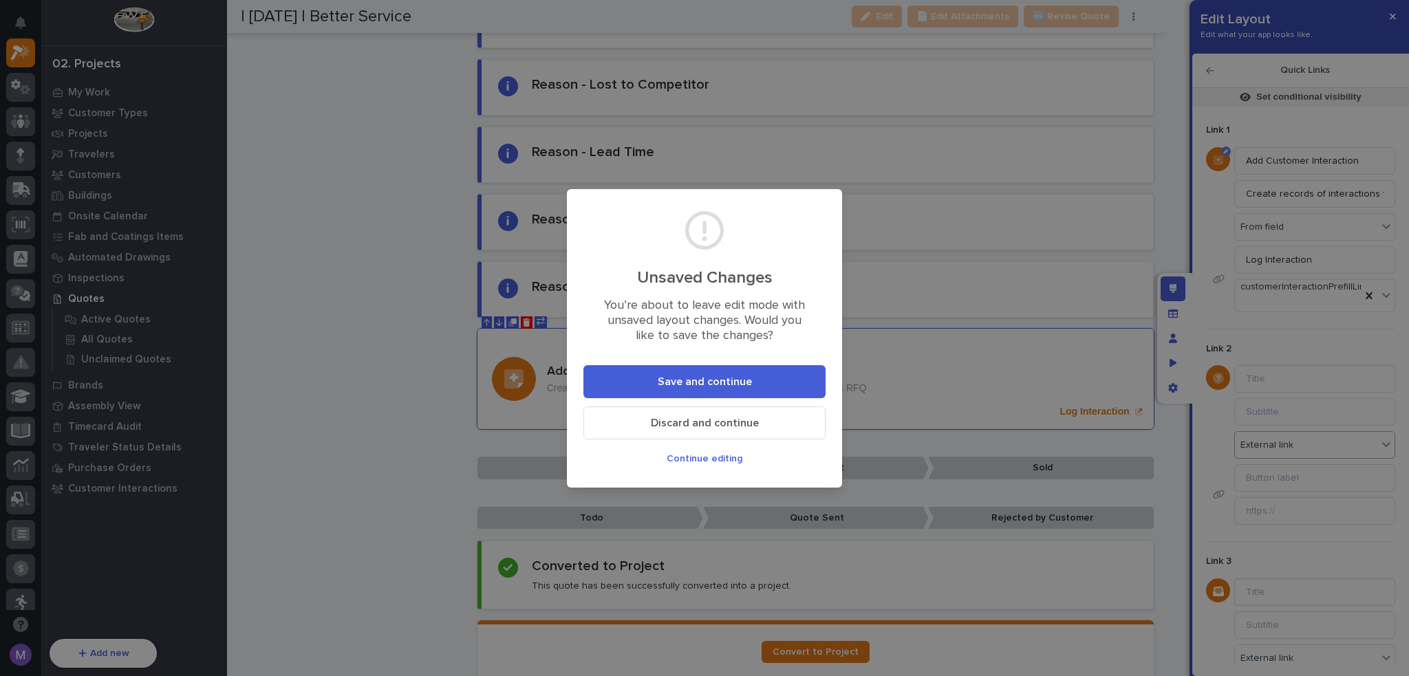
click at [799, 376] on button "Save and continue" at bounding box center [704, 381] width 242 height 33
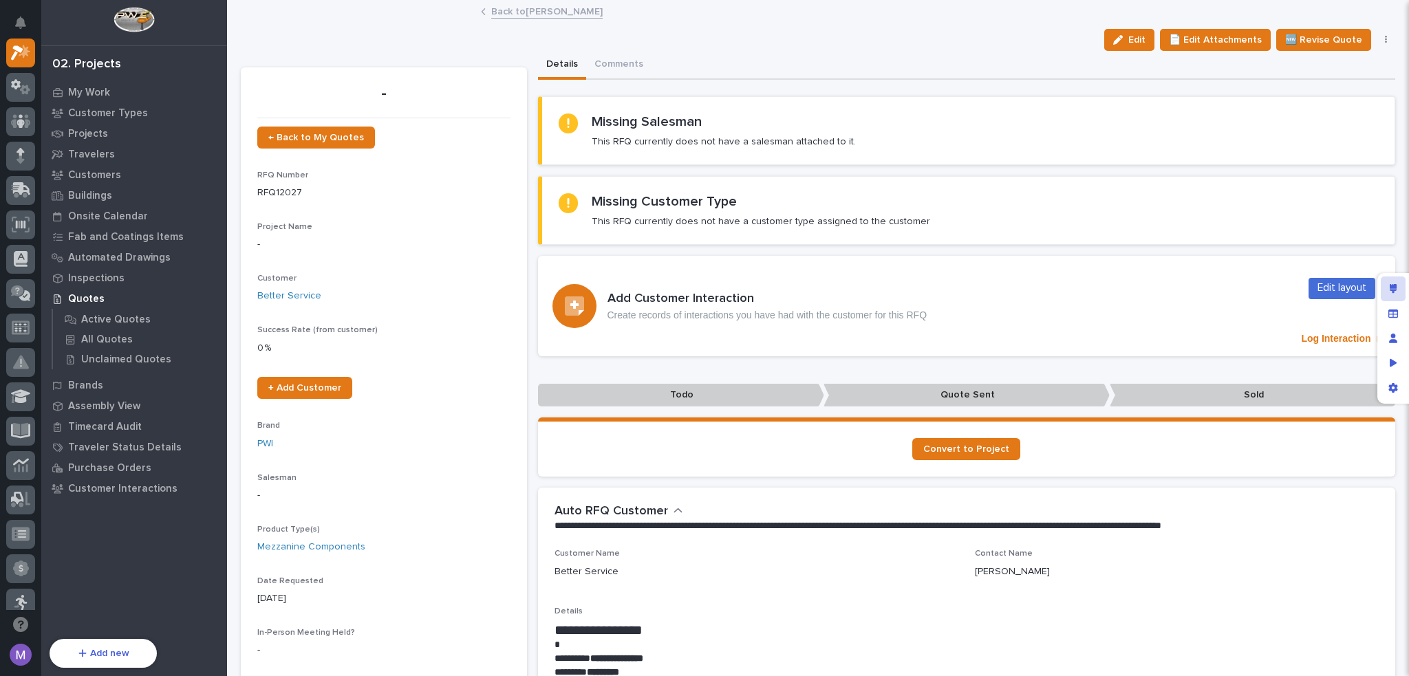
click at [1384, 286] on div "Edit layout" at bounding box center [1393, 289] width 25 height 25
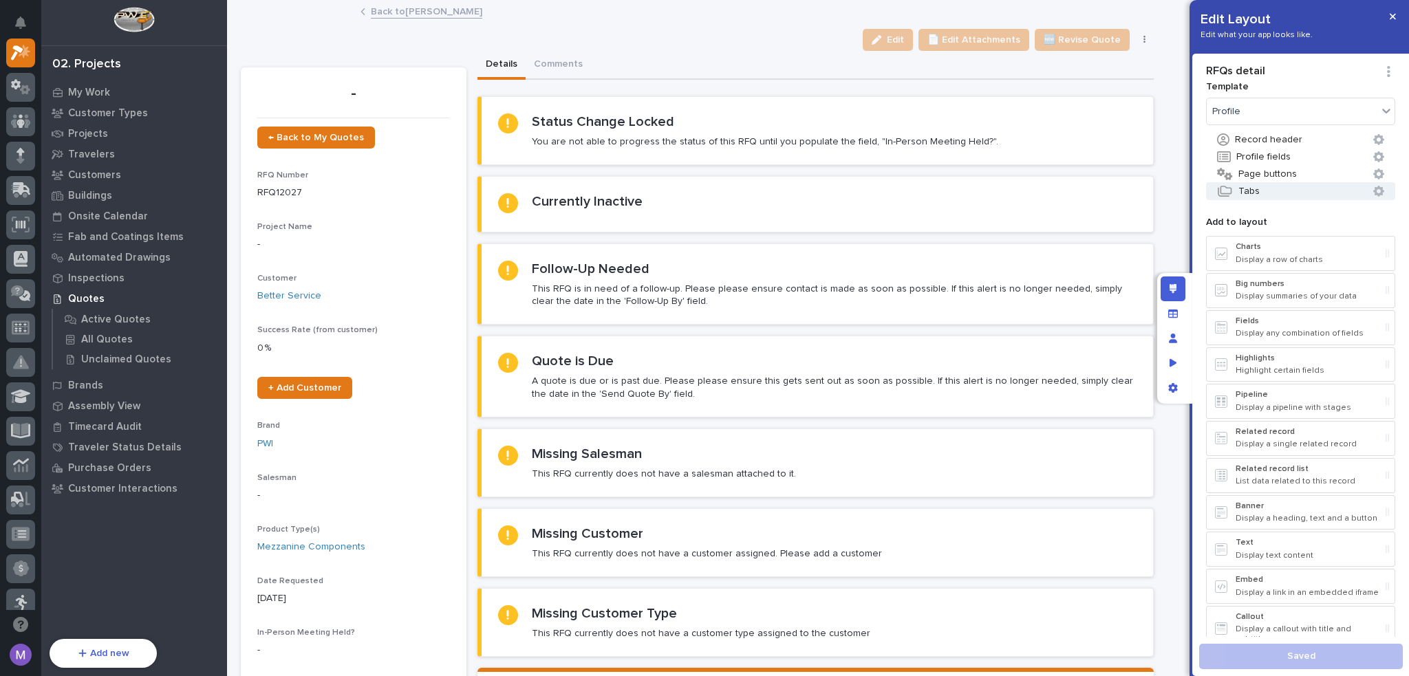
click at [1275, 193] on button "Tabs" at bounding box center [1300, 191] width 189 height 18
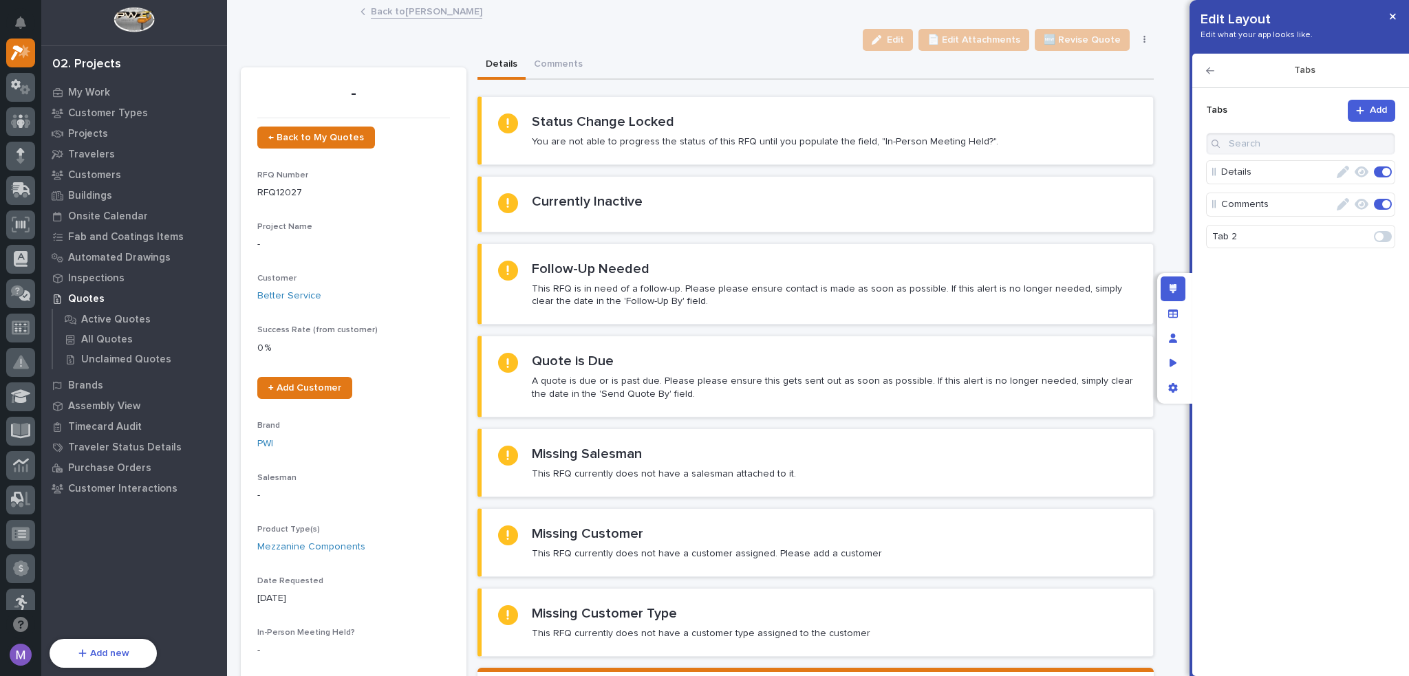
click at [1389, 237] on span at bounding box center [1383, 236] width 18 height 11
click at [1339, 207] on icon "button" at bounding box center [1343, 204] width 12 height 12
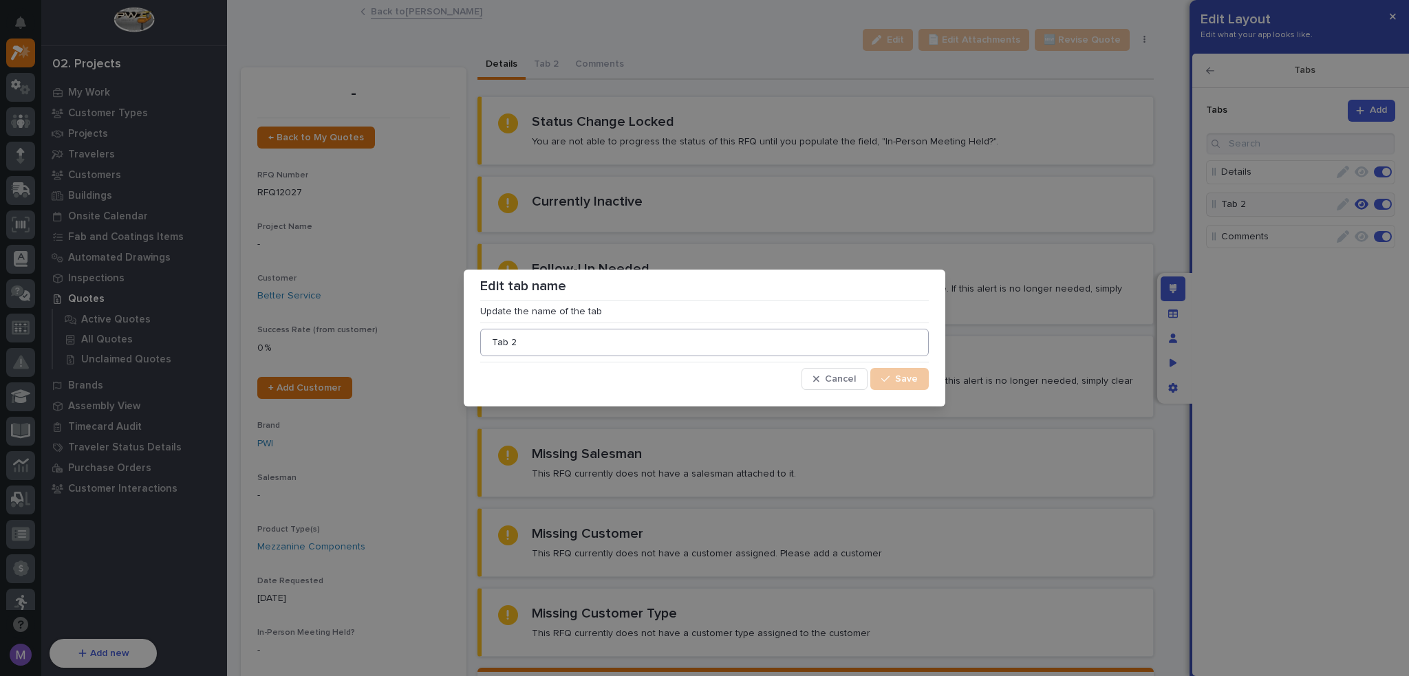
click at [742, 339] on input "Tab 2" at bounding box center [704, 343] width 449 height 28
type input "Interactions"
click at [903, 377] on span "Save" at bounding box center [906, 379] width 23 height 12
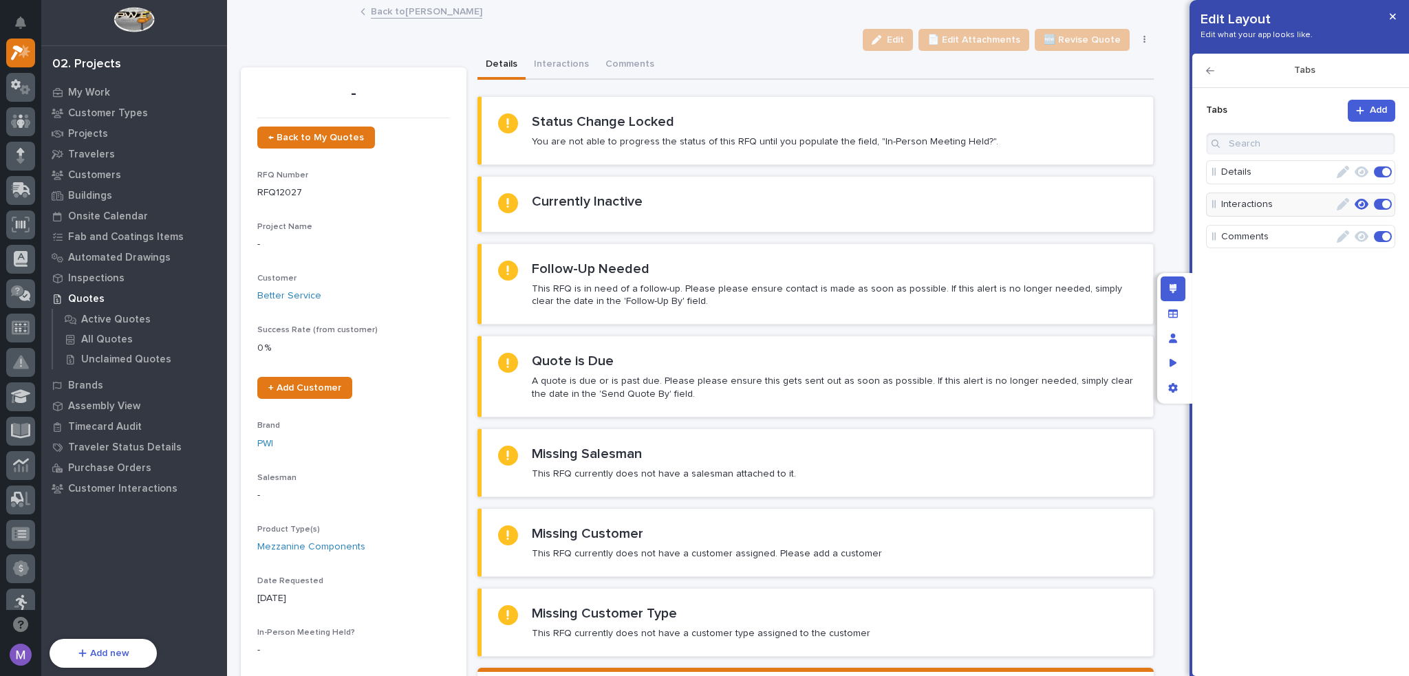
click at [1360, 204] on icon "button" at bounding box center [1362, 204] width 14 height 11
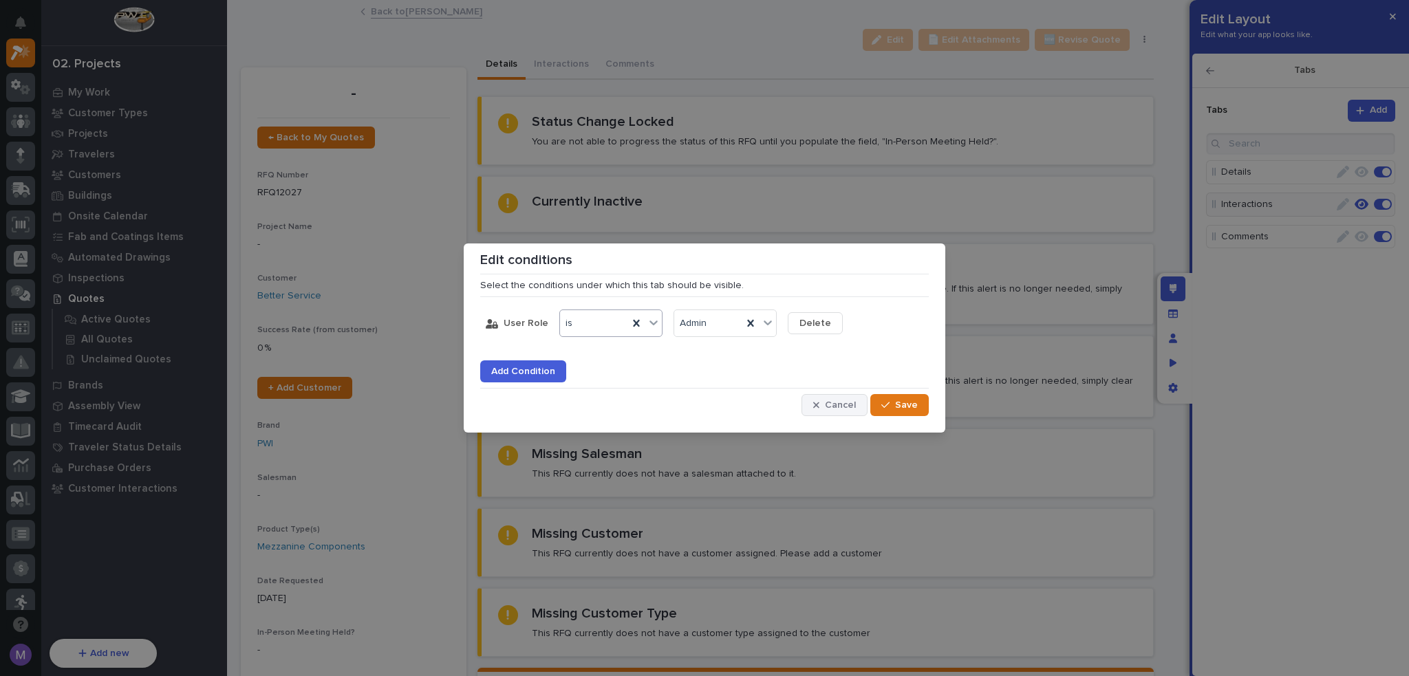
click at [860, 409] on button "Cancel" at bounding box center [834, 405] width 66 height 22
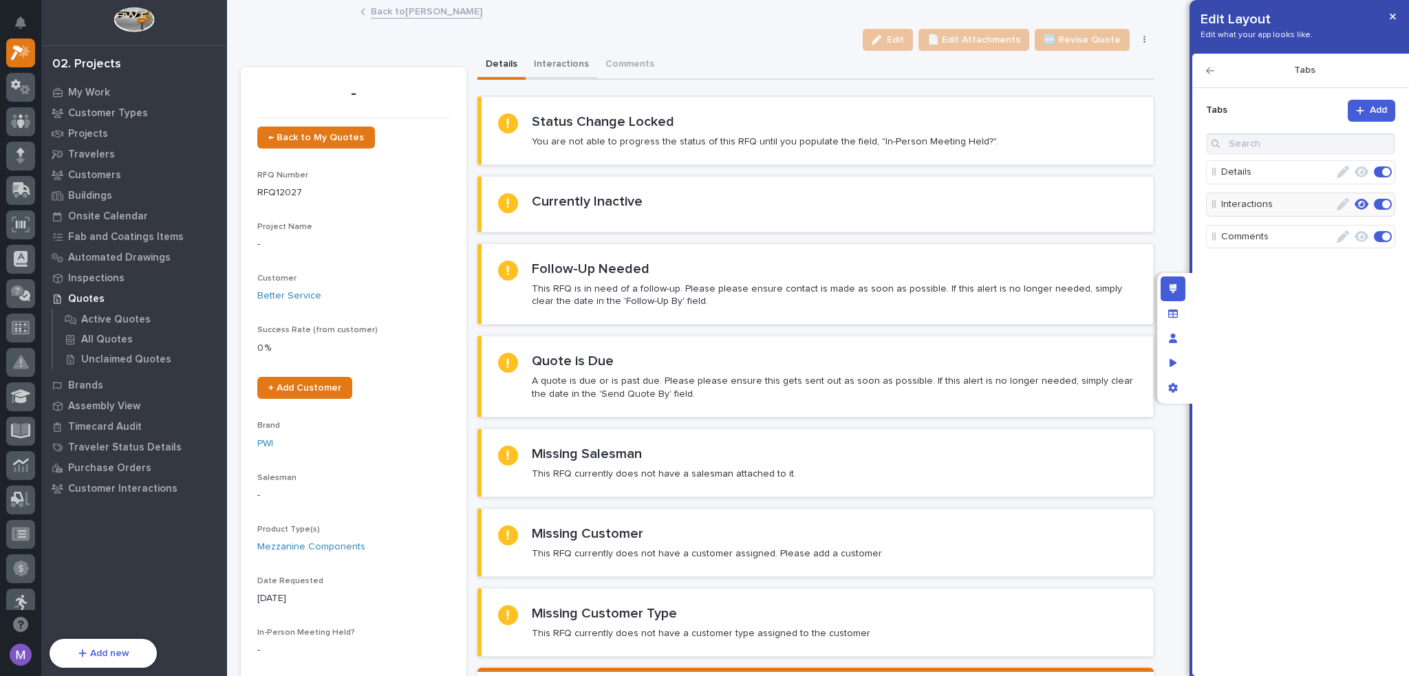
click at [556, 65] on button "Interactions" at bounding box center [562, 65] width 72 height 29
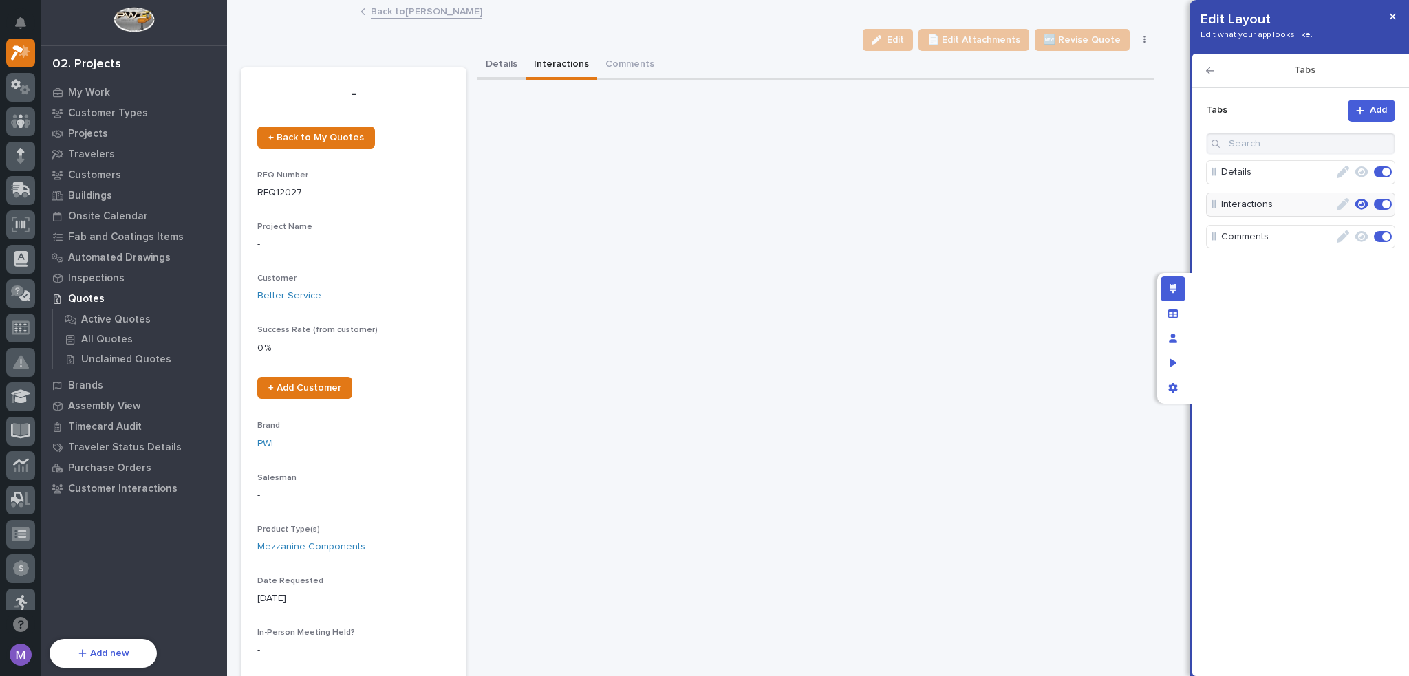
click at [506, 64] on button "Details" at bounding box center [501, 65] width 48 height 29
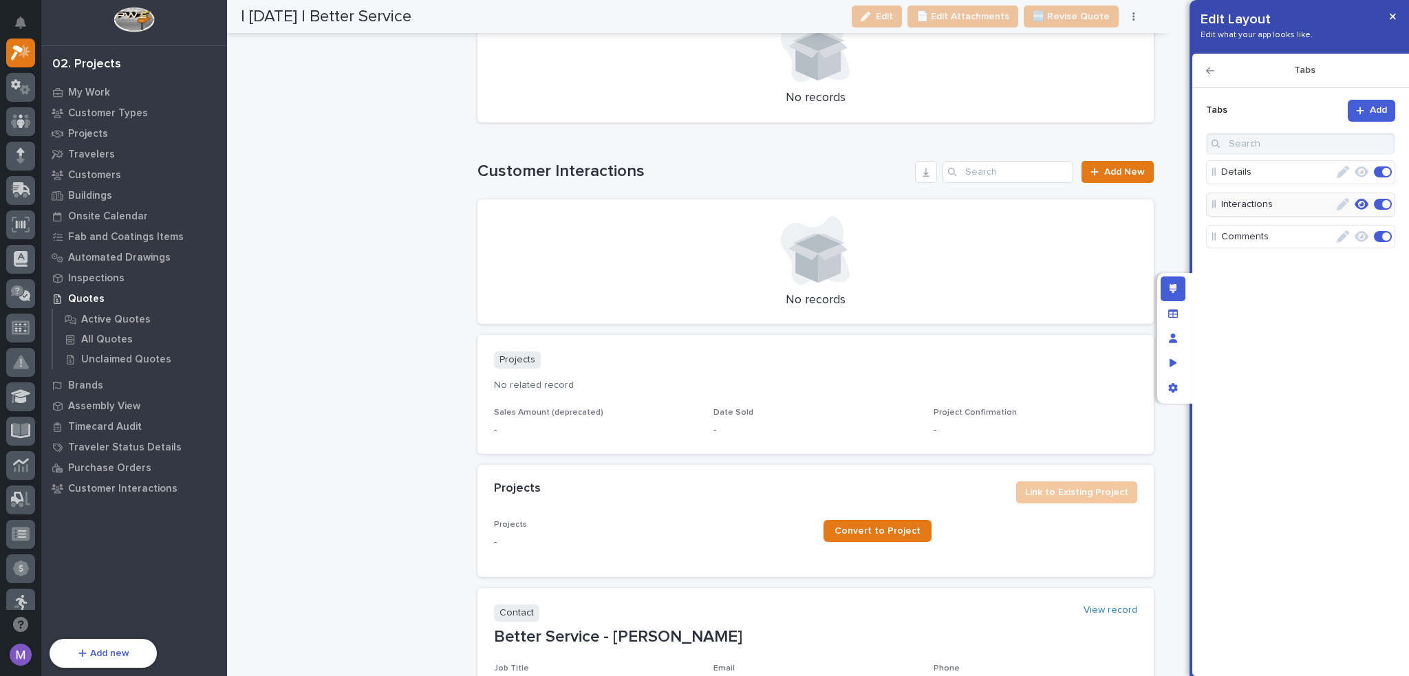
scroll to position [2683, 0]
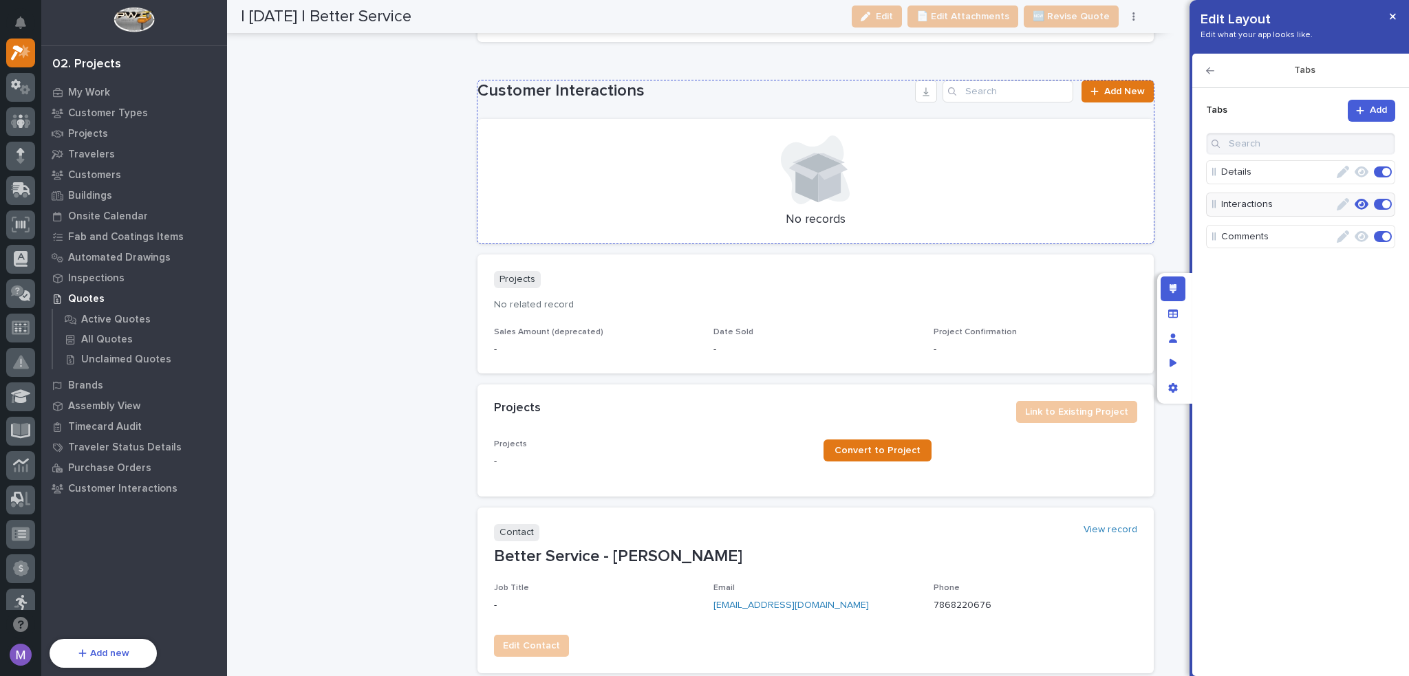
click at [735, 105] on div "Customer Interactions Add New No records" at bounding box center [815, 162] width 676 height 164
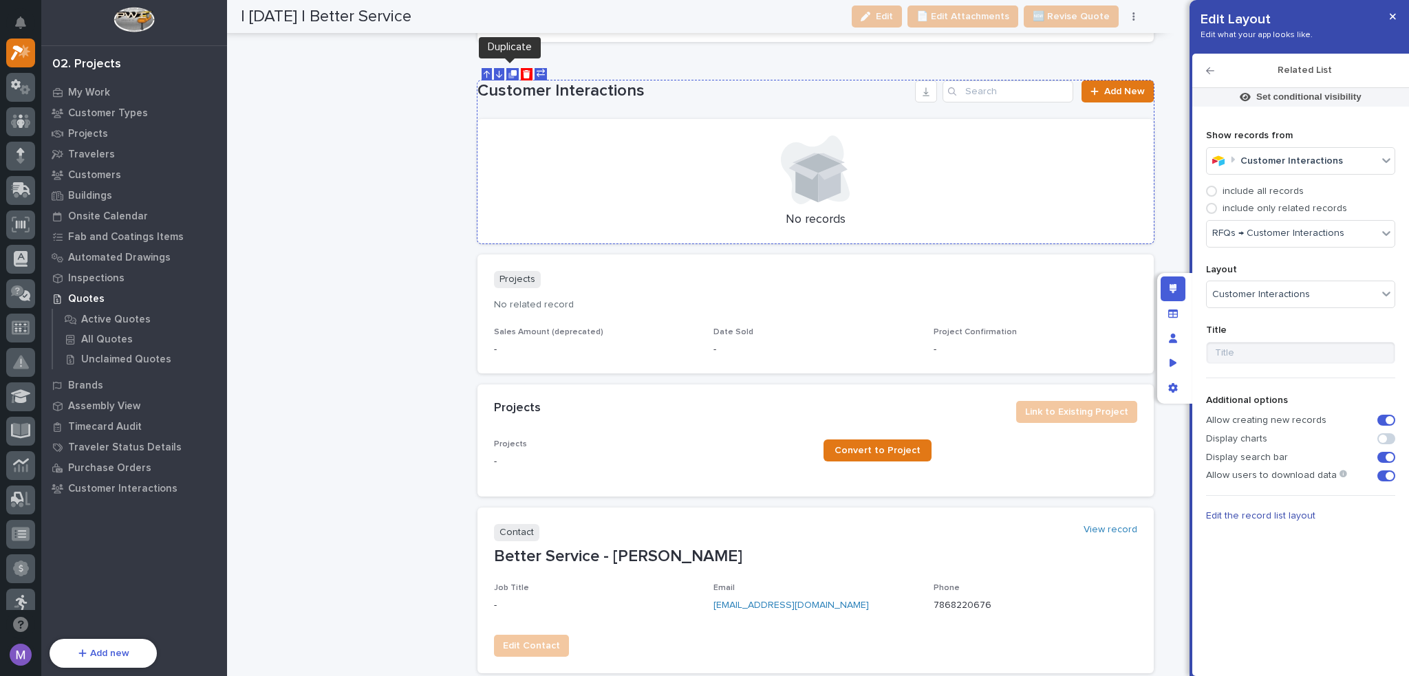
click at [539, 69] on icon at bounding box center [541, 73] width 8 height 8
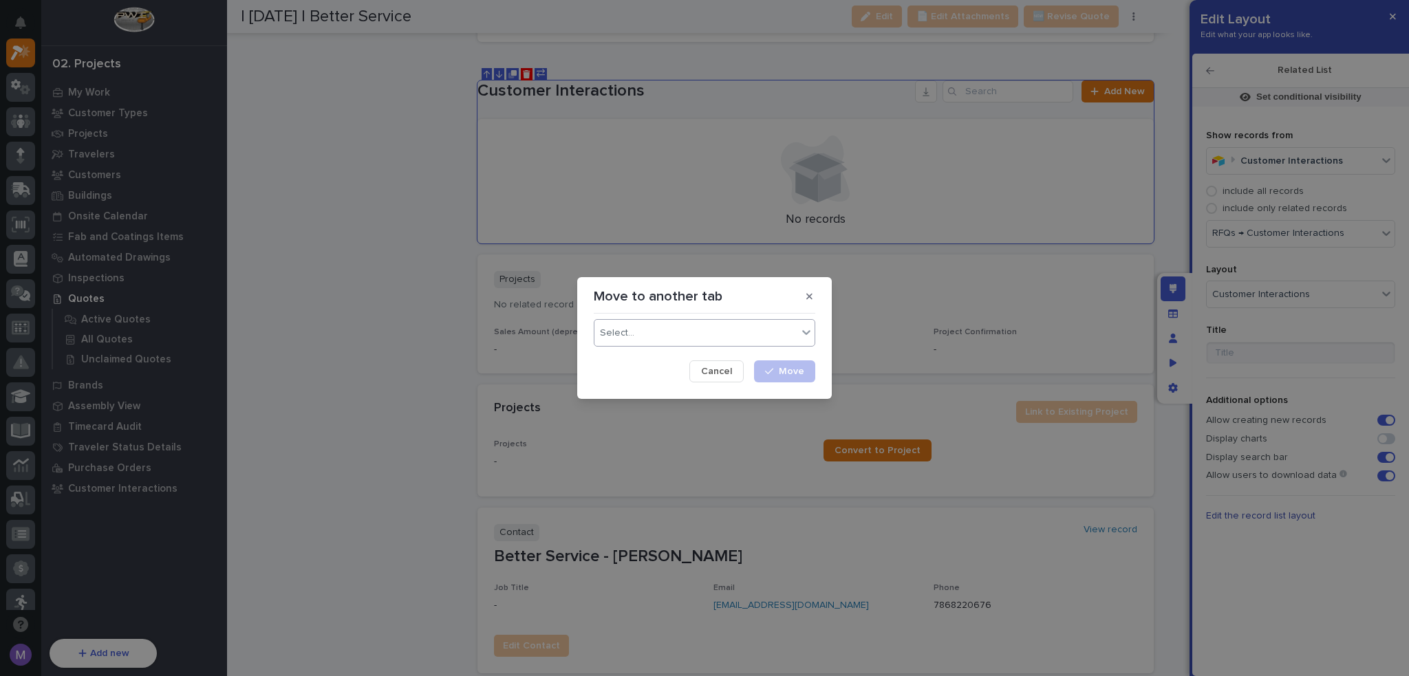
click at [677, 341] on div "Select..." at bounding box center [695, 333] width 203 height 20
click at [649, 381] on div "Interactions" at bounding box center [704, 383] width 220 height 24
click at [736, 376] on button "Move to Interactions" at bounding box center [750, 371] width 129 height 22
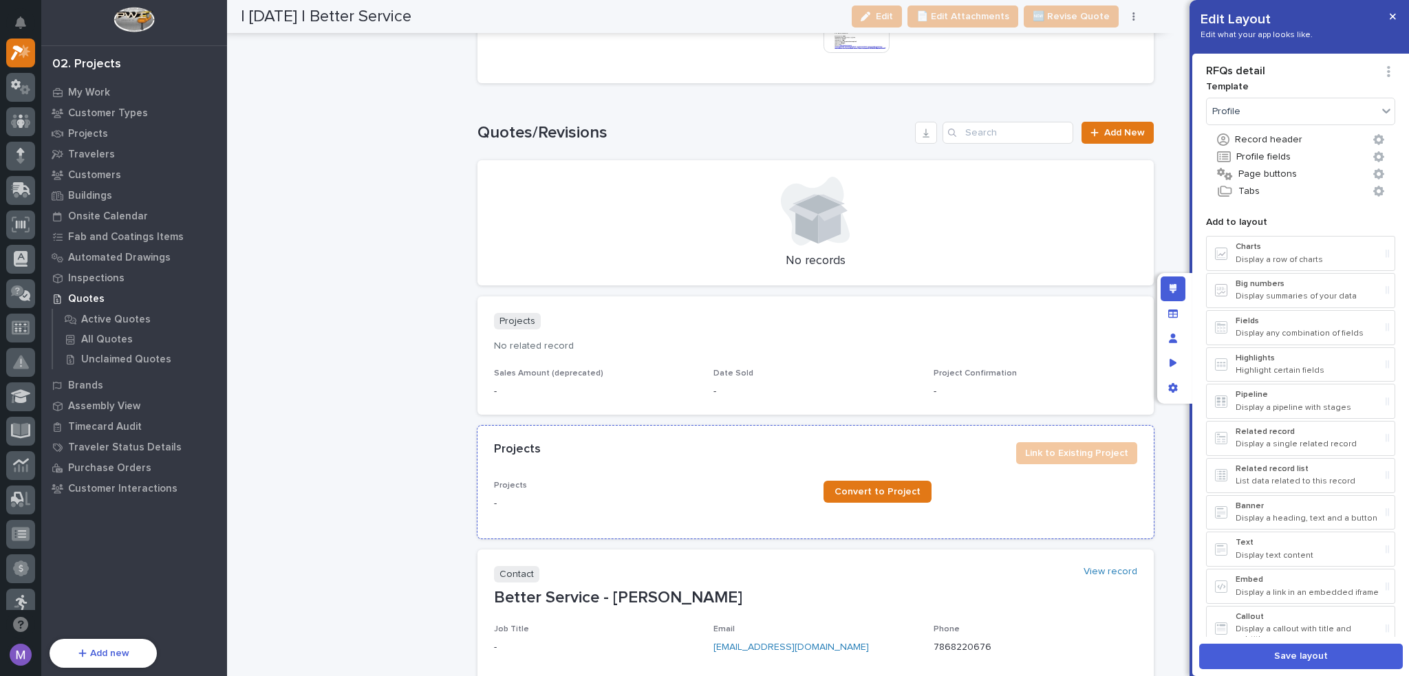
scroll to position [2416, 0]
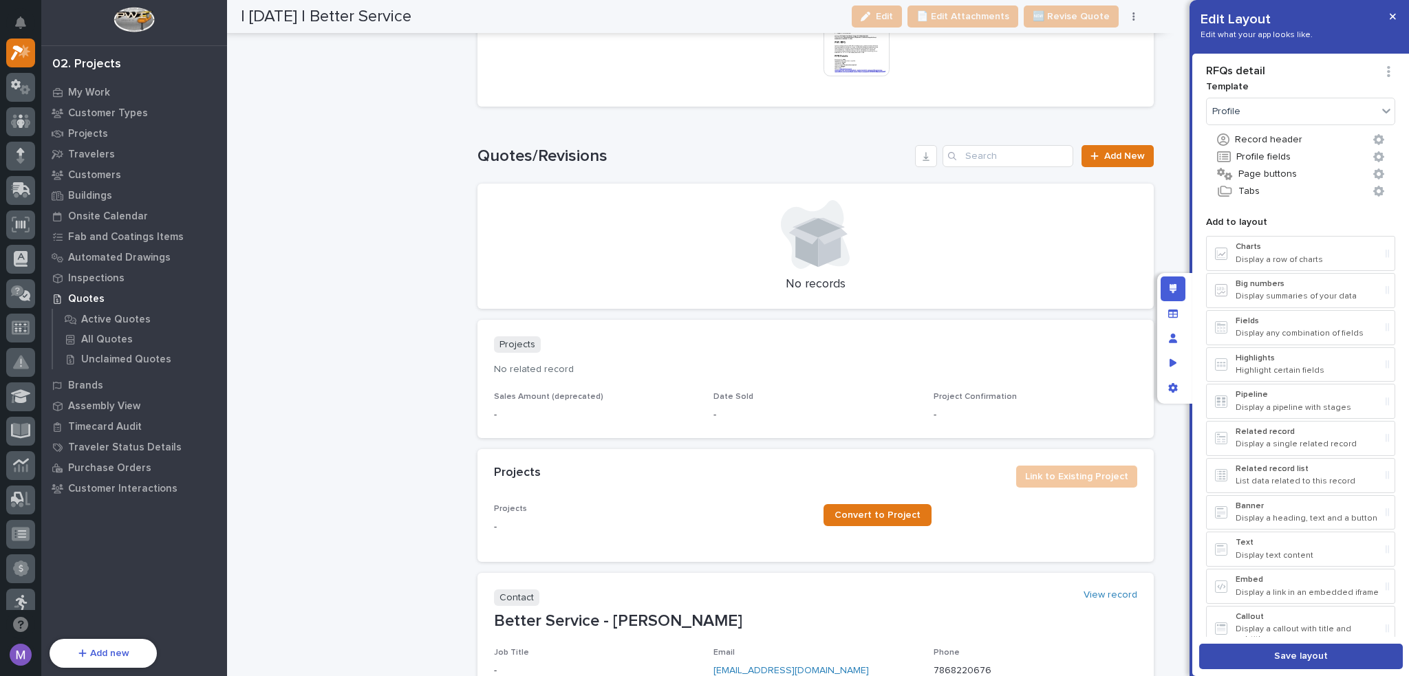
click at [1337, 654] on button "Save layout" at bounding box center [1301, 656] width 204 height 25
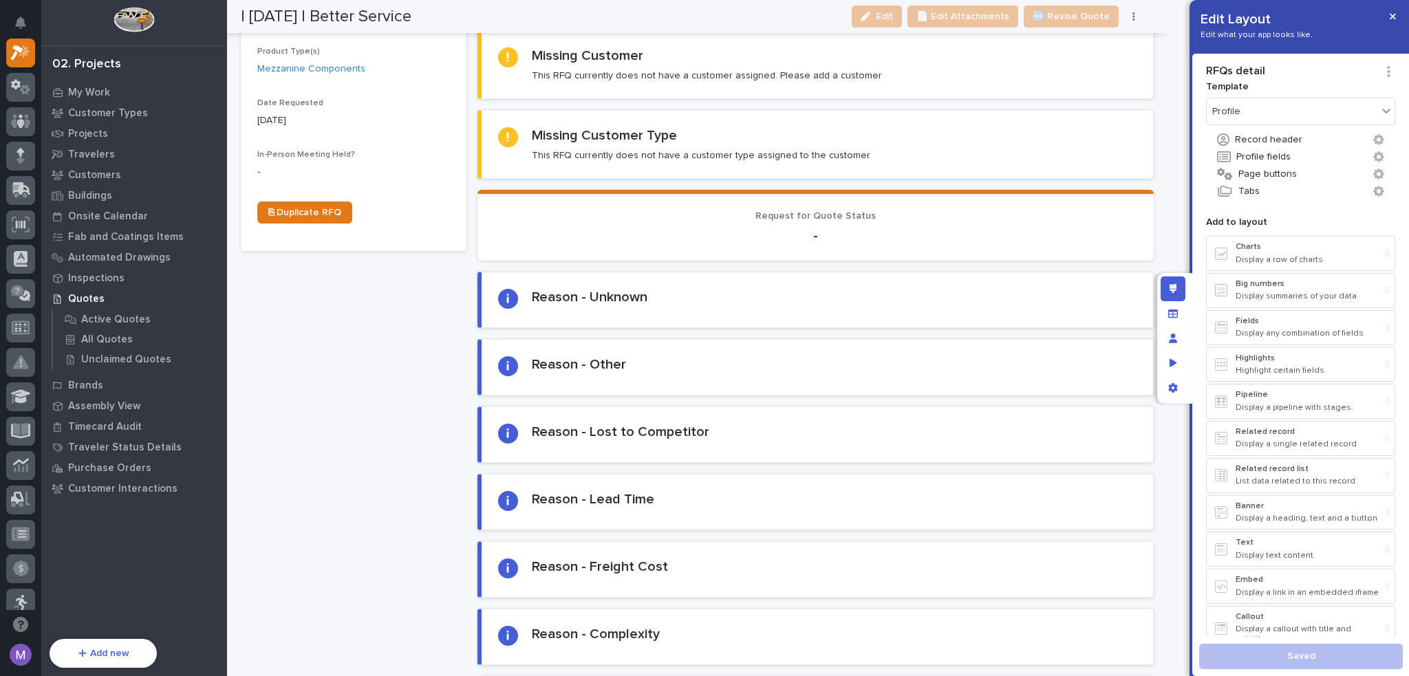
scroll to position [0, 0]
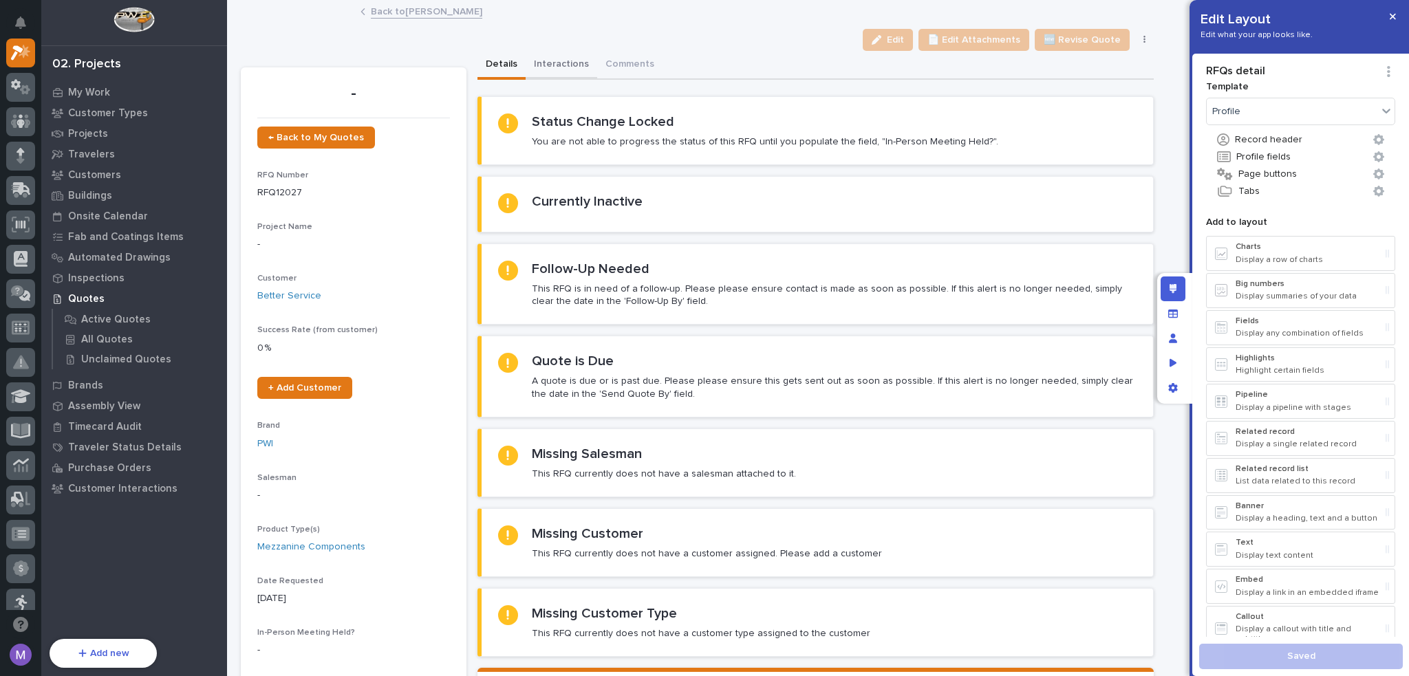
click at [554, 63] on button "Interactions" at bounding box center [562, 65] width 72 height 29
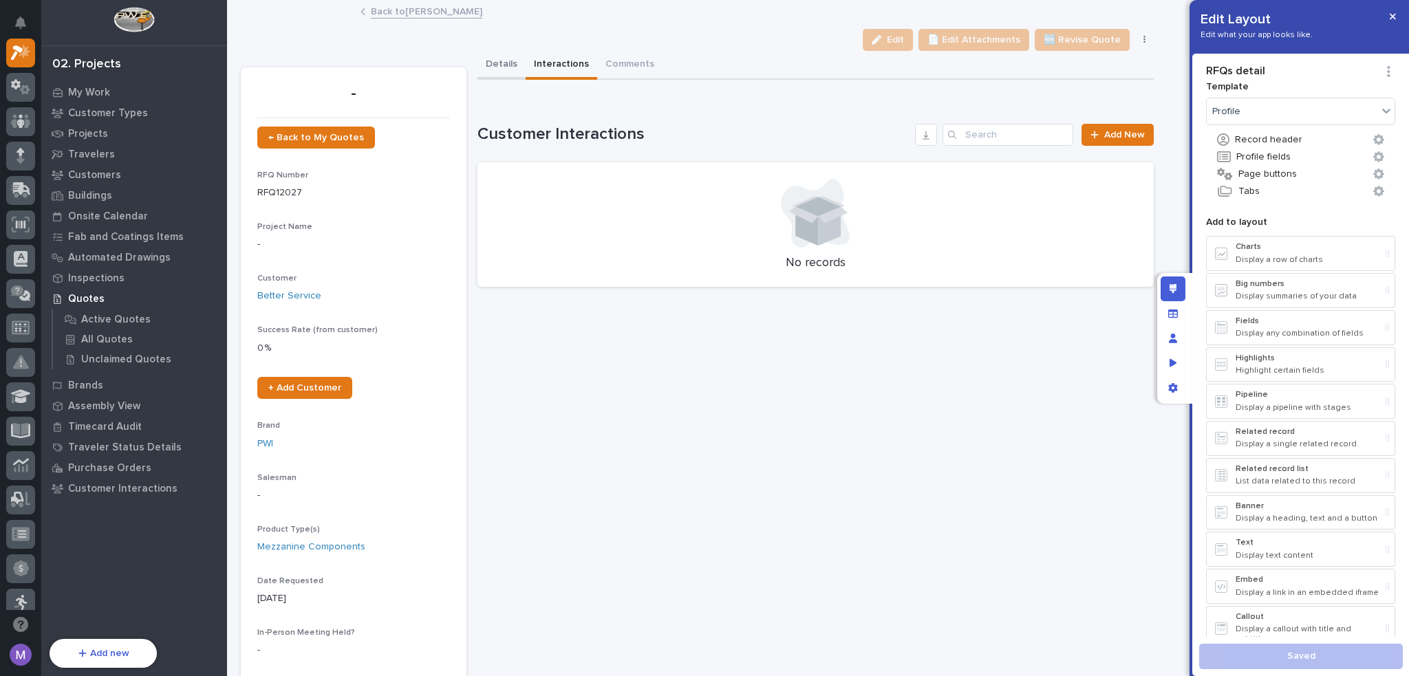
click at [501, 65] on button "Details" at bounding box center [501, 65] width 48 height 29
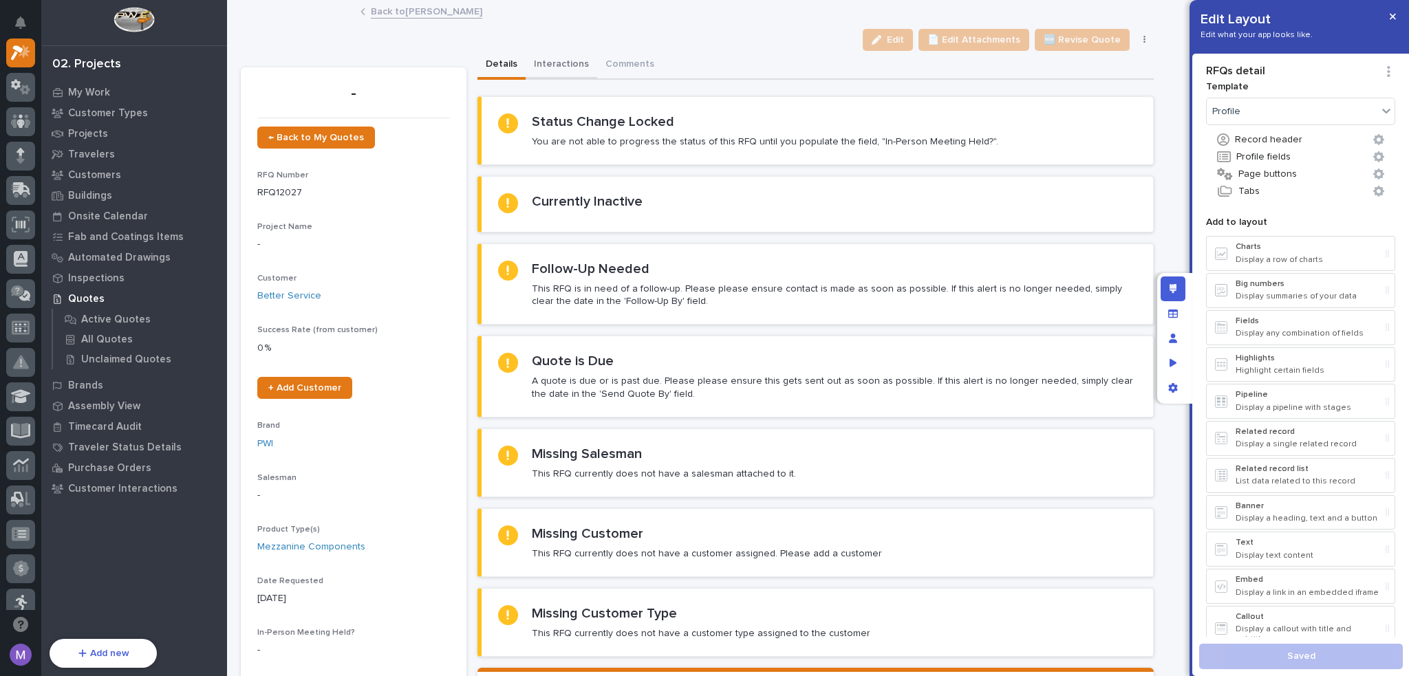
click at [541, 65] on button "Interactions" at bounding box center [562, 65] width 72 height 29
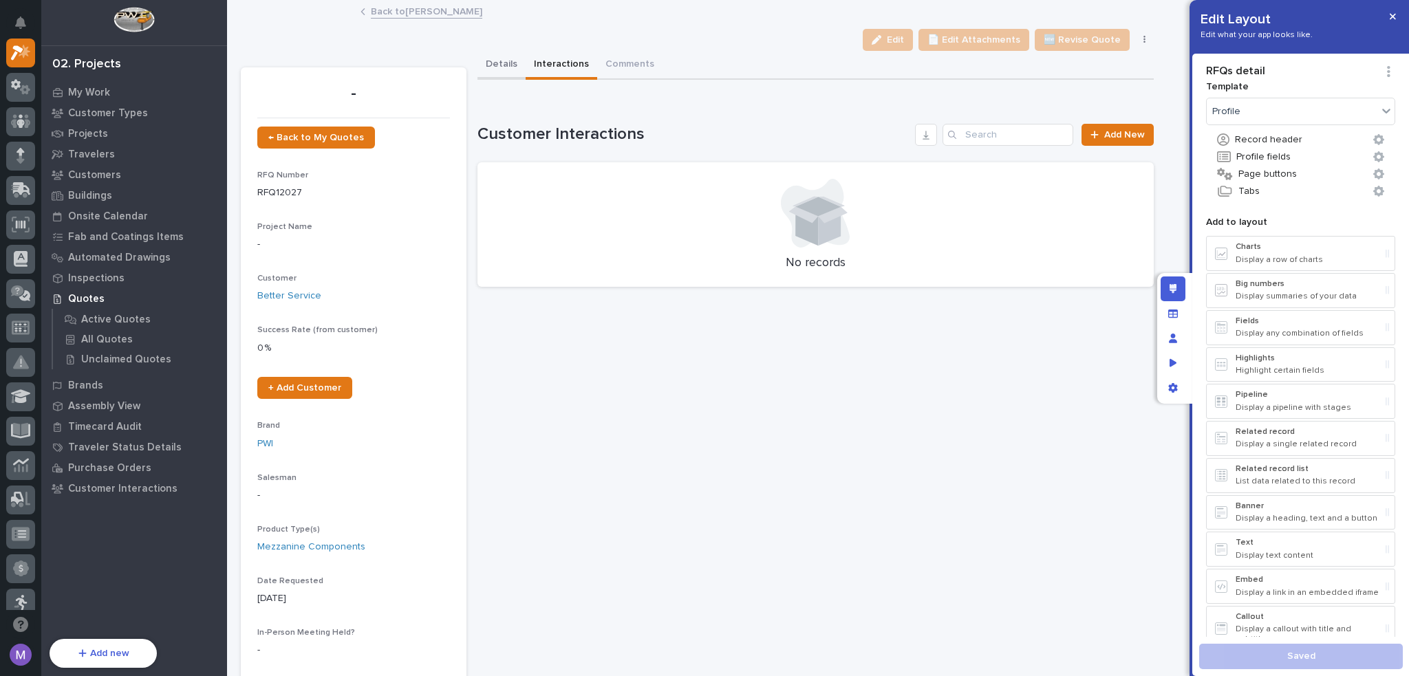
click at [488, 63] on button "Details" at bounding box center [501, 65] width 48 height 29
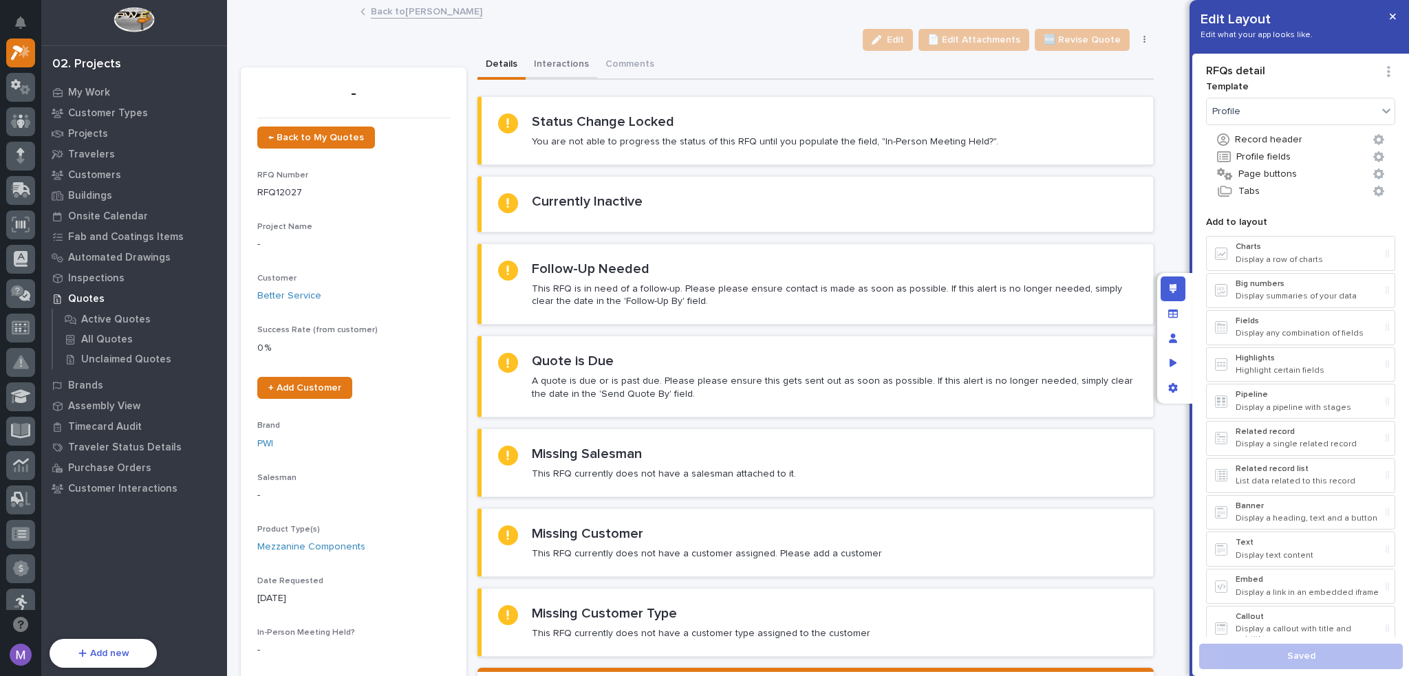
click at [565, 70] on button "Interactions" at bounding box center [562, 65] width 72 height 29
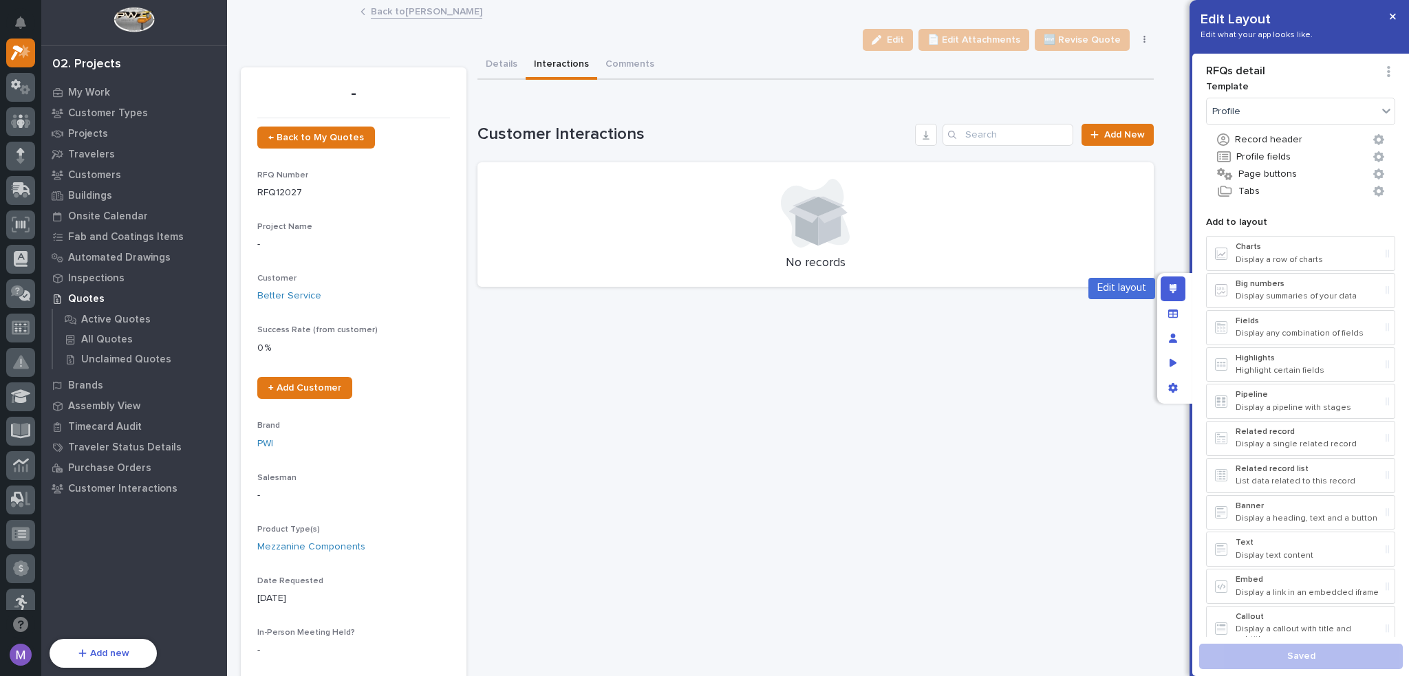
click at [1164, 288] on div "Edit layout" at bounding box center [1173, 289] width 25 height 25
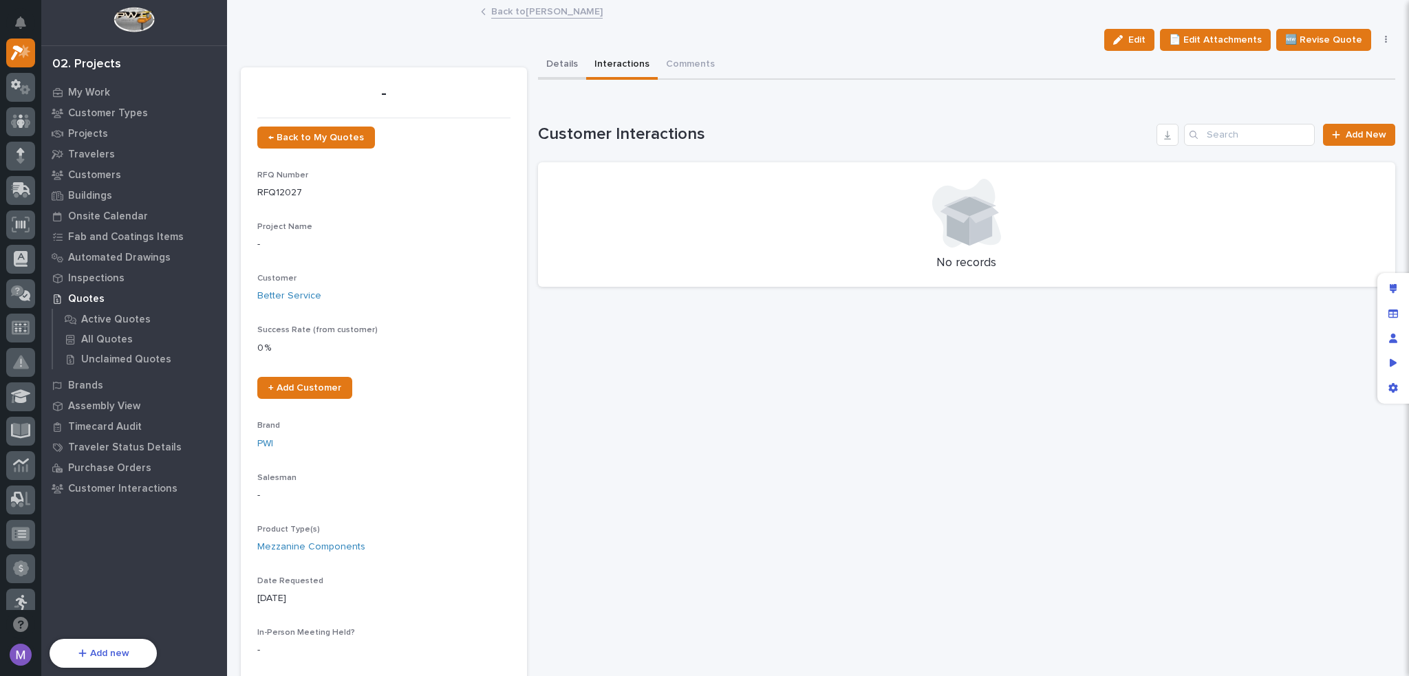
click at [567, 60] on button "Details" at bounding box center [562, 65] width 48 height 29
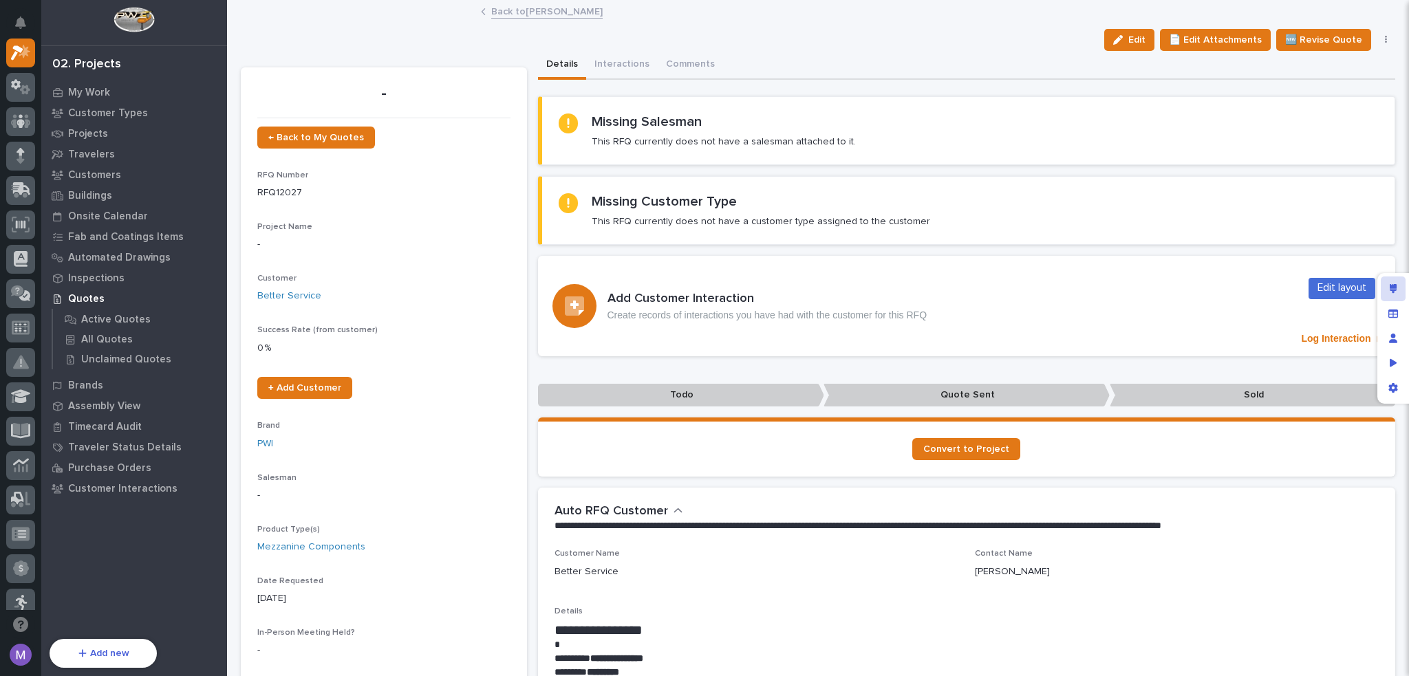
click at [1389, 294] on div "Edit layout" at bounding box center [1393, 289] width 25 height 25
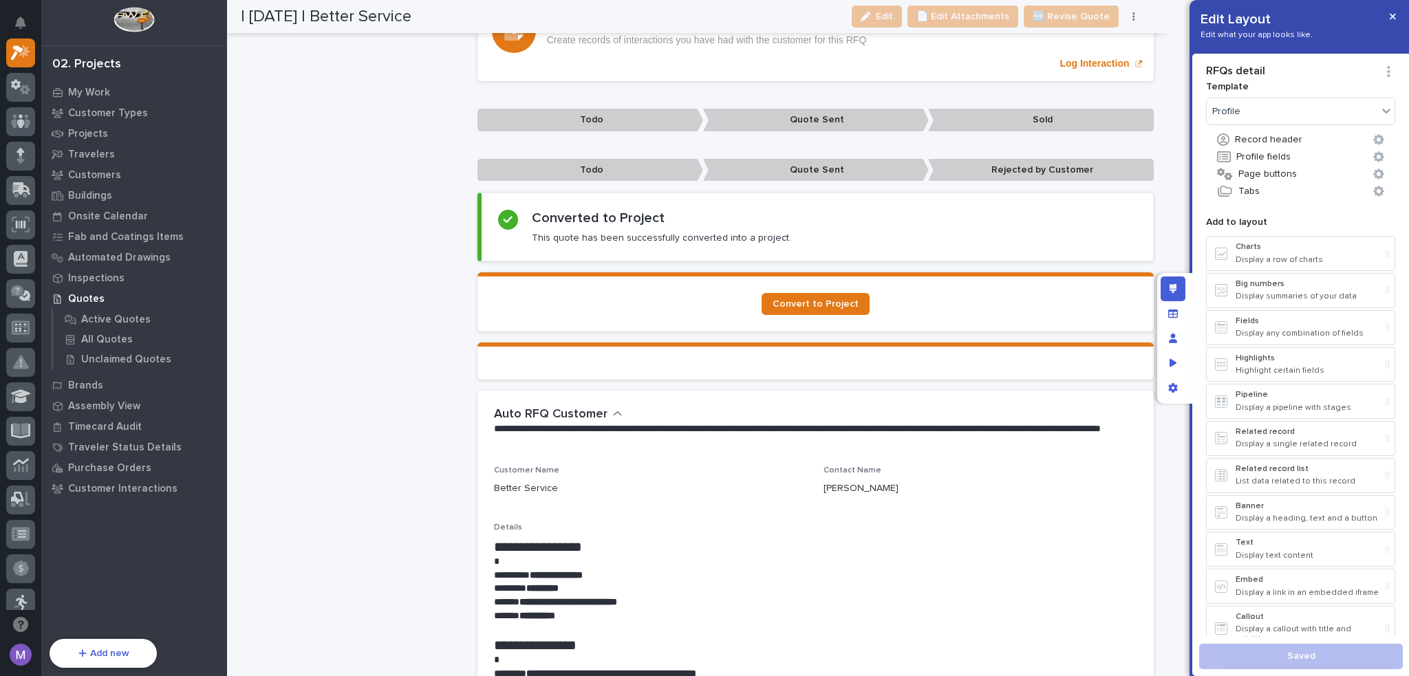
scroll to position [1032, 0]
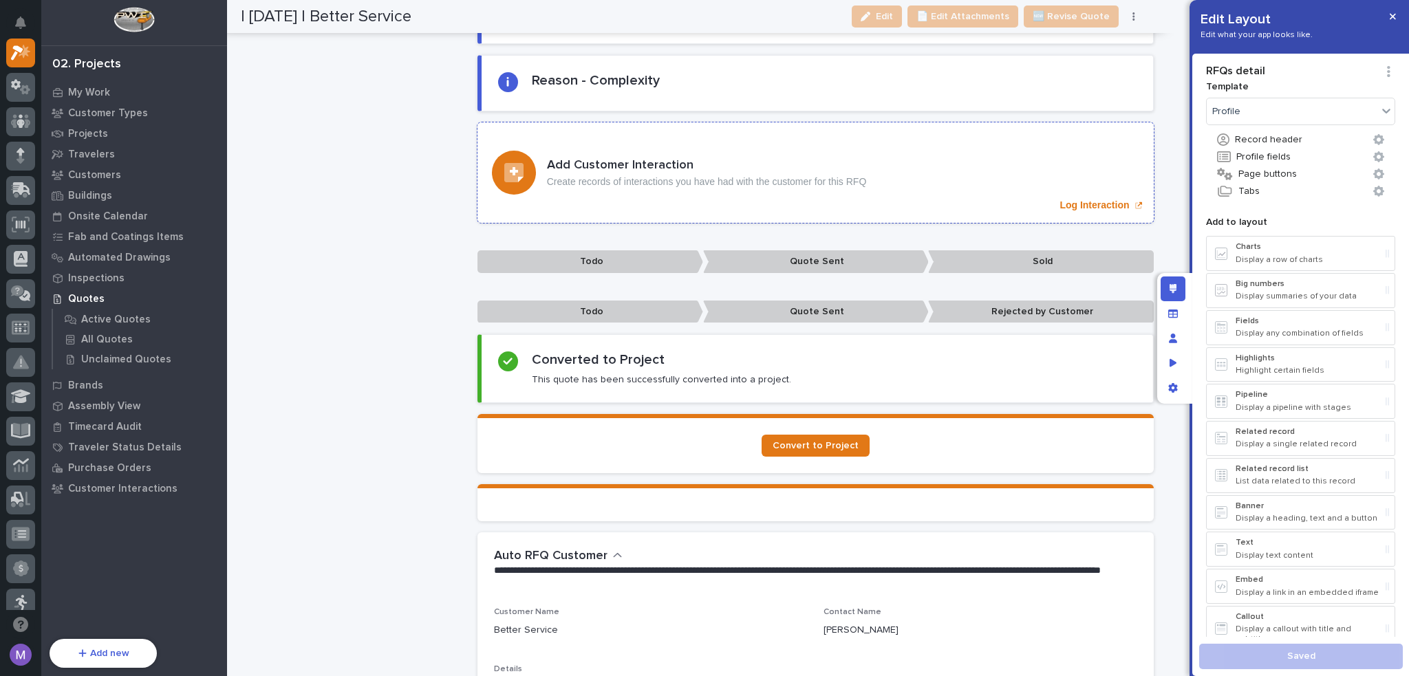
click at [666, 193] on div "Add Customer Interaction Create records of interactions you have had with the c…" at bounding box center [815, 172] width 676 height 100
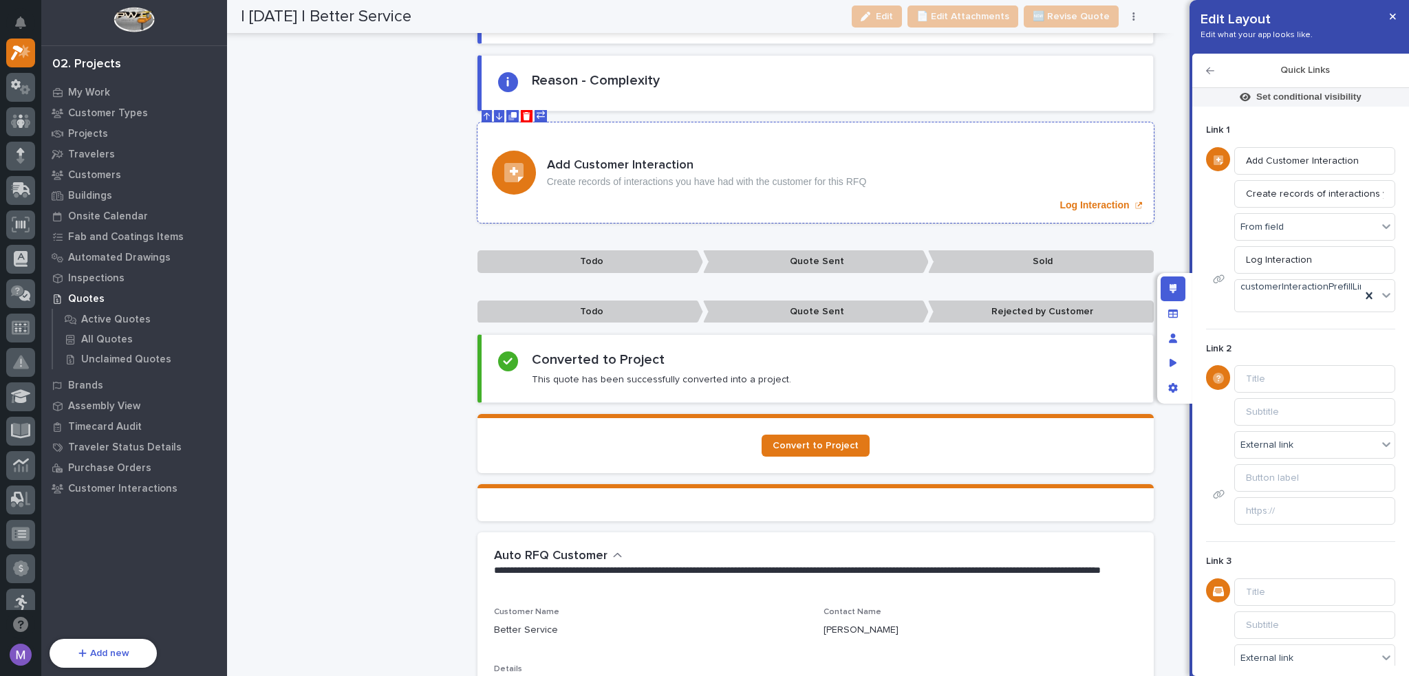
click at [496, 112] on icon "Move Down" at bounding box center [499, 116] width 6 height 8
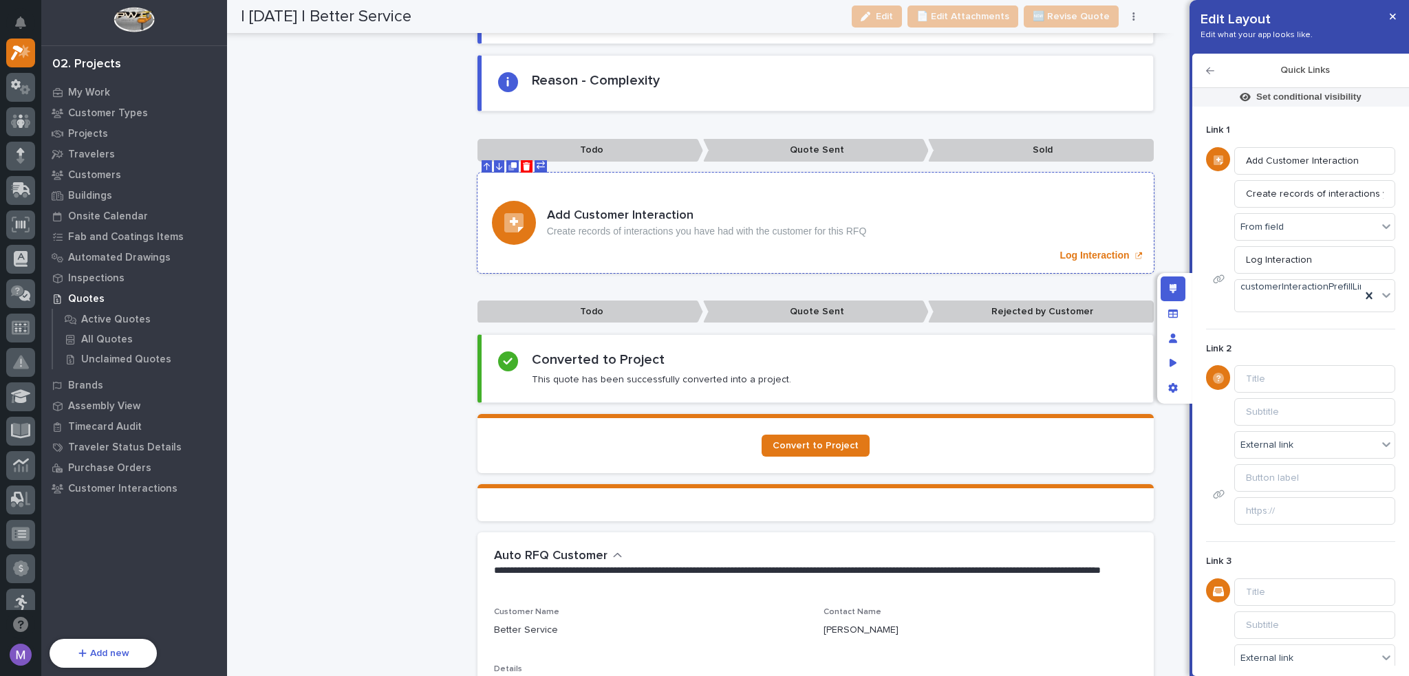
click at [496, 162] on icon "Move Down" at bounding box center [499, 166] width 6 height 8
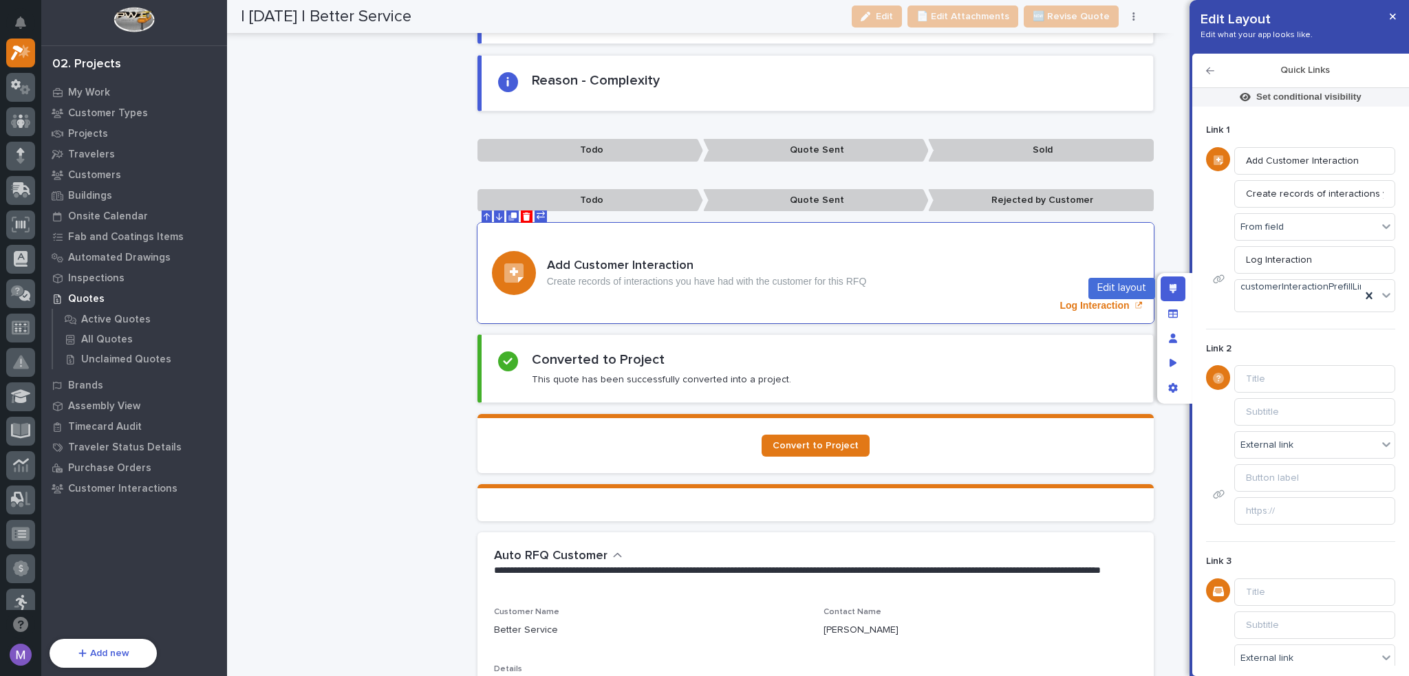
click at [1179, 289] on div "Edit layout" at bounding box center [1173, 289] width 25 height 25
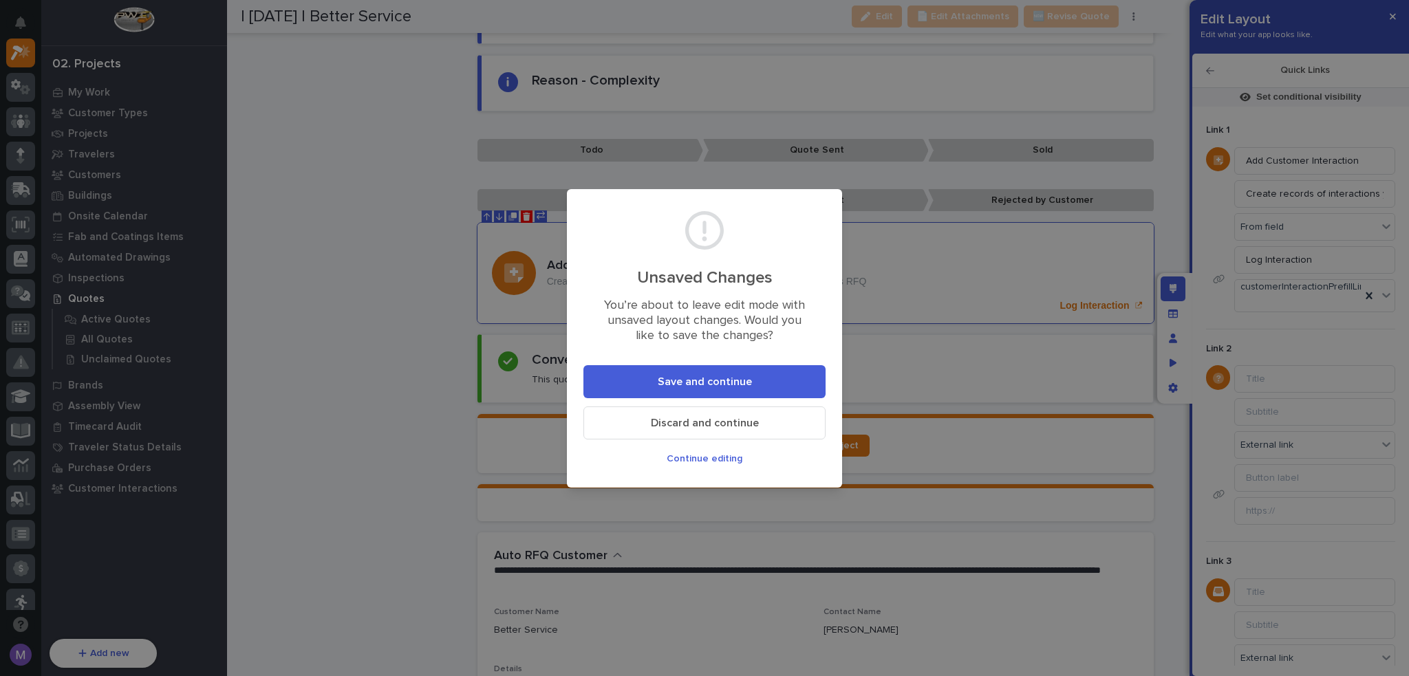
click at [784, 376] on button "Save and continue" at bounding box center [704, 381] width 242 height 33
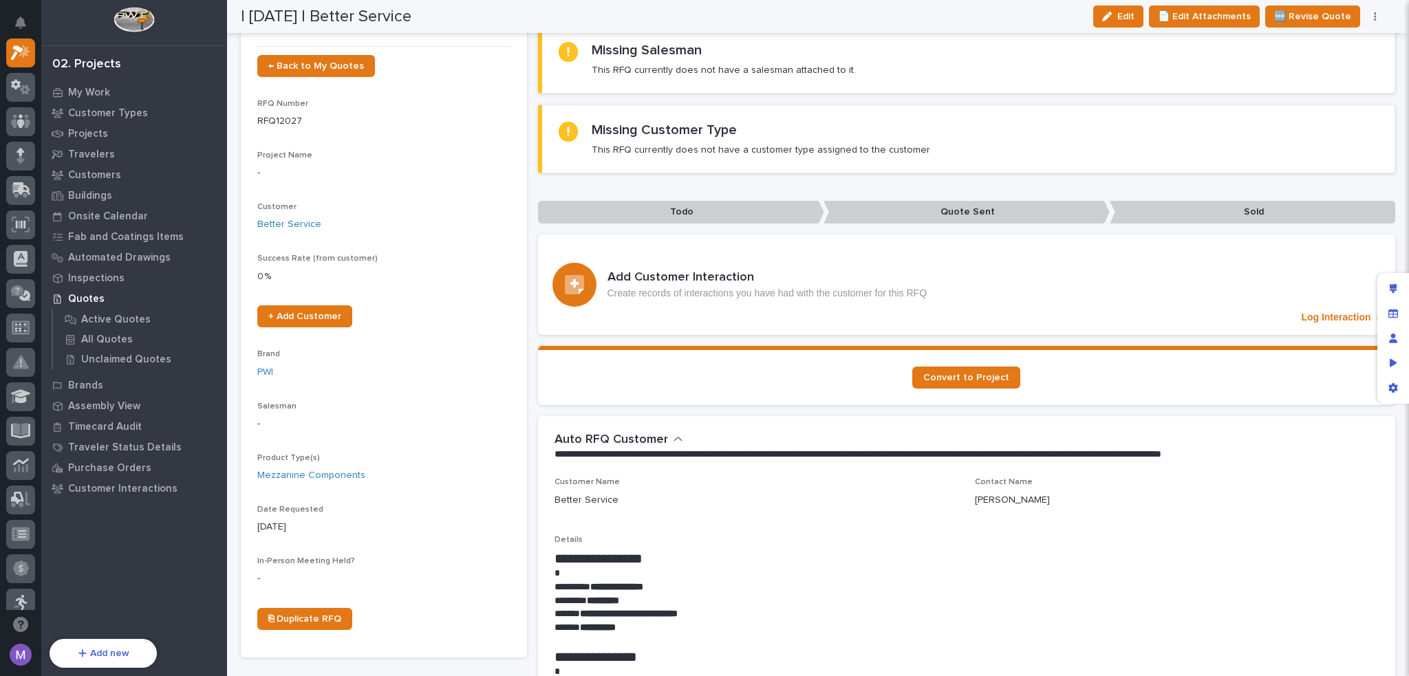
scroll to position [3, 0]
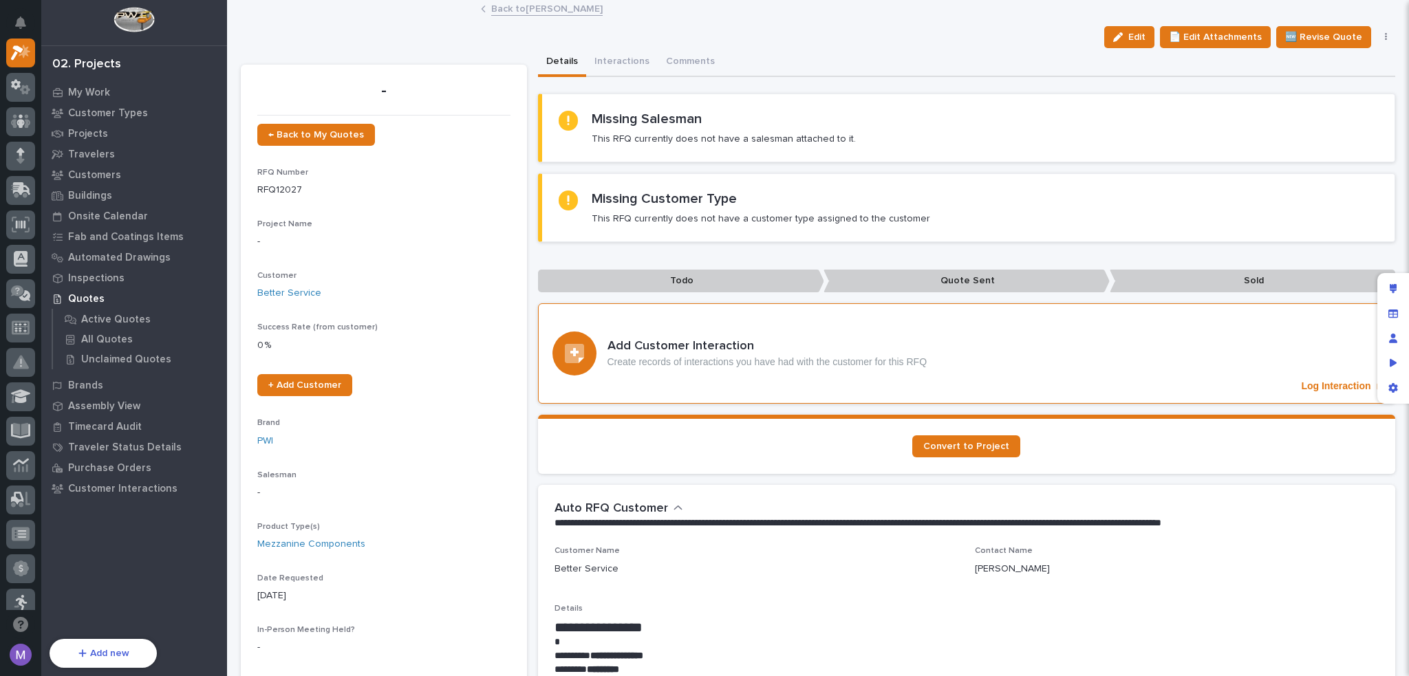
click at [1263, 354] on div "Add Customer Interaction Create records of interactions you have had with the c…" at bounding box center [967, 353] width 858 height 100
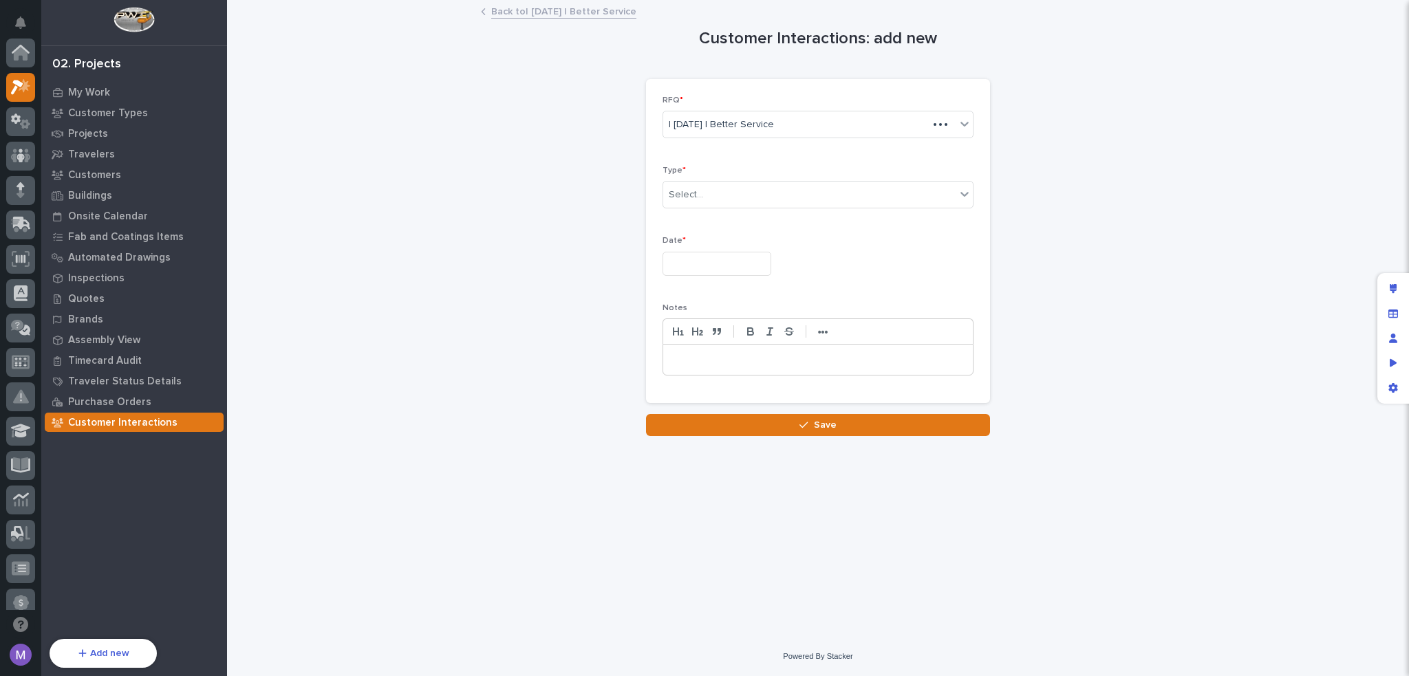
scroll to position [34, 0]
click at [1395, 285] on icon "Edit layout" at bounding box center [1394, 289] width 8 height 10
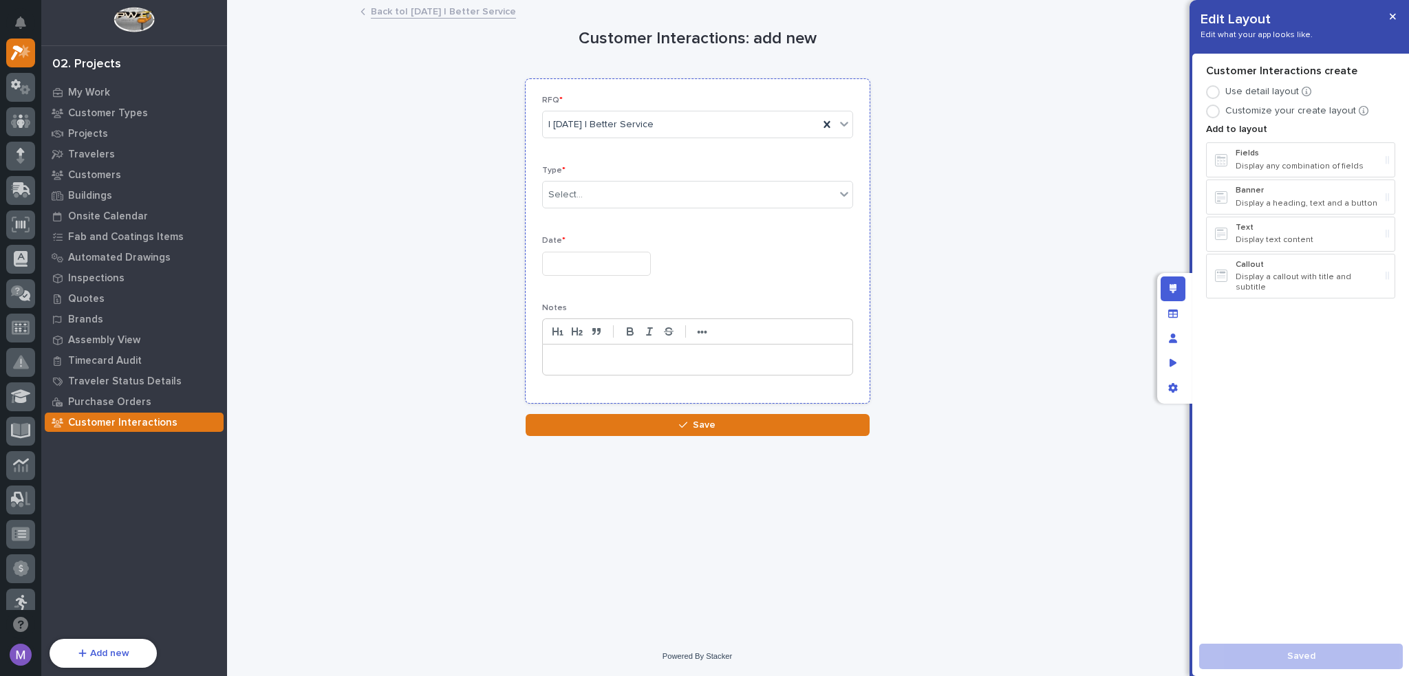
click at [791, 242] on p "Date *" at bounding box center [697, 241] width 311 height 10
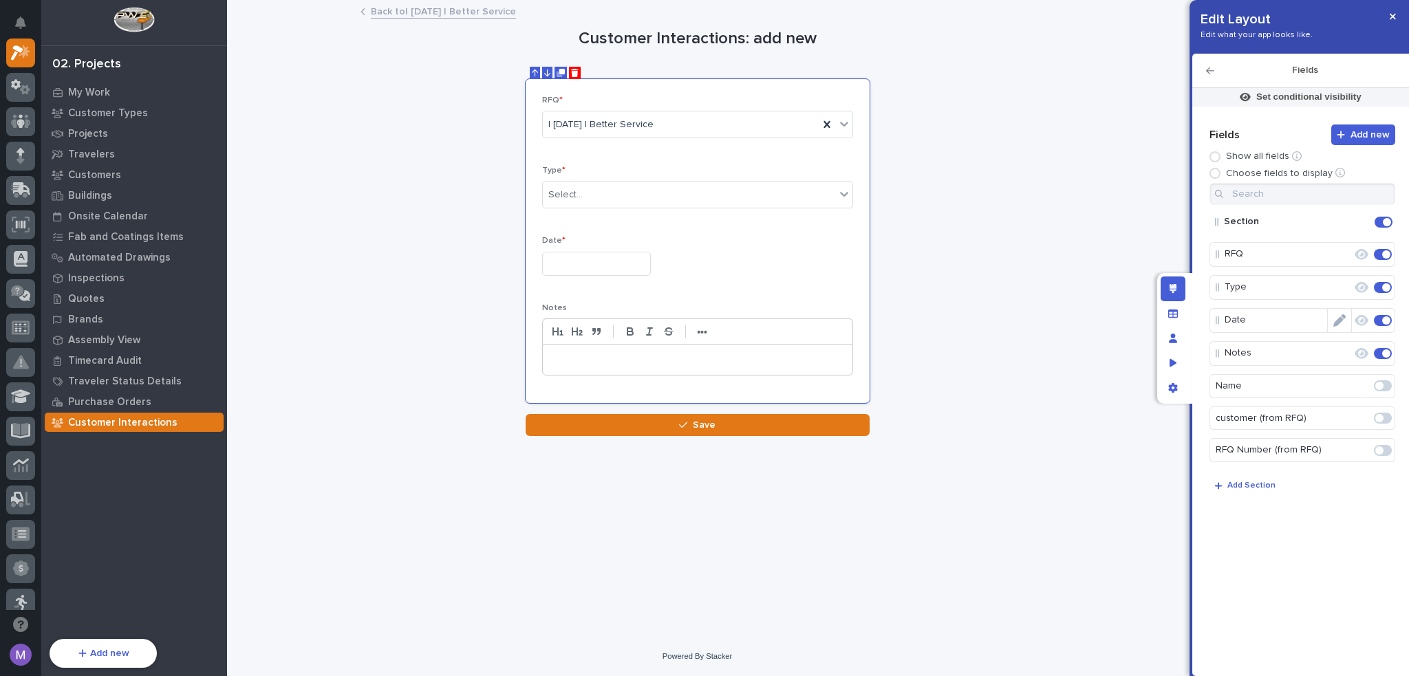
click at [1344, 319] on icon "Edit" at bounding box center [1339, 320] width 12 height 12
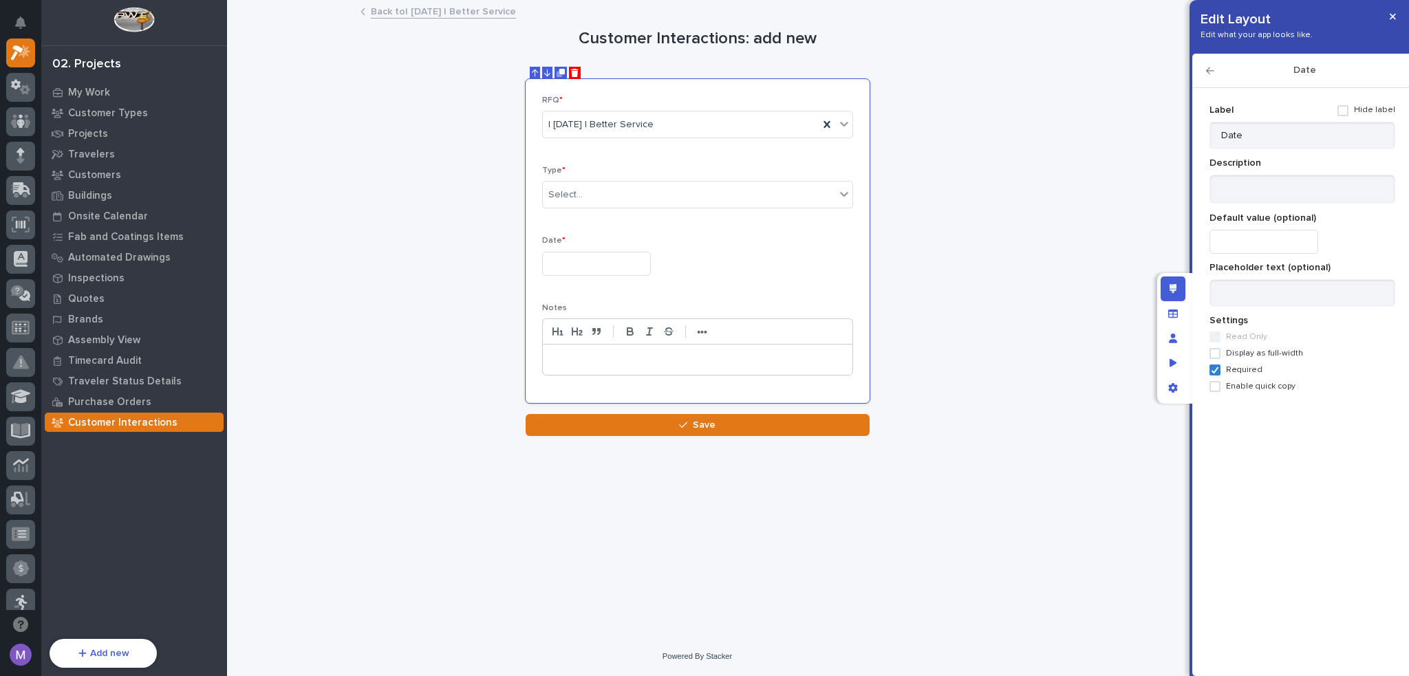
click at [1230, 369] on span "Required" at bounding box center [1244, 370] width 36 height 10
click at [1269, 192] on textarea at bounding box center [1302, 190] width 186 height 30
click at [1302, 298] on input at bounding box center [1302, 293] width 186 height 28
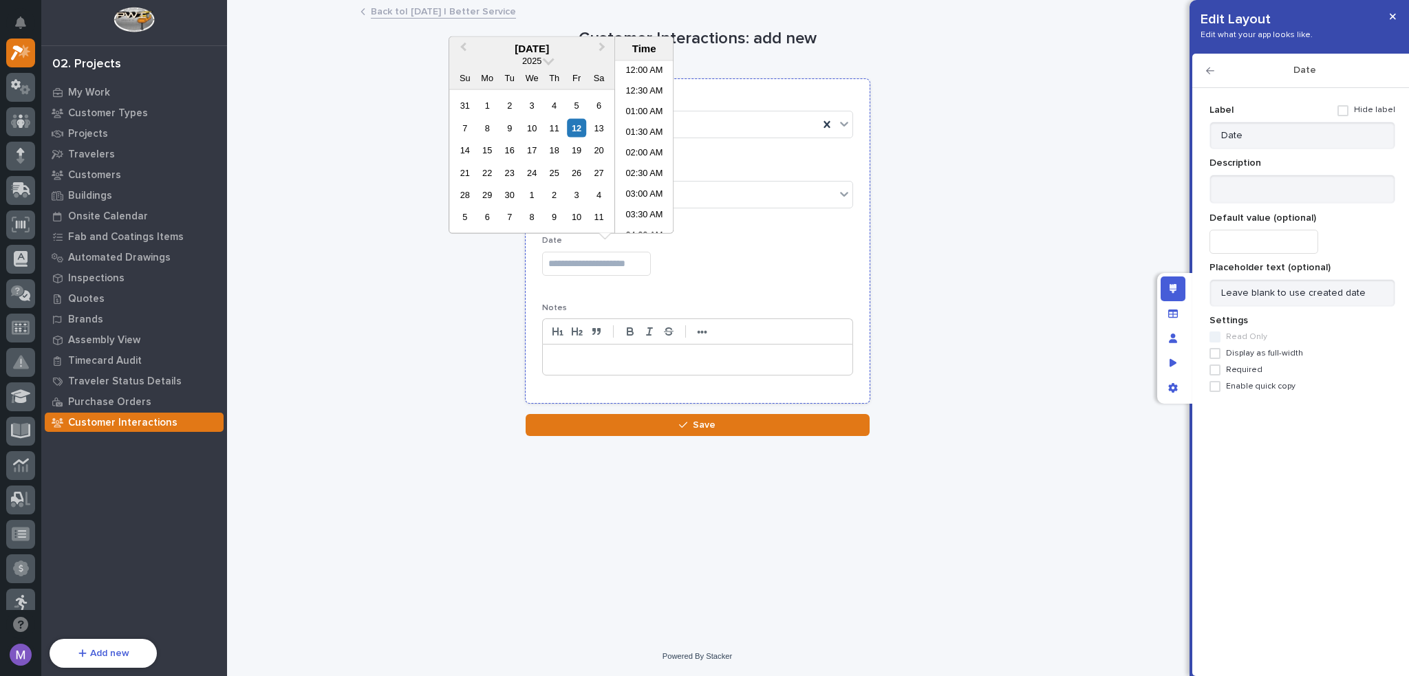
click at [634, 267] on input "text" at bounding box center [596, 264] width 109 height 24
click at [923, 247] on div "**********" at bounding box center [697, 218] width 913 height 435
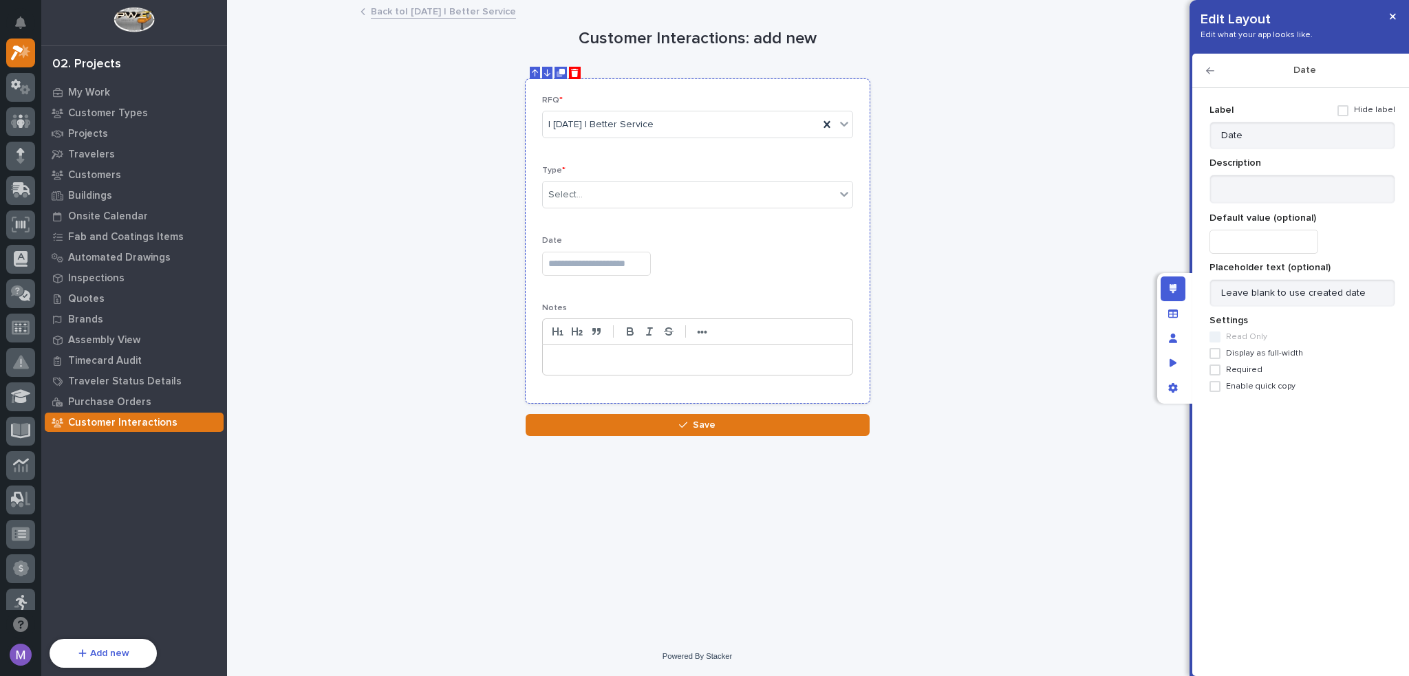
click at [621, 267] on input "text" at bounding box center [596, 264] width 109 height 24
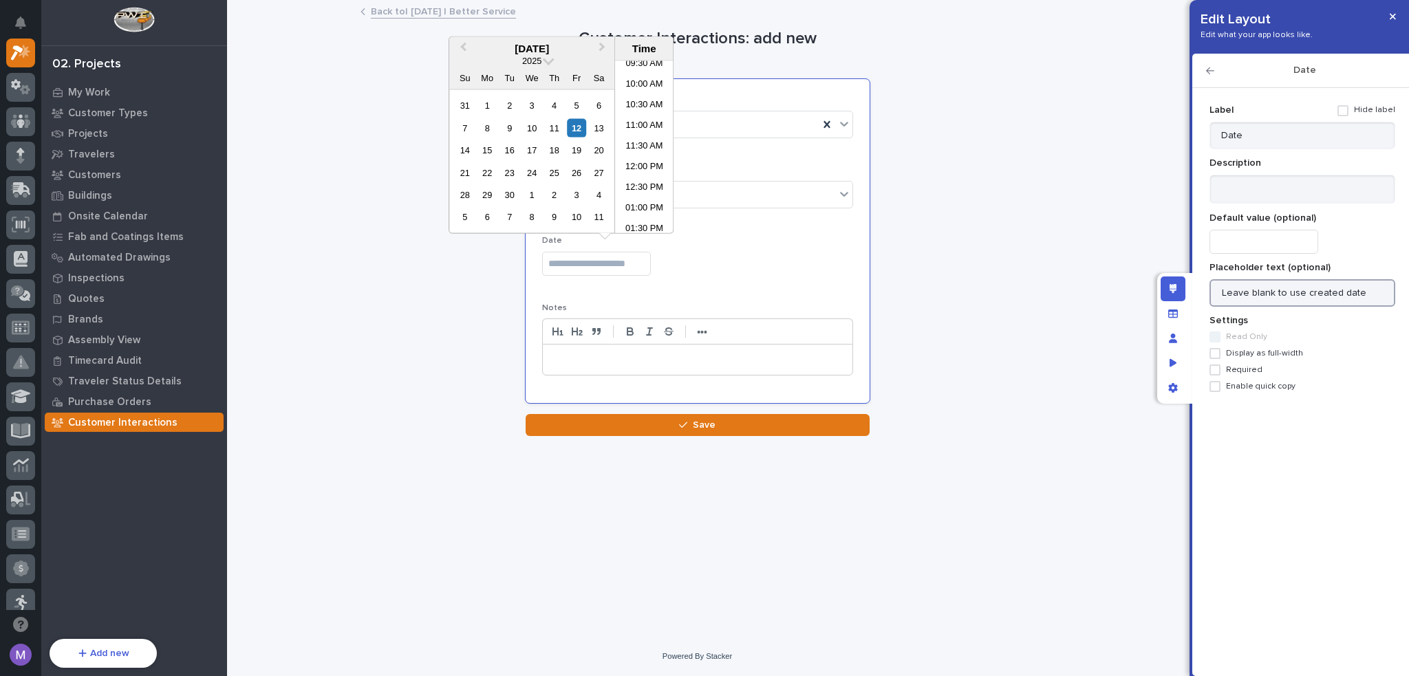
click at [1366, 296] on input "Leave blank to use created date" at bounding box center [1302, 293] width 186 height 28
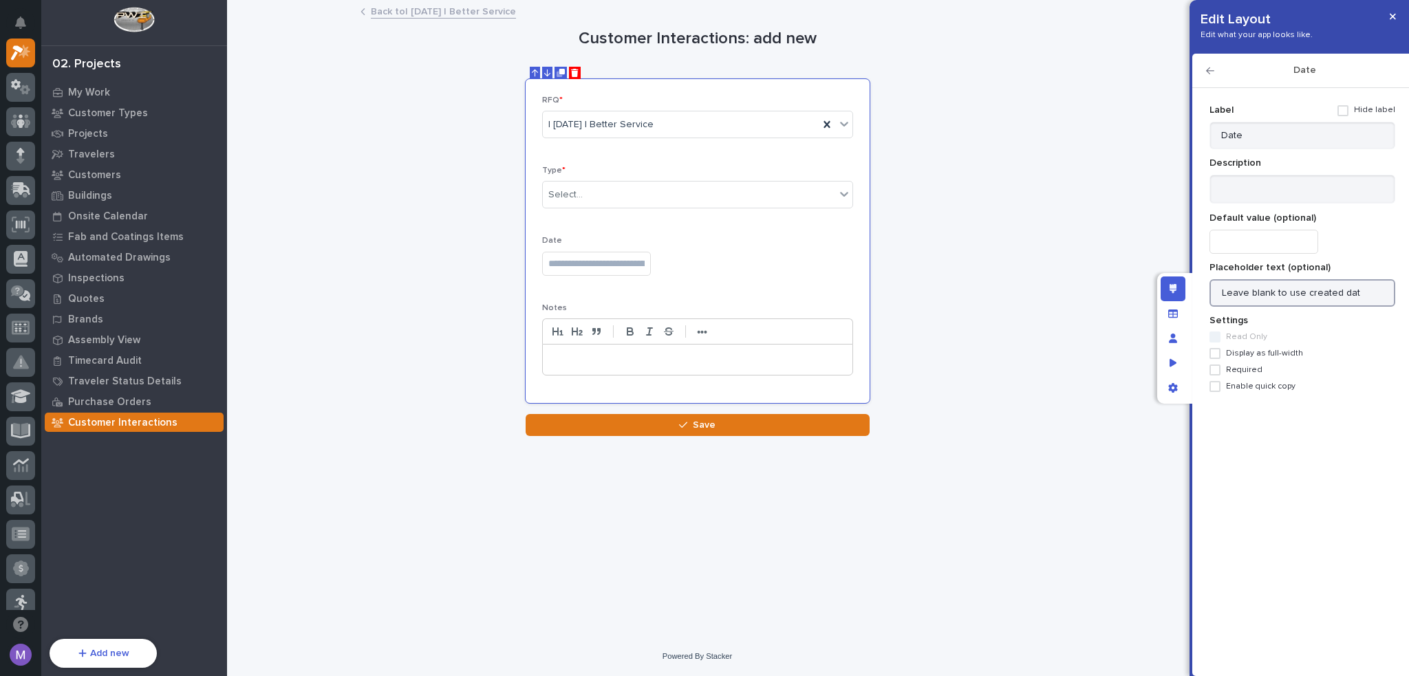
type input "Leave blank to use created date"
click at [1249, 356] on span "Display as full-width" at bounding box center [1264, 354] width 77 height 10
click at [1253, 466] on div "Add new Fields Show all fields Choose fields to display Section RFQ Type Date N…" at bounding box center [1300, 374] width 189 height 550
click at [1206, 69] on icon "button" at bounding box center [1210, 71] width 8 height 10
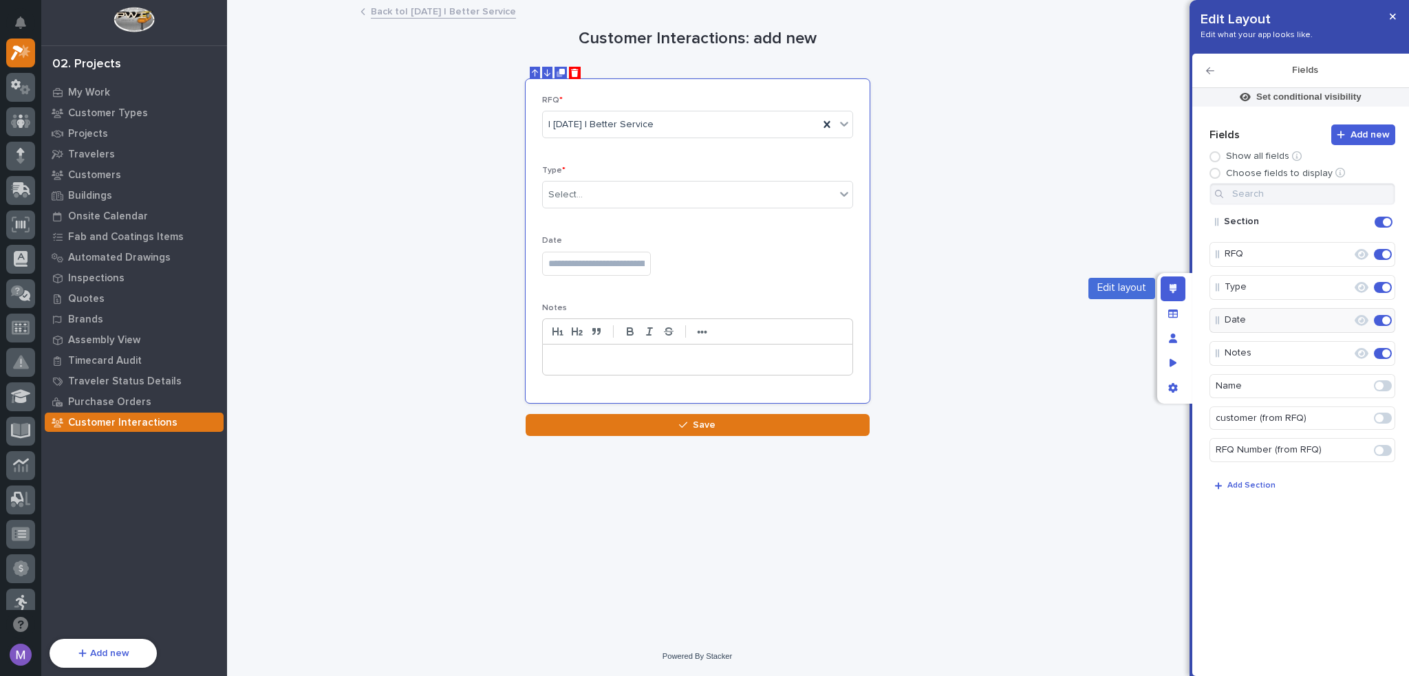
click at [1173, 288] on icon "Edit layout" at bounding box center [1173, 289] width 8 height 10
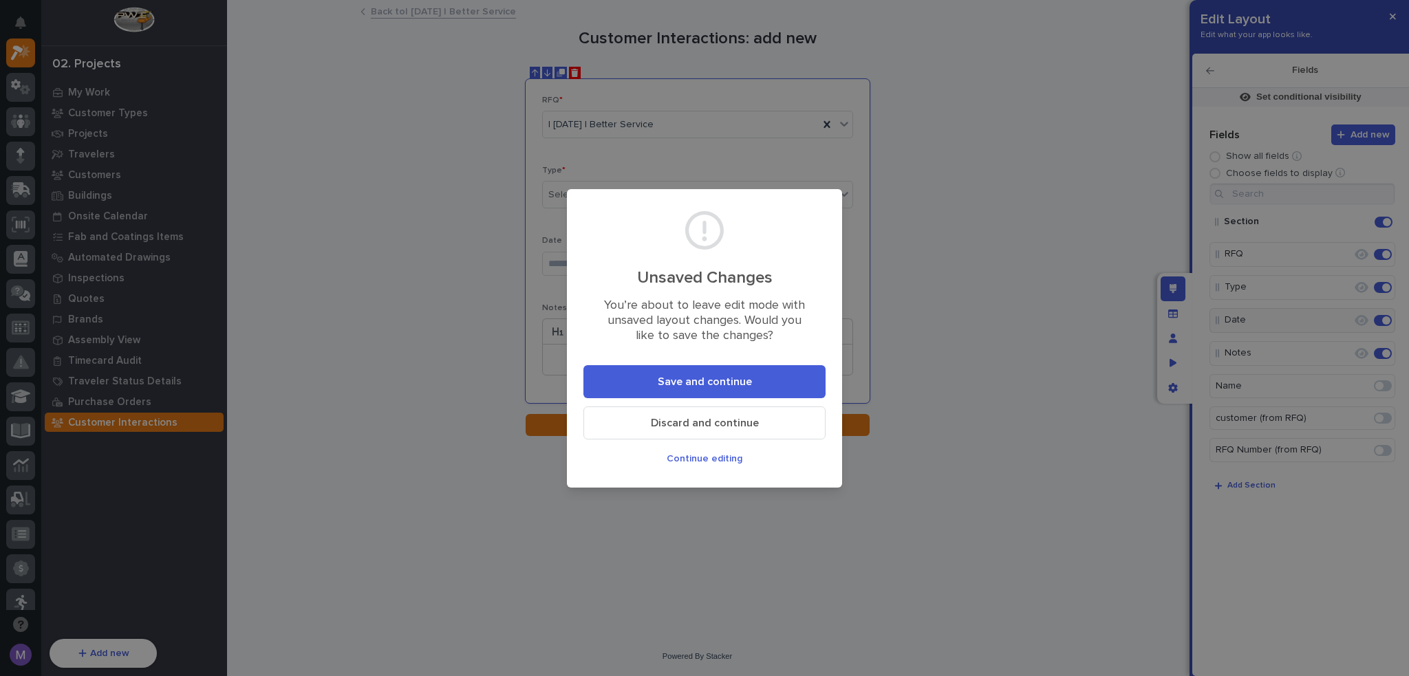
click at [777, 379] on button "Save and continue" at bounding box center [704, 381] width 242 height 33
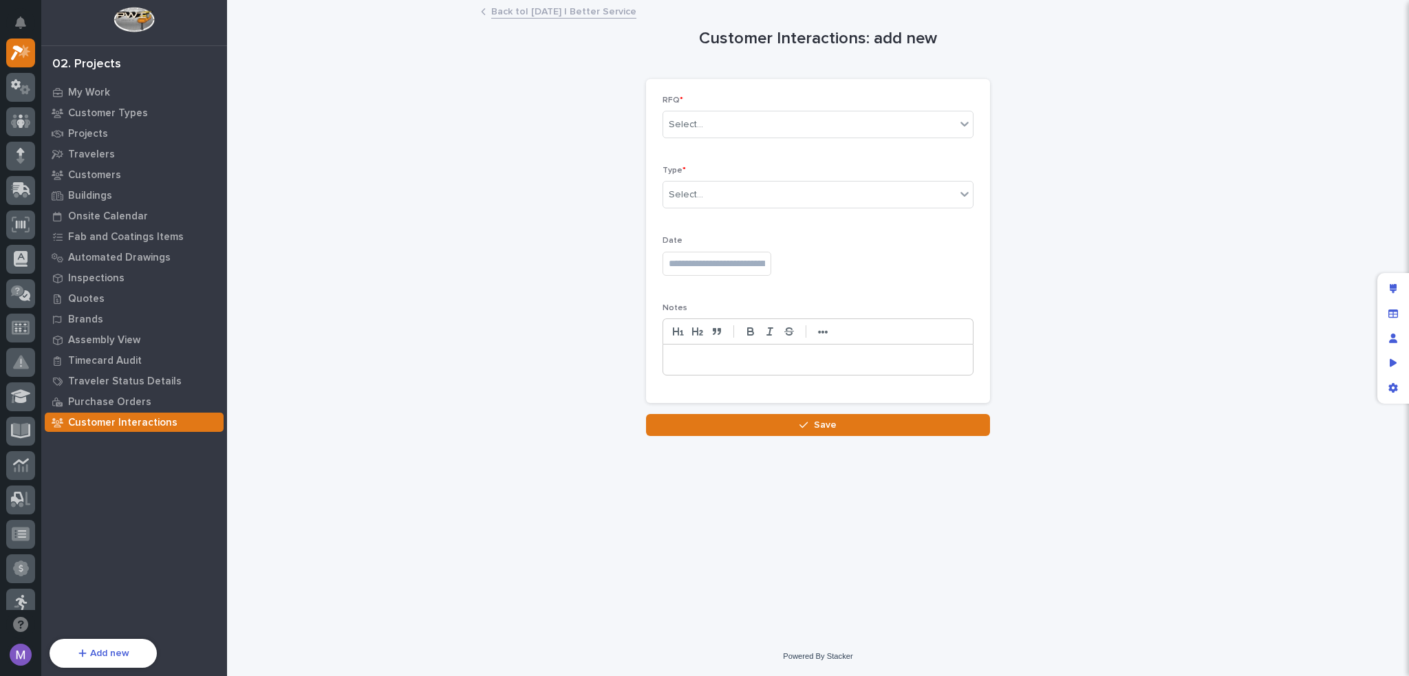
click at [610, 9] on link "Back to | [DATE] | Better Service" at bounding box center [563, 11] width 145 height 16
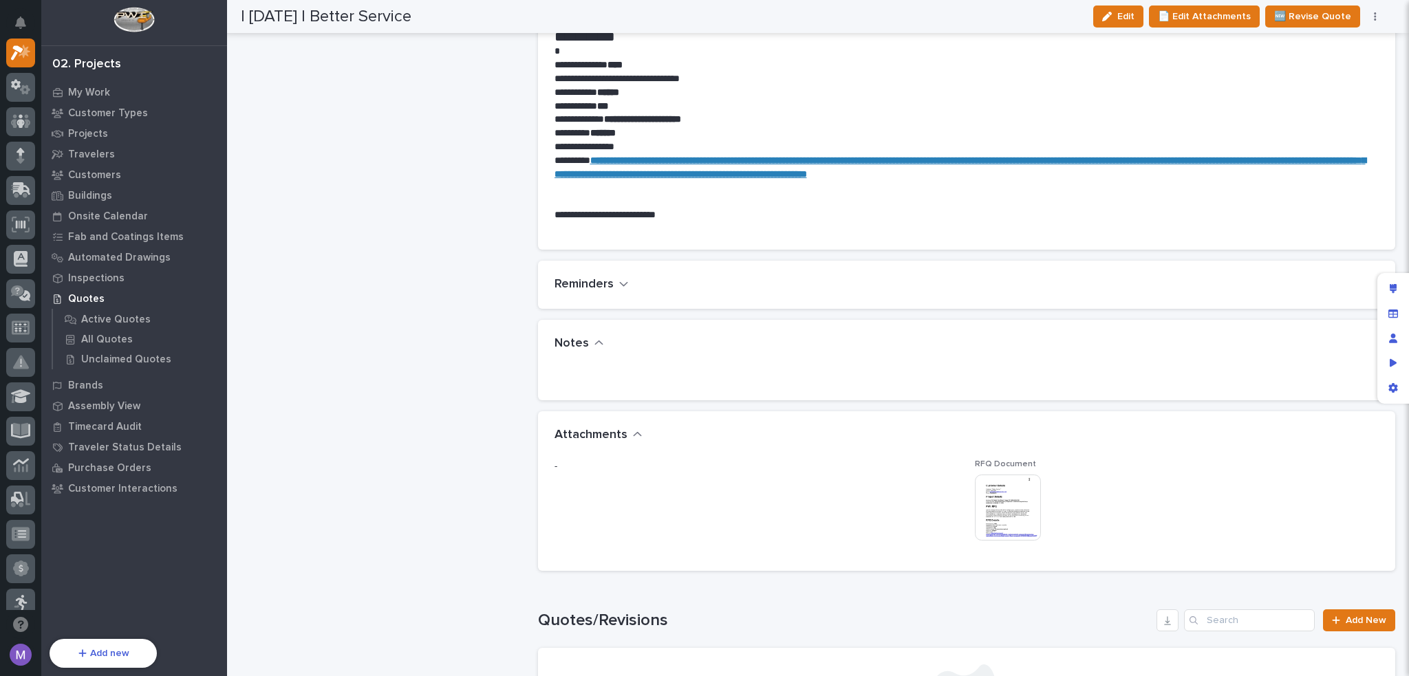
scroll to position [1032, 0]
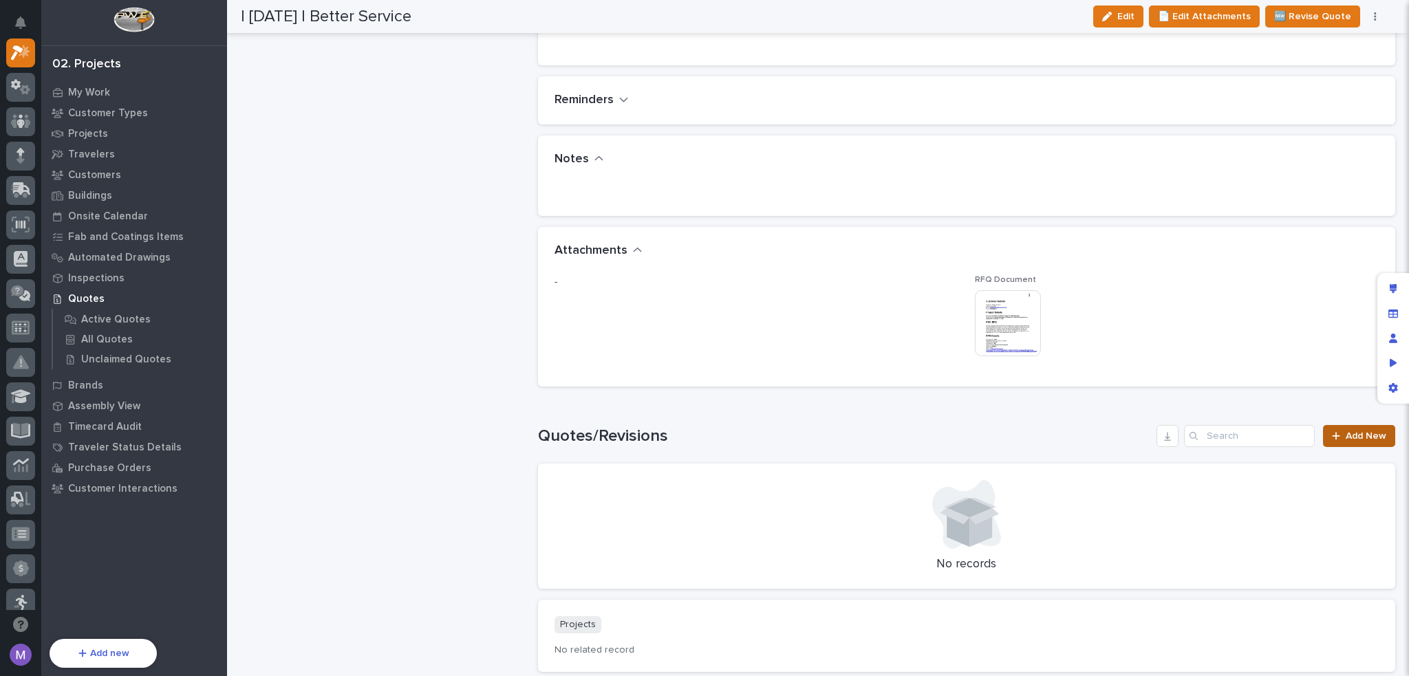
click at [1348, 429] on link "Add New" at bounding box center [1359, 436] width 72 height 22
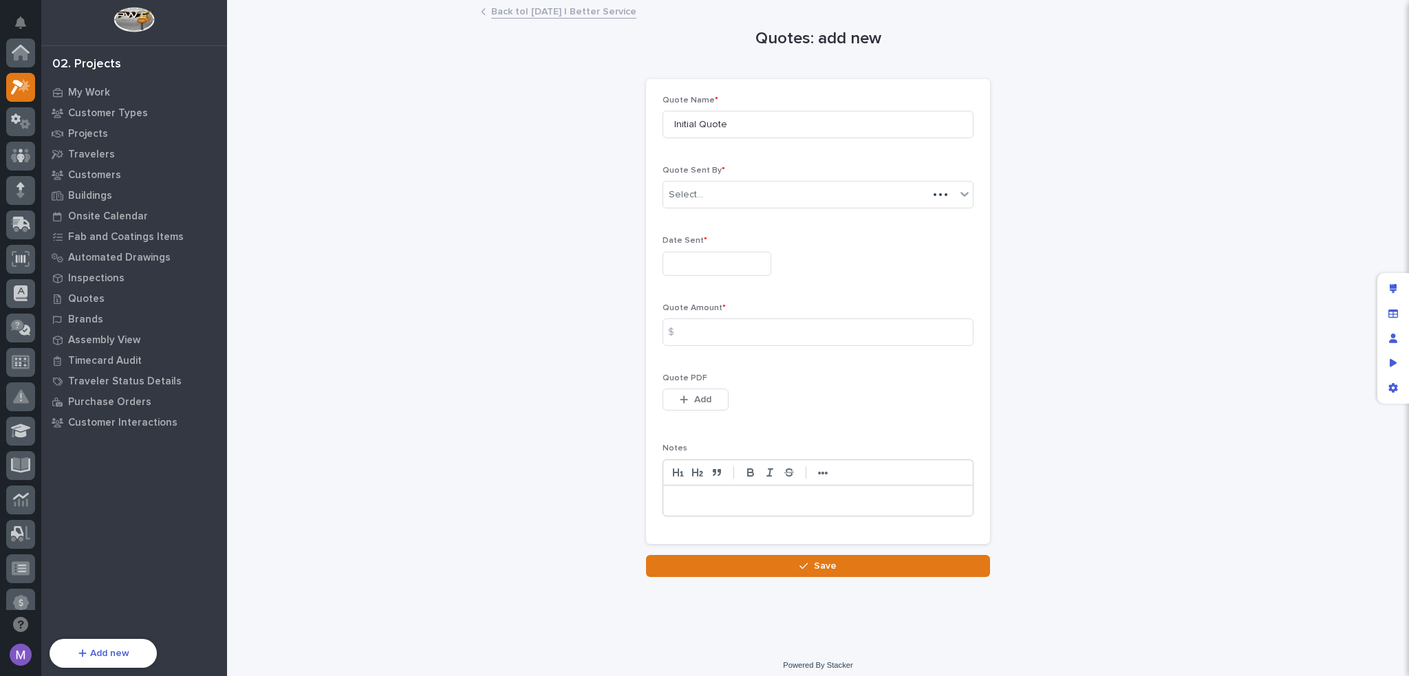
scroll to position [34, 0]
click at [1392, 283] on div "Edit layout" at bounding box center [1393, 289] width 25 height 25
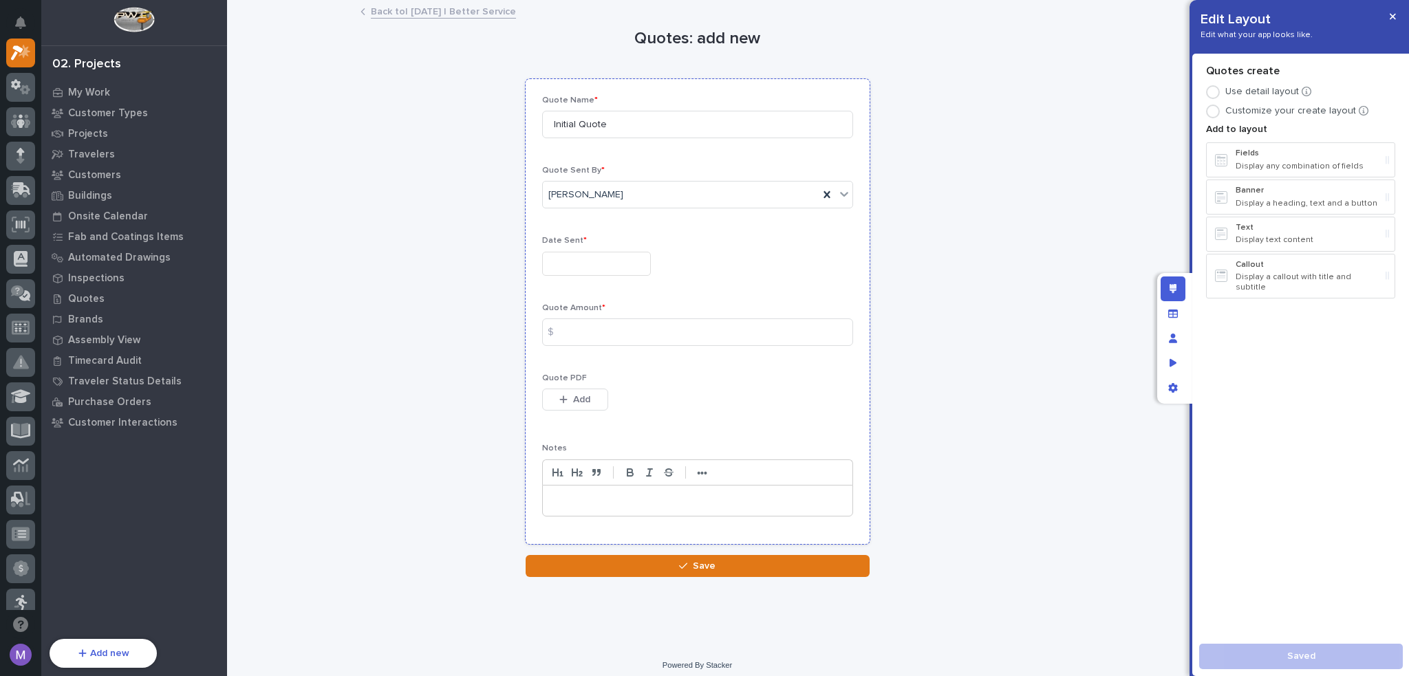
click at [805, 89] on div "Quote Name * Initial Quote Quote Sent By * [PERSON_NAME] Date Sent * Quote Amou…" at bounding box center [698, 311] width 344 height 465
